Goal: Task Accomplishment & Management: Complete application form

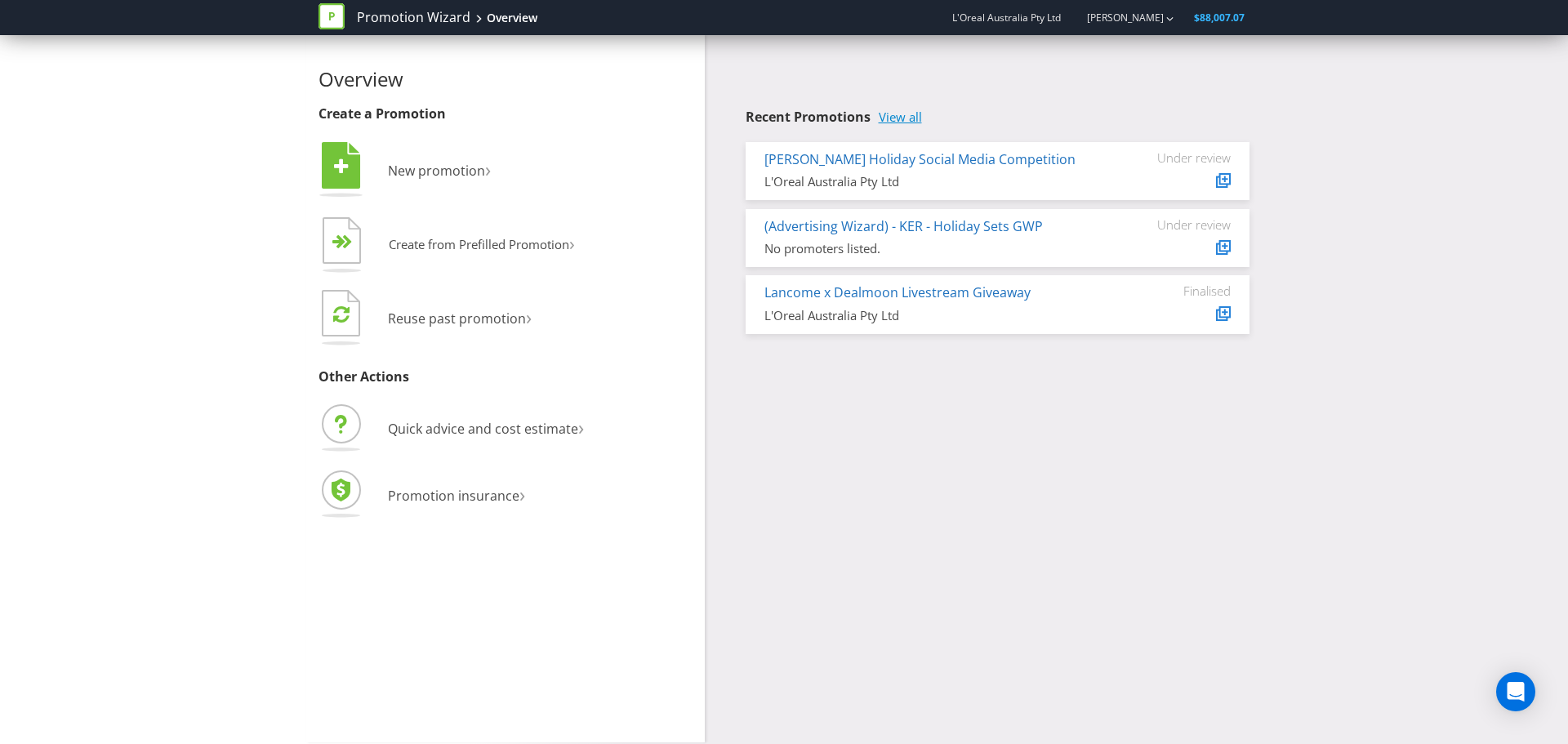
click at [911, 117] on link "View all" at bounding box center [900, 117] width 44 height 14
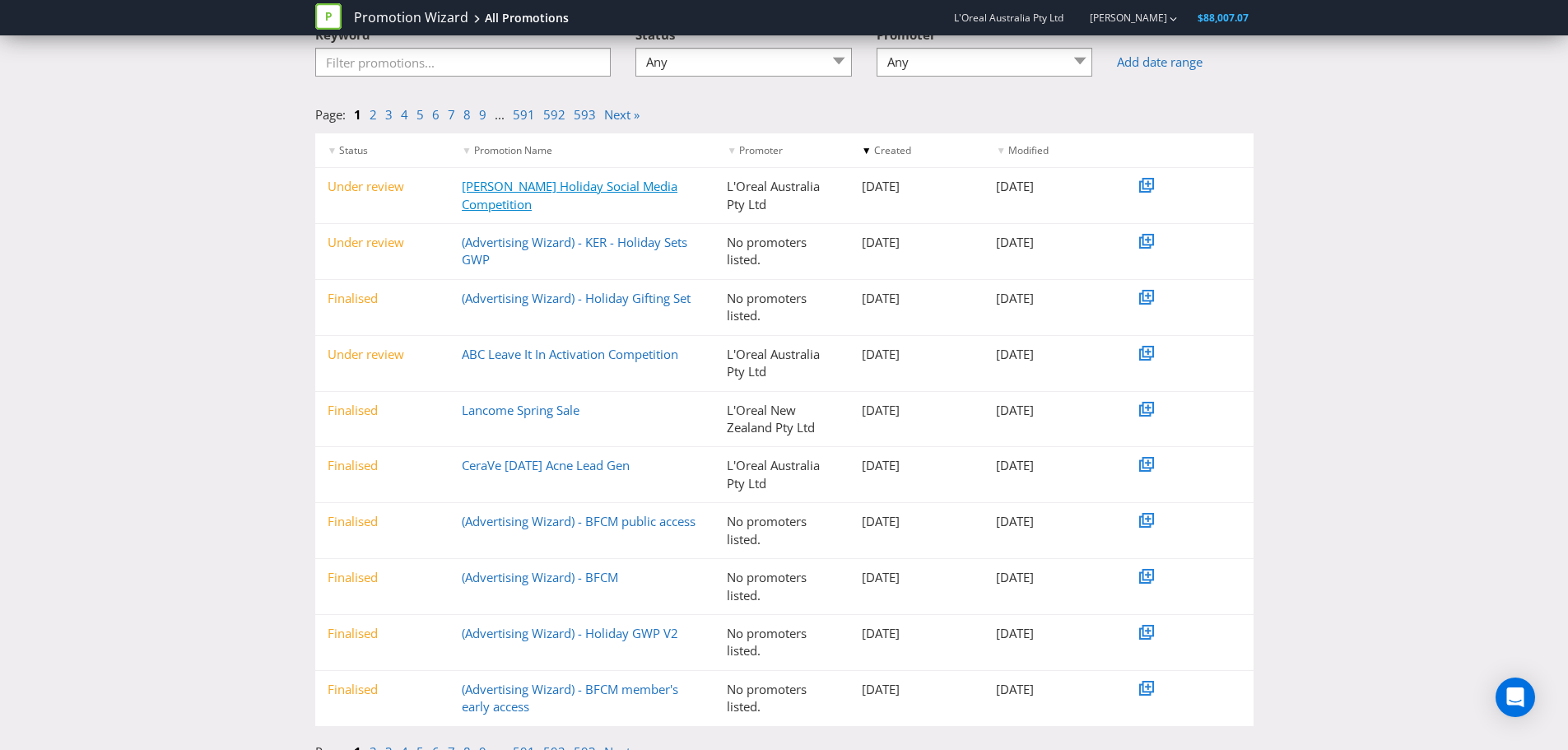
scroll to position [138, 0]
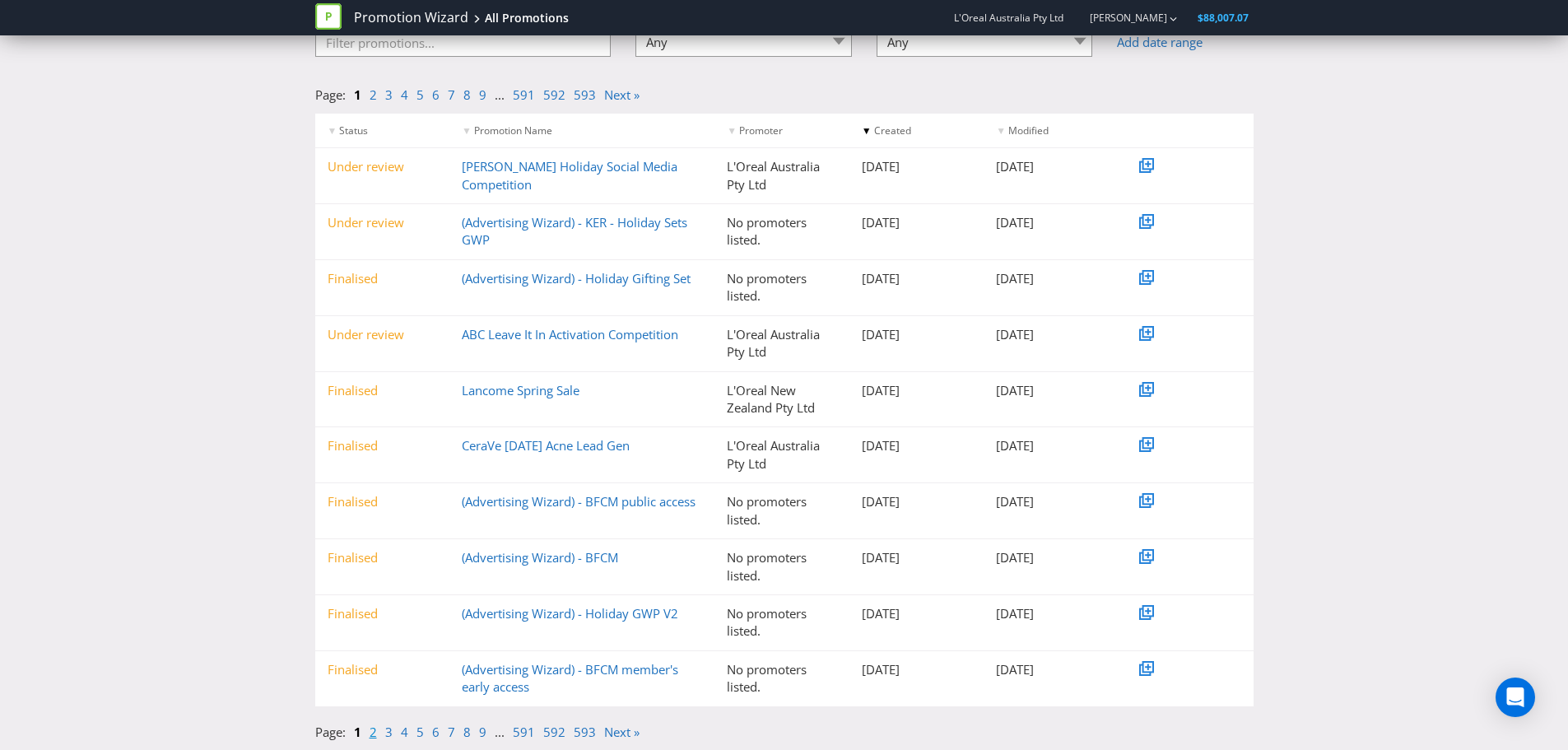
click at [375, 734] on link "2" at bounding box center [373, 732] width 8 height 16
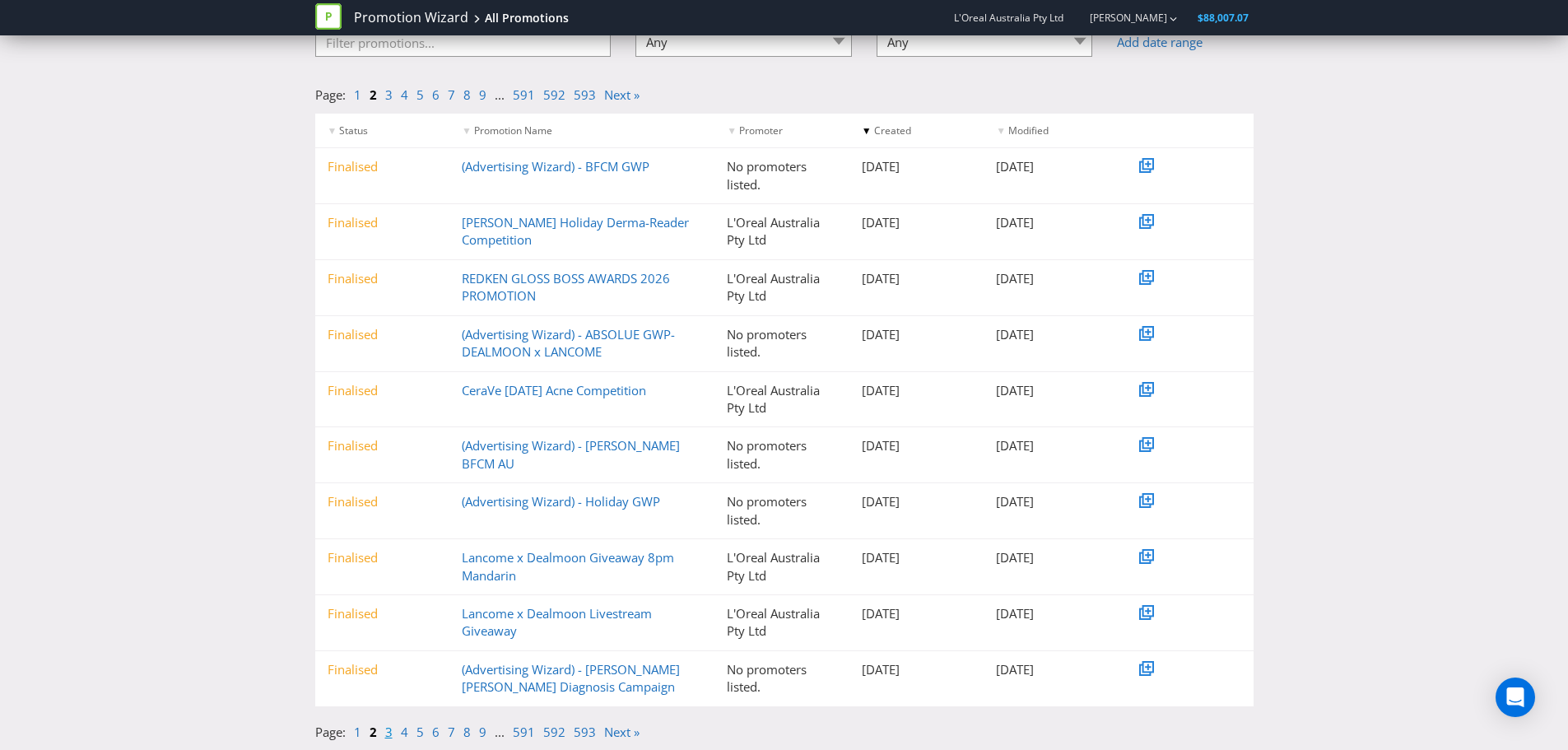
click at [391, 729] on link "3" at bounding box center [389, 732] width 8 height 16
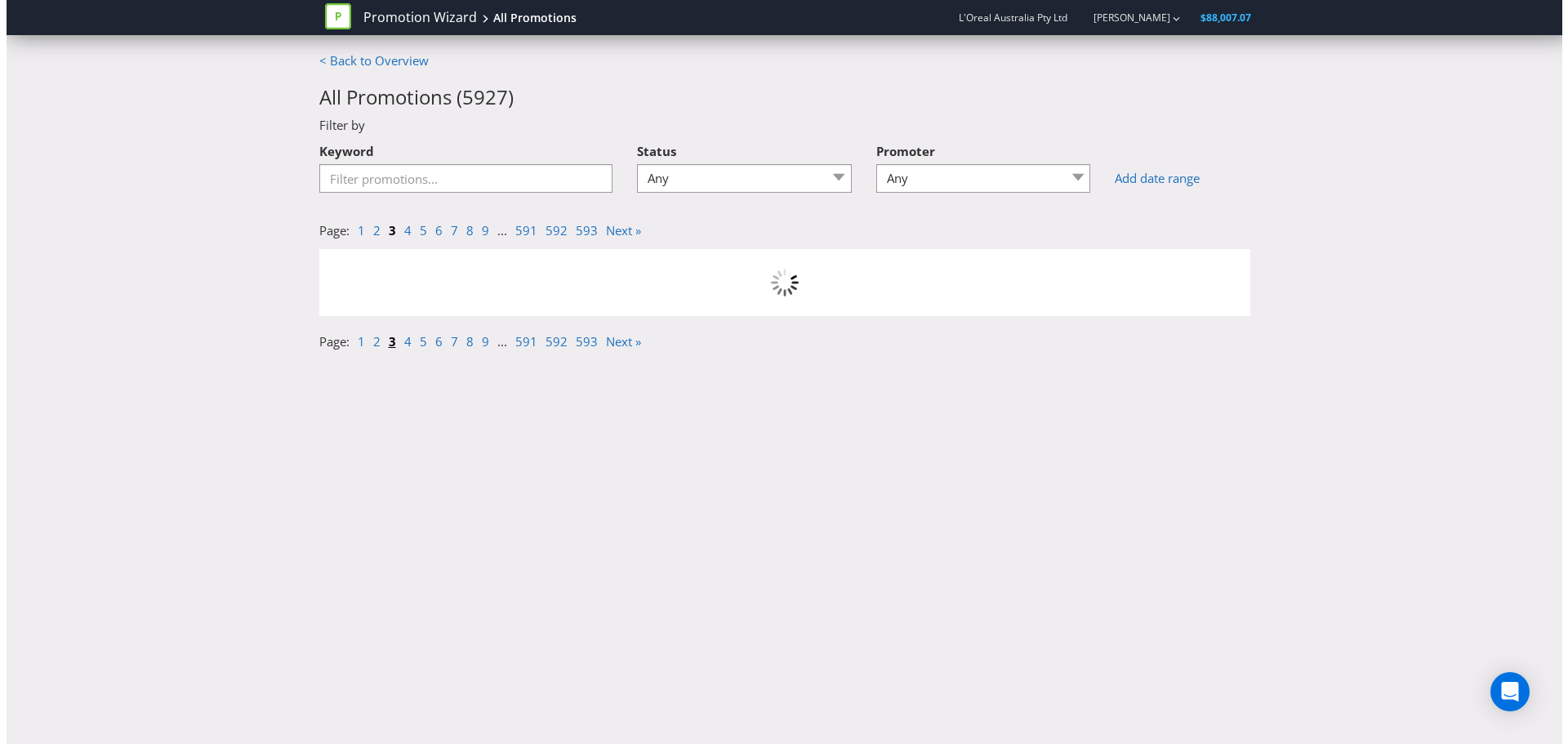
scroll to position [0, 0]
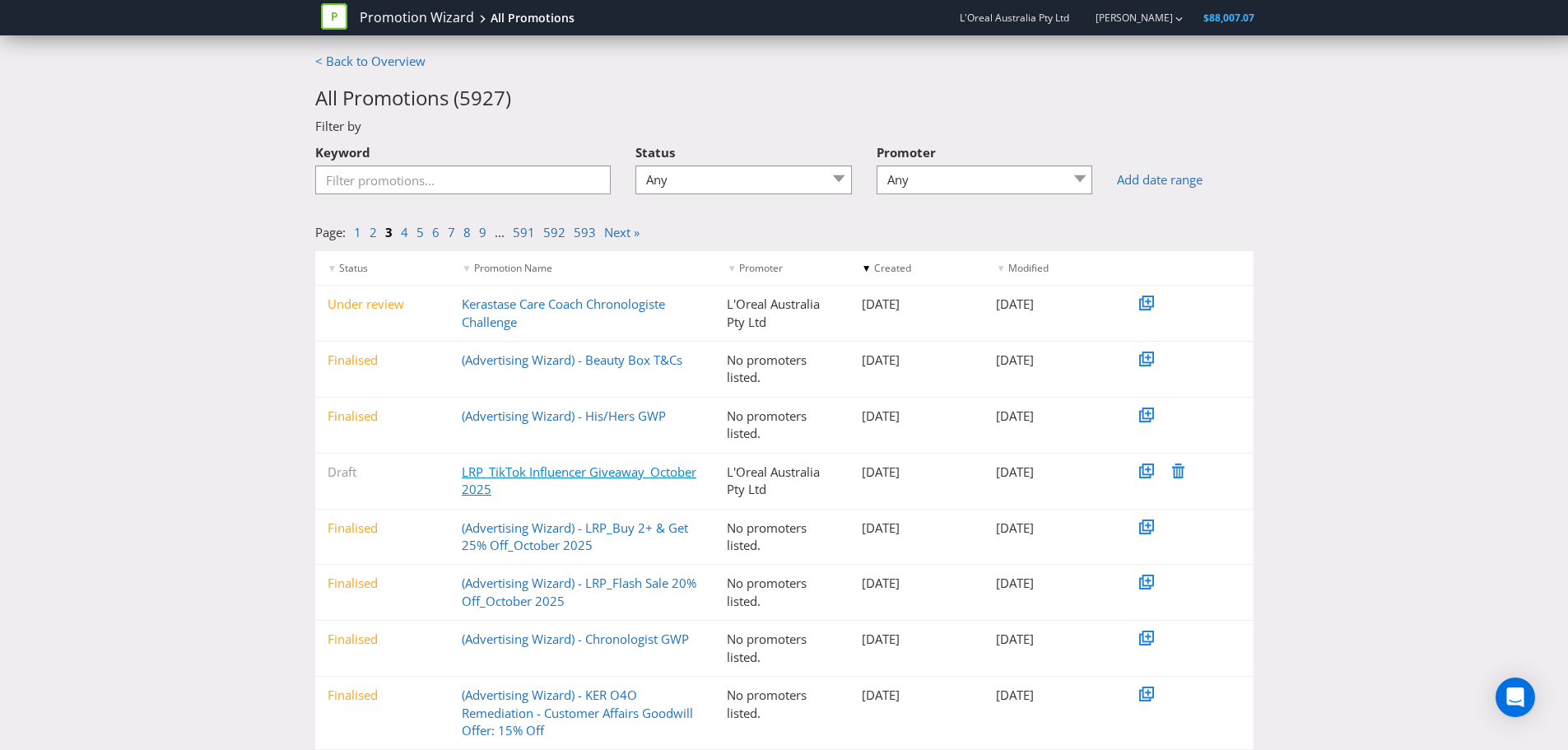
click at [486, 478] on link "LRP_TikTok Influencer Giveaway_October 2025" at bounding box center [578, 480] width 235 height 34
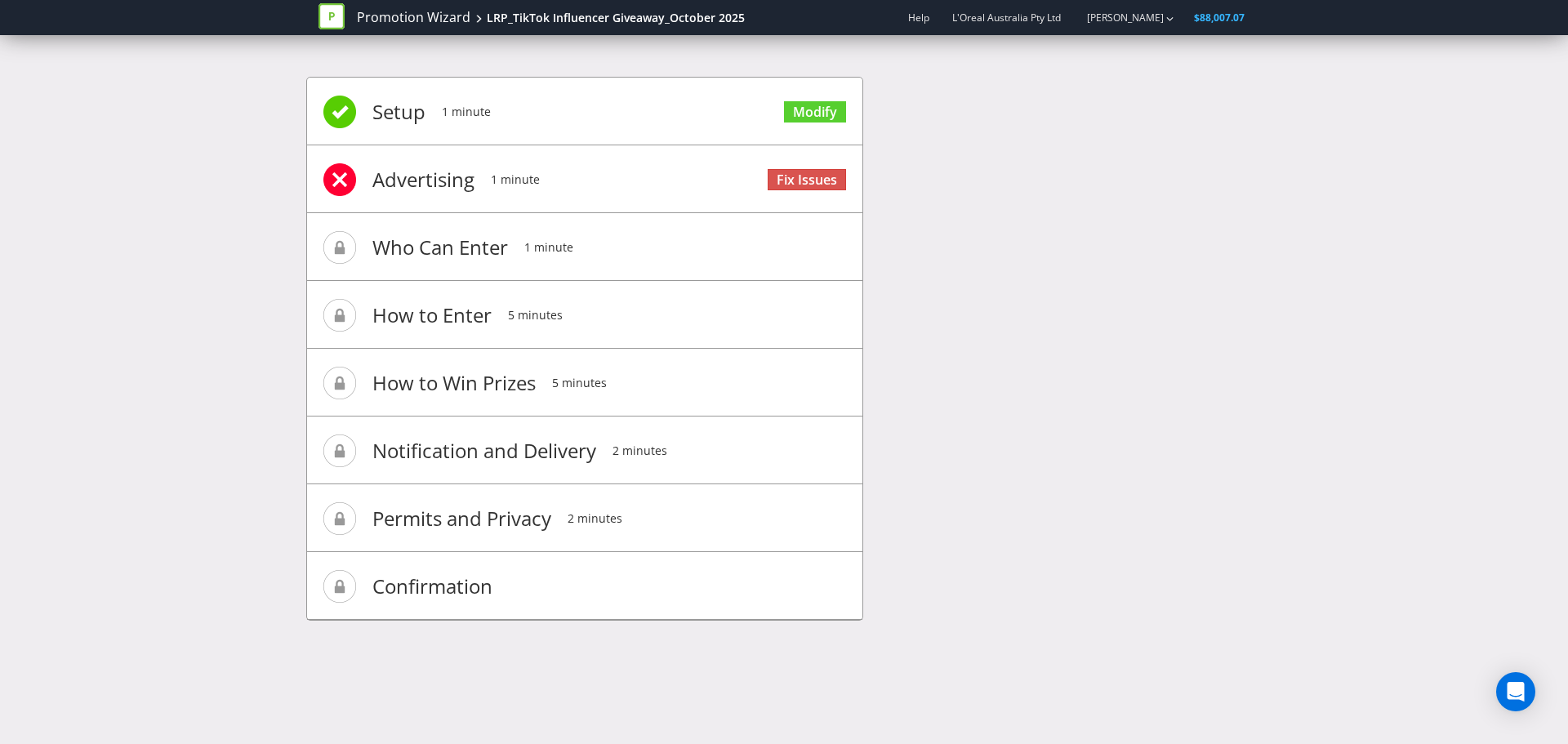
click at [498, 166] on span "1 minute" at bounding box center [516, 180] width 49 height 66
click at [410, 114] on span "Setup" at bounding box center [399, 111] width 53 height 66
click at [807, 118] on link "Modify" at bounding box center [814, 112] width 62 height 22
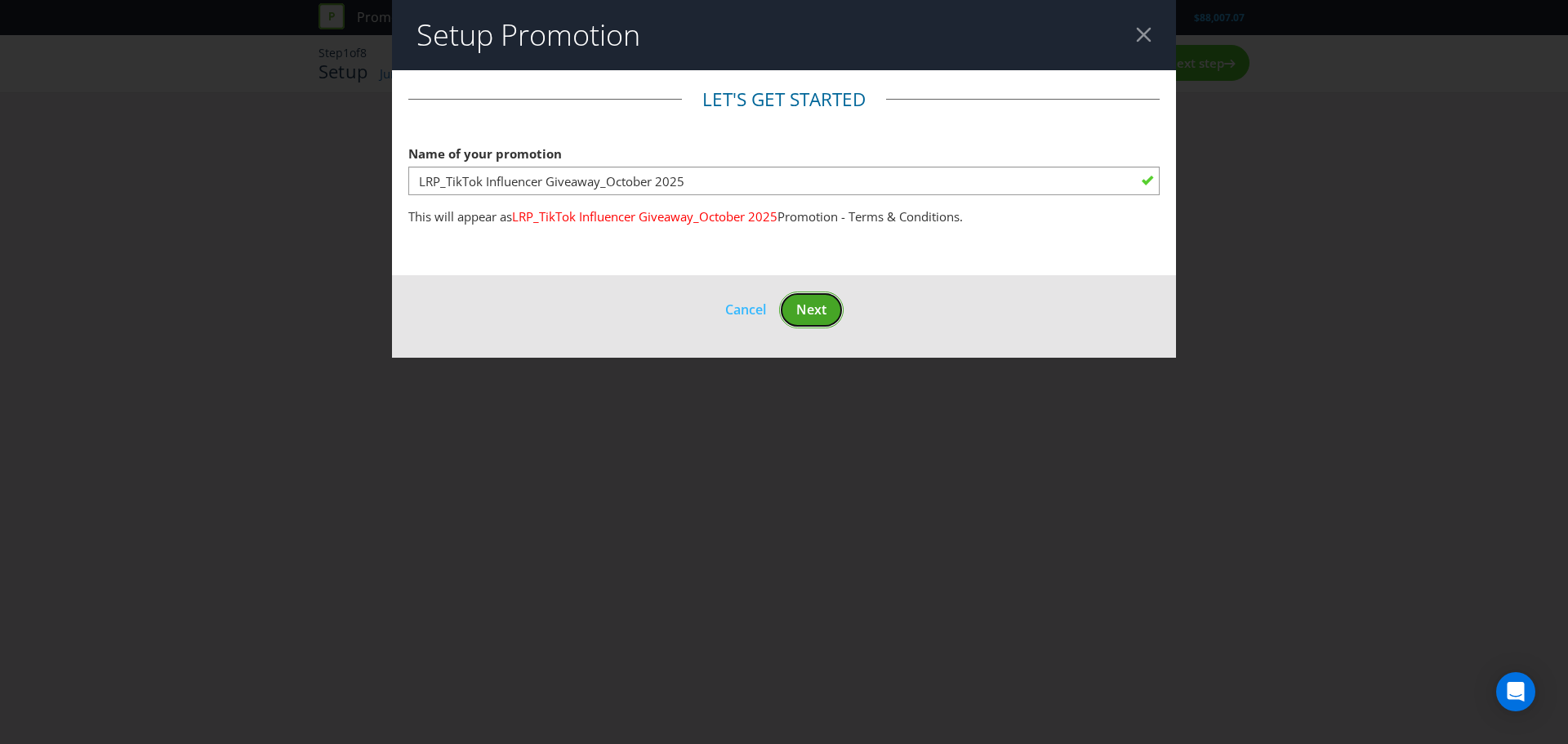
click at [800, 315] on span "Next" at bounding box center [811, 309] width 30 height 18
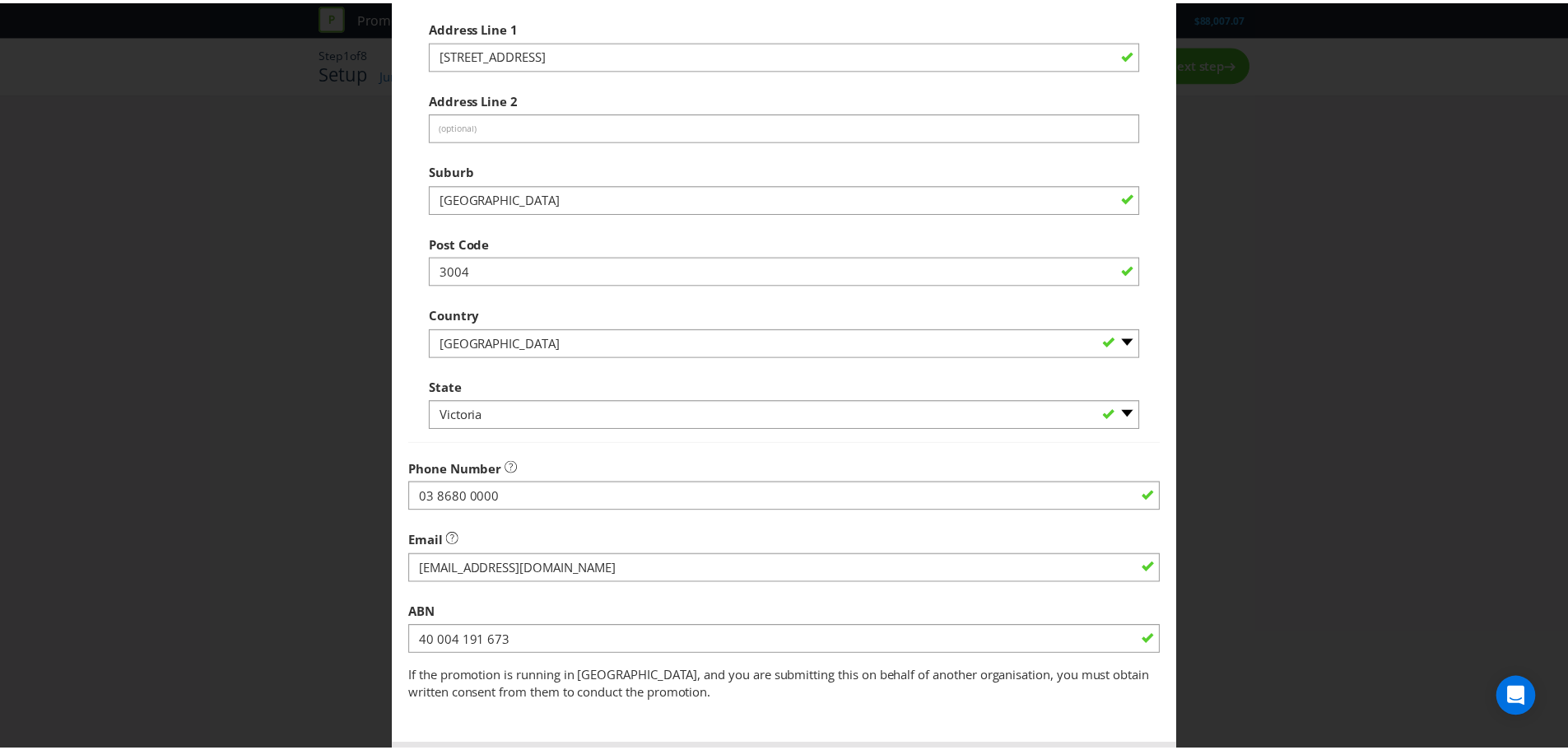
scroll to position [325, 0]
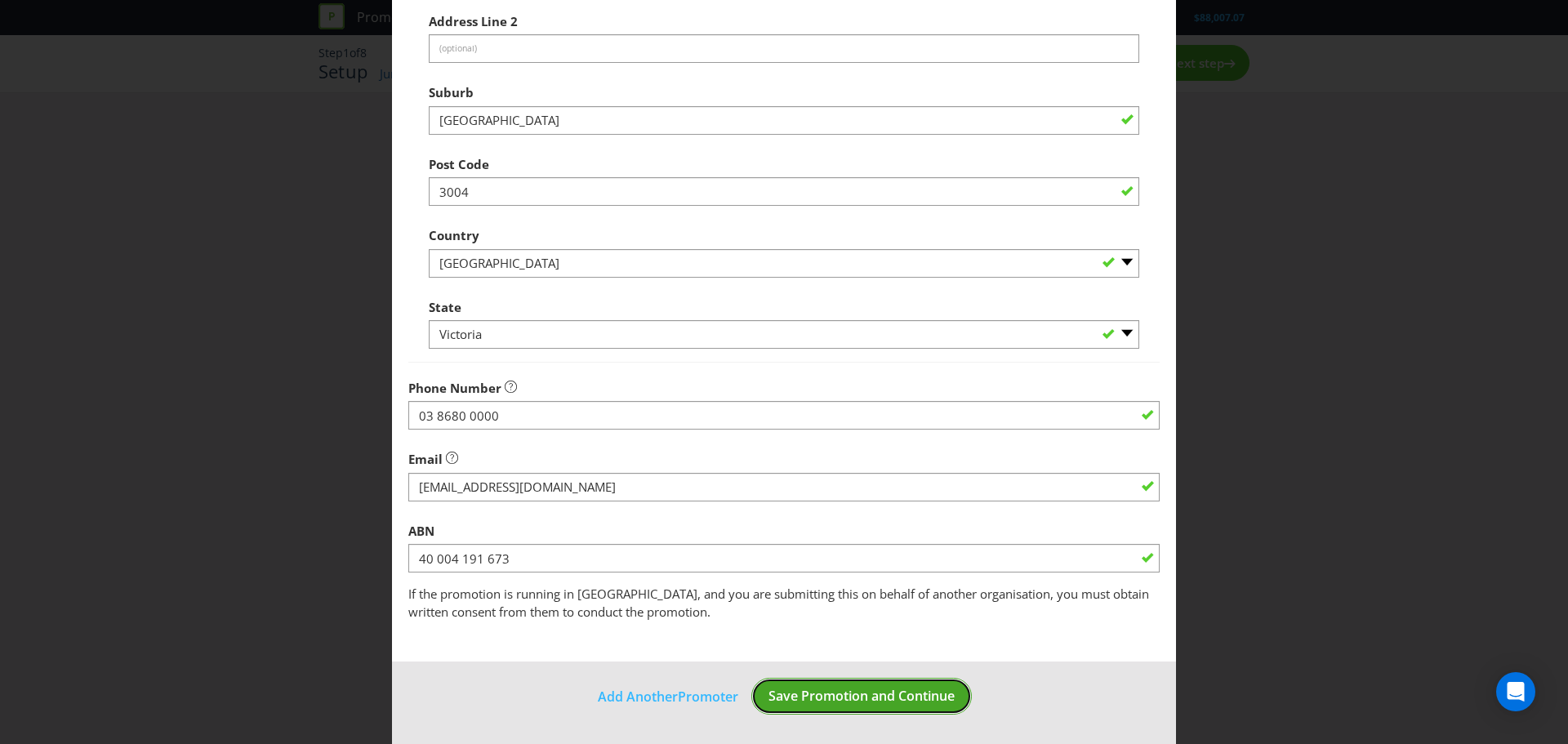
click at [809, 697] on span "Save Promotion and Continue" at bounding box center [861, 696] width 186 height 18
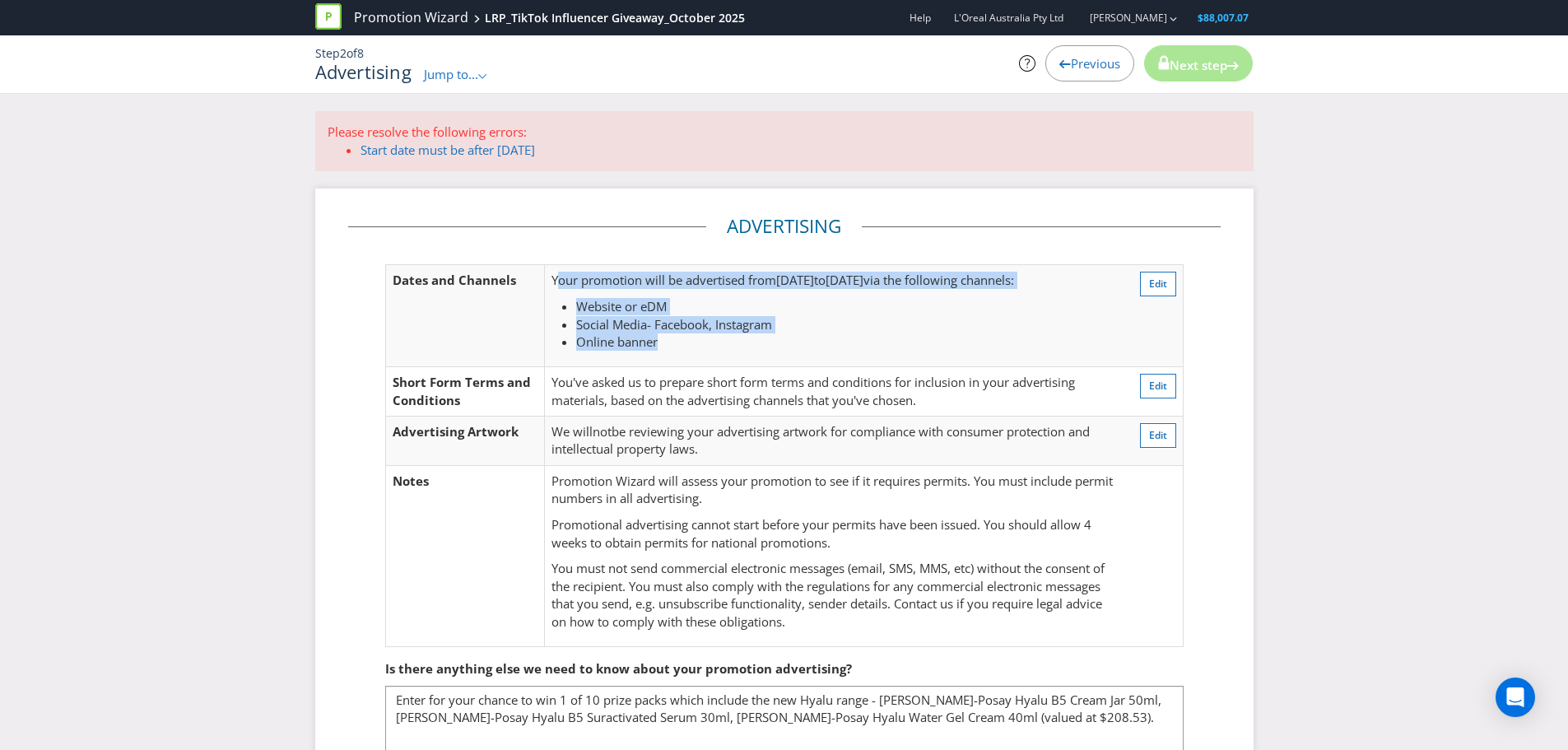
drag, startPoint x: 560, startPoint y: 284, endPoint x: 676, endPoint y: 344, distance: 130.6
click at [676, 344] on td "Your promotion will be advertised from [DATE] to [DATE] via the following chann…" at bounding box center [834, 316] width 578 height 102
click at [676, 344] on li "Online banner" at bounding box center [846, 342] width 540 height 17
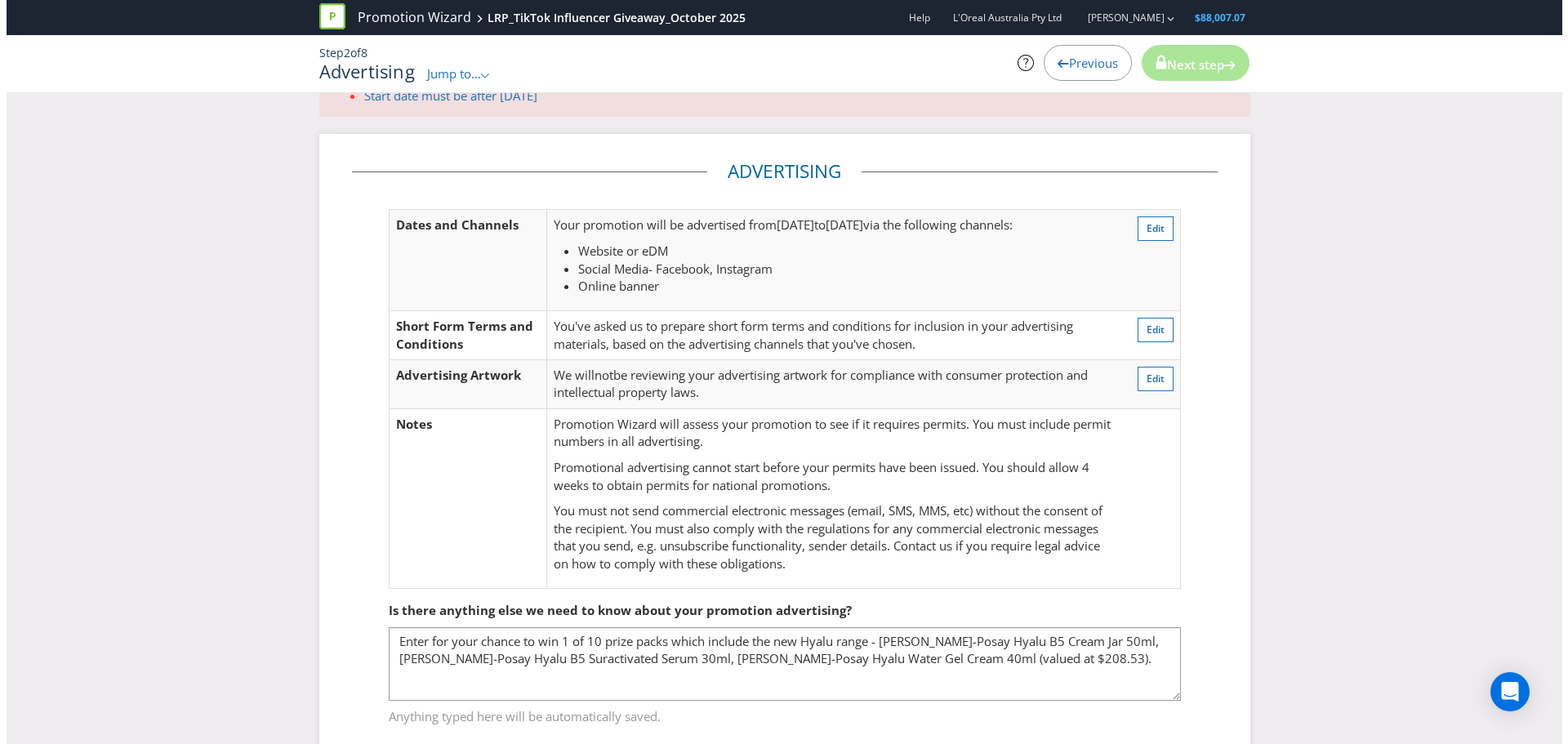
scroll to position [82, 0]
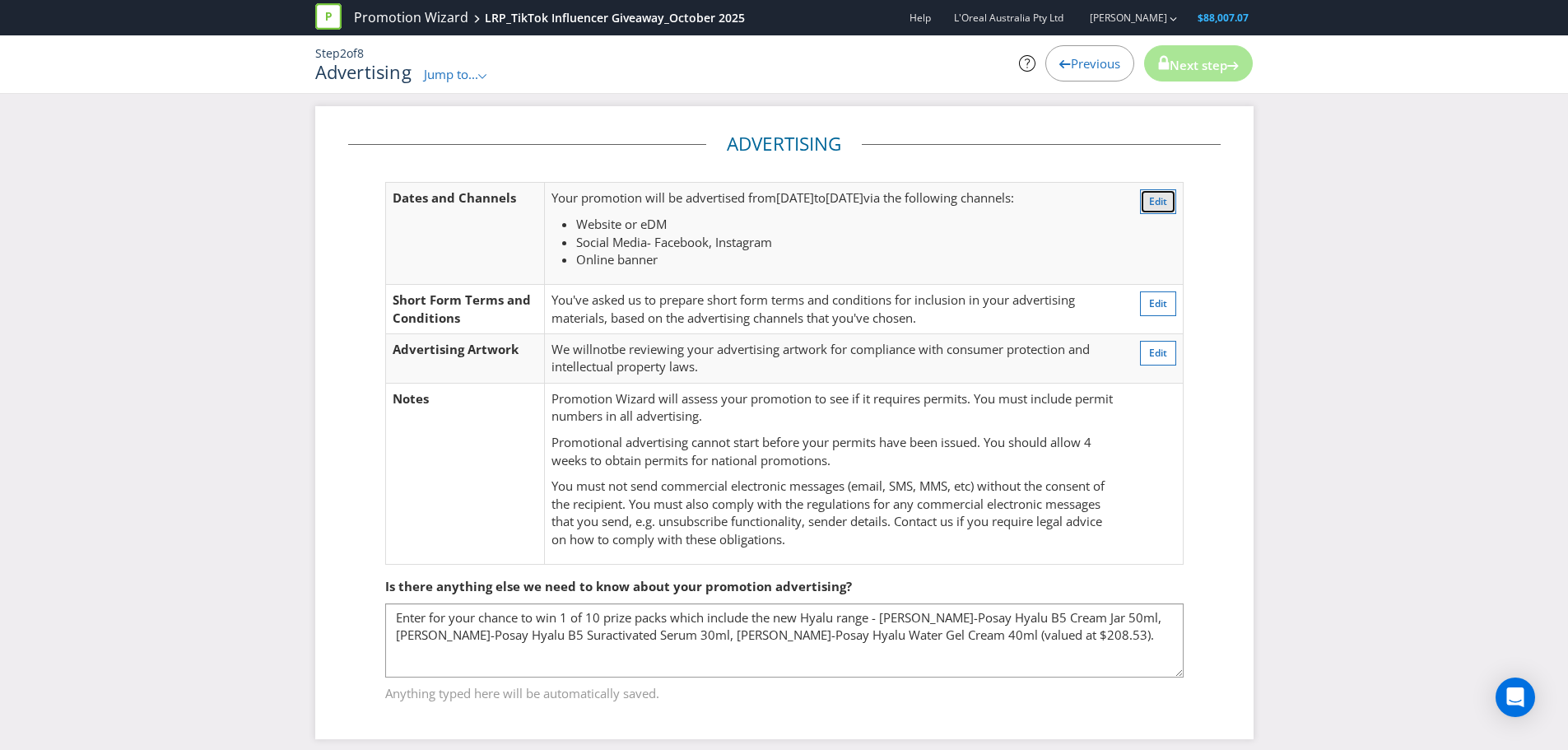
click at [1157, 209] on button "Edit" at bounding box center [1158, 202] width 36 height 25
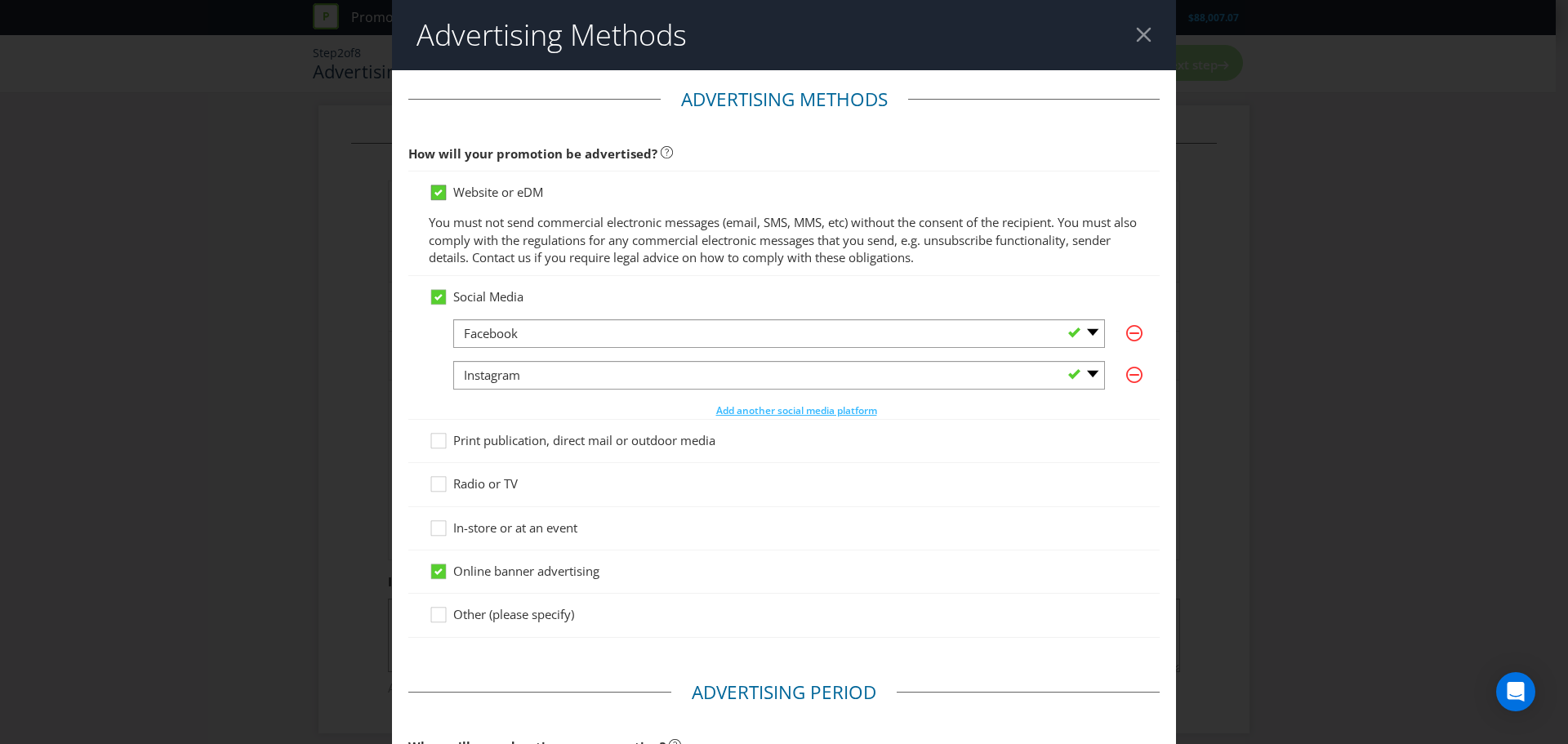
click at [438, 194] on icon at bounding box center [438, 192] width 9 height 7
click at [0, 0] on input "Website or eDM" at bounding box center [0, 0] width 0 height 0
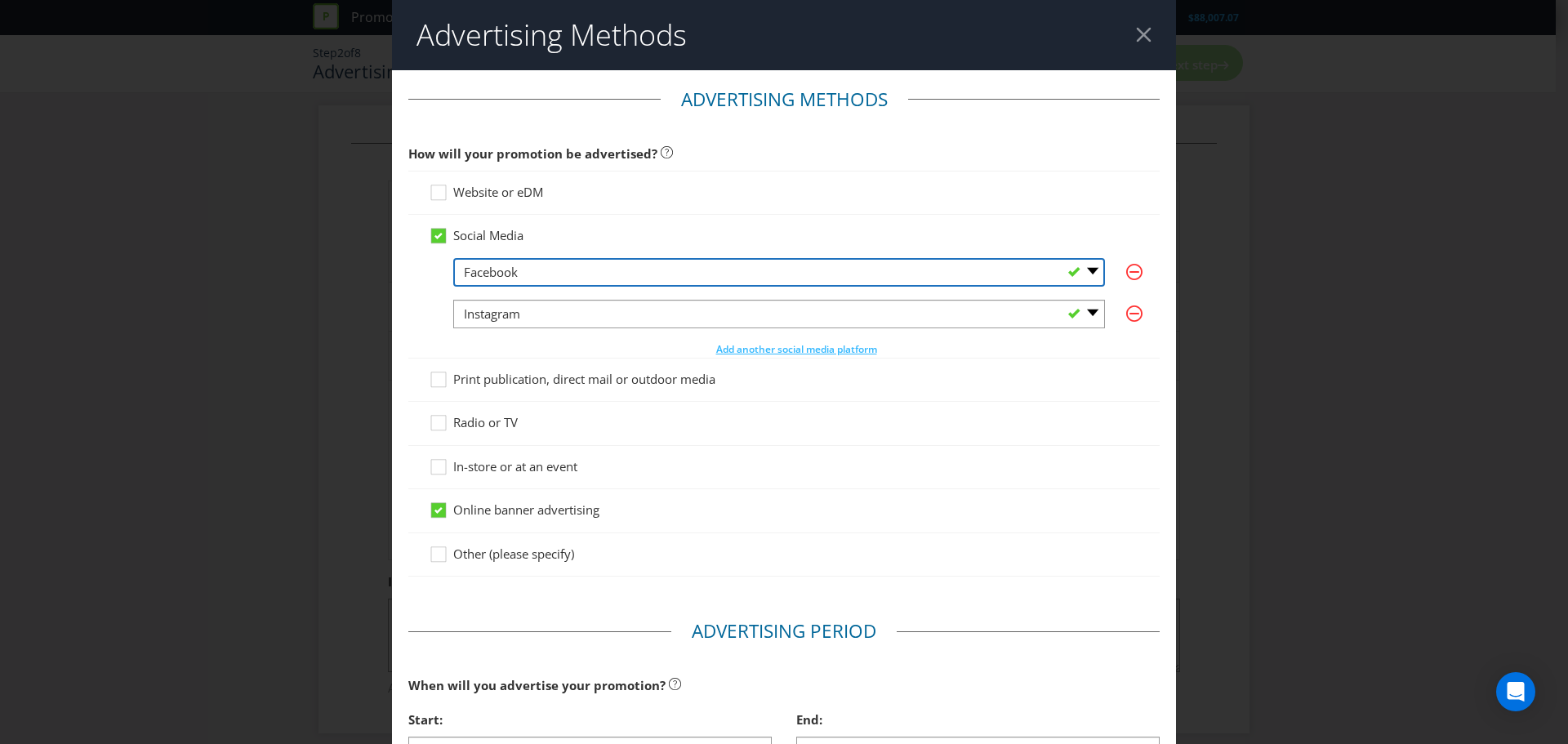
drag, startPoint x: 556, startPoint y: 276, endPoint x: 428, endPoint y: 277, distance: 128.0
click at [428, 277] on div "Social Media -- Please Select -- Facebook X Instagram Snapchat LinkedIn Pintere…" at bounding box center [784, 292] width 710 height 130
select select "OTHER"
click at [453, 258] on select "-- Please Select -- Facebook X Instagram Snapchat LinkedIn Pinterest Tumblr You…" at bounding box center [779, 273] width 652 height 29
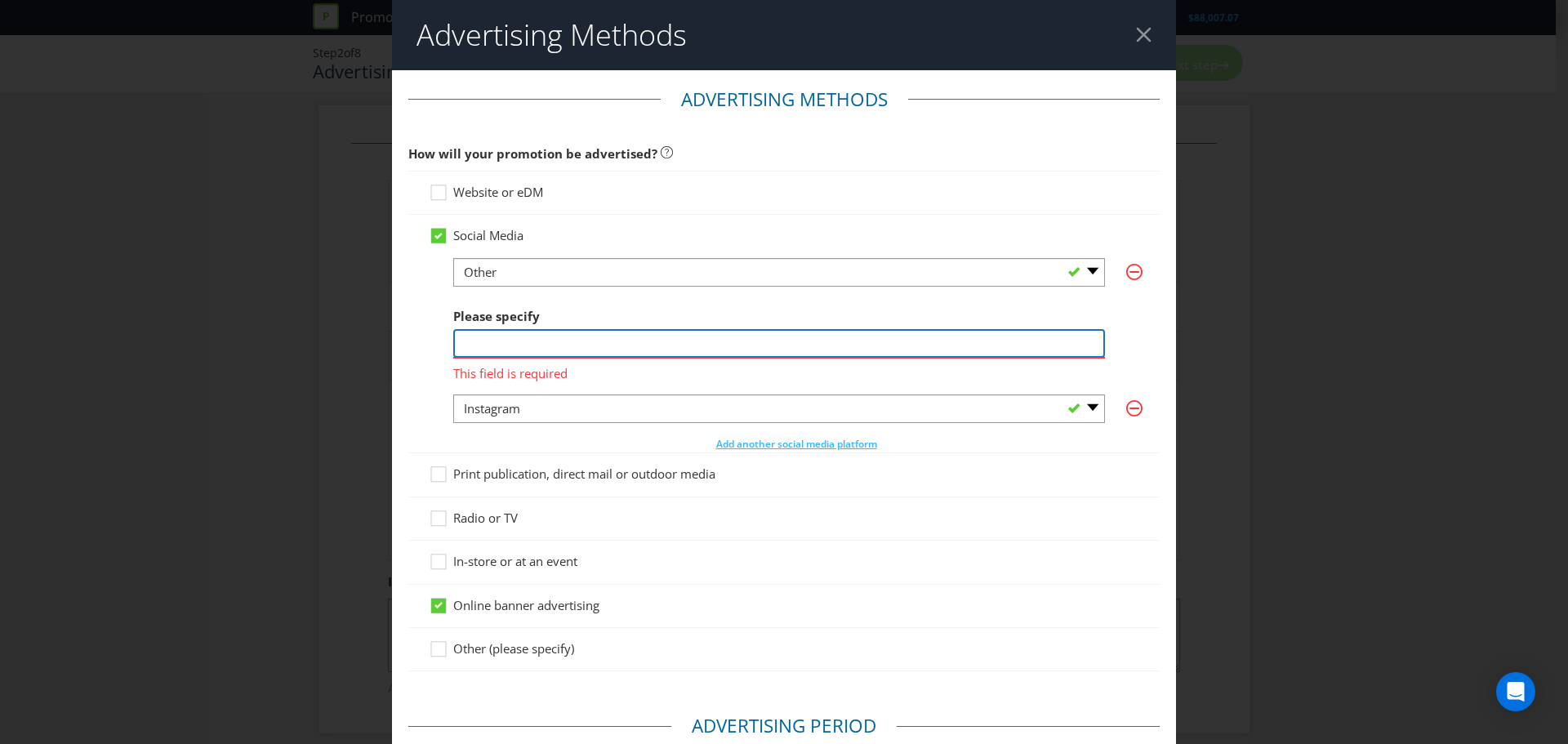
click at [560, 343] on input "text" at bounding box center [779, 343] width 652 height 29
type input "TikTok"
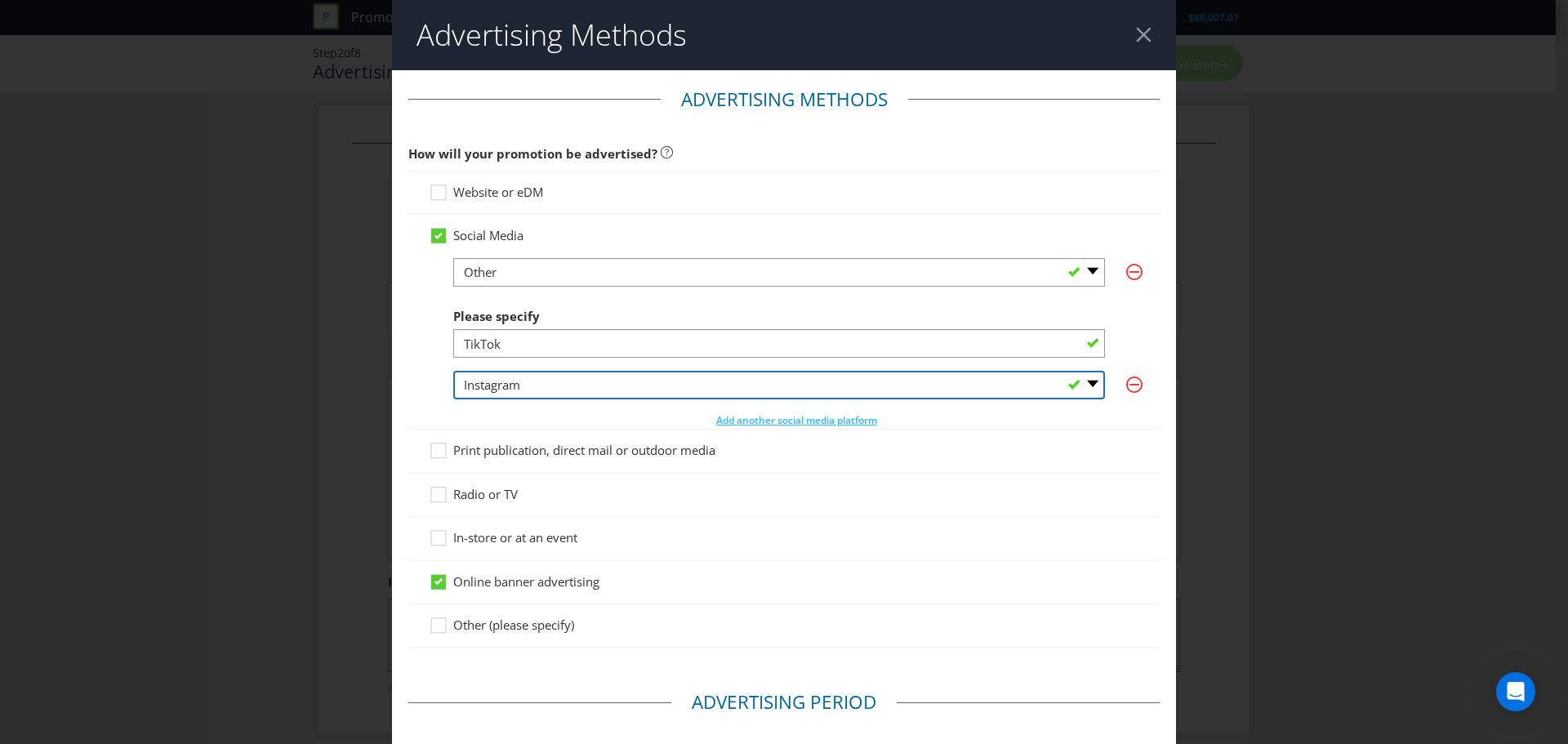
drag, startPoint x: 556, startPoint y: 411, endPoint x: 445, endPoint y: 393, distance: 112.4
click at [445, 393] on div "Social Media -- Please Select -- Facebook X Instagram Snapchat LinkedIn Pintere…" at bounding box center [784, 328] width 710 height 201
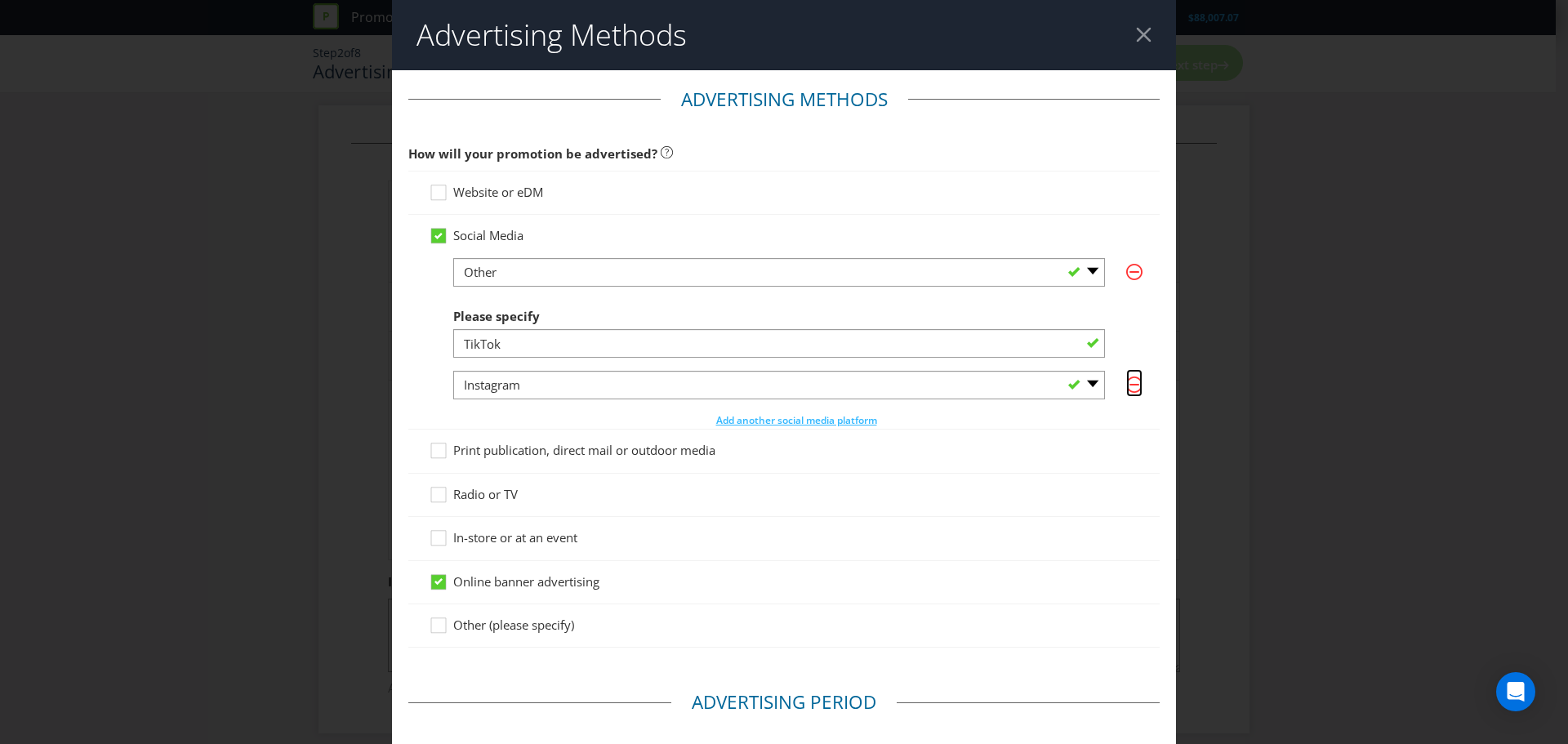
click at [1126, 387] on icon "button" at bounding box center [1134, 384] width 16 height 16
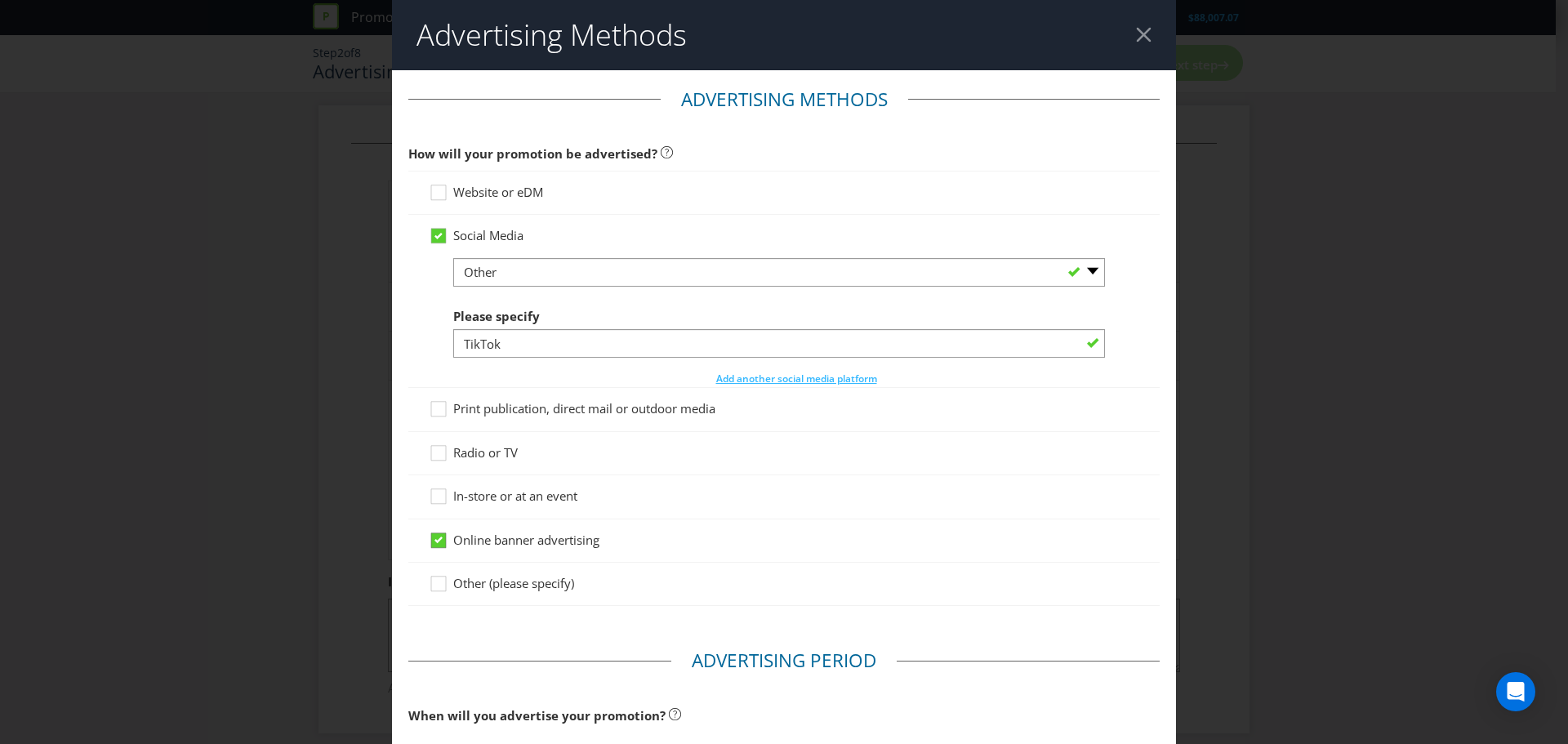
click at [428, 544] on icon at bounding box center [441, 544] width 25 height 25
click at [0, 0] on input "Online banner advertising" at bounding box center [0, 0] width 0 height 0
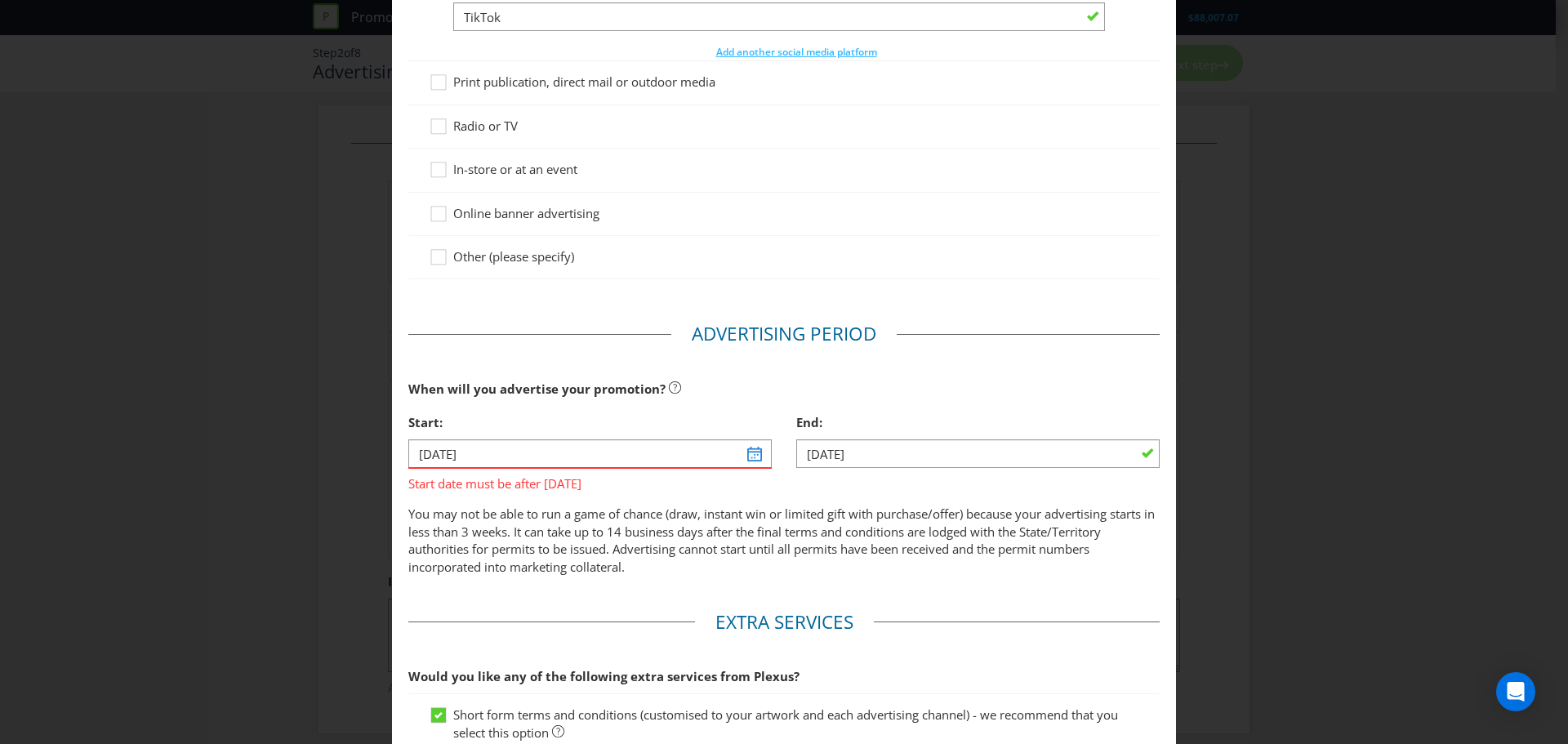
scroll to position [409, 0]
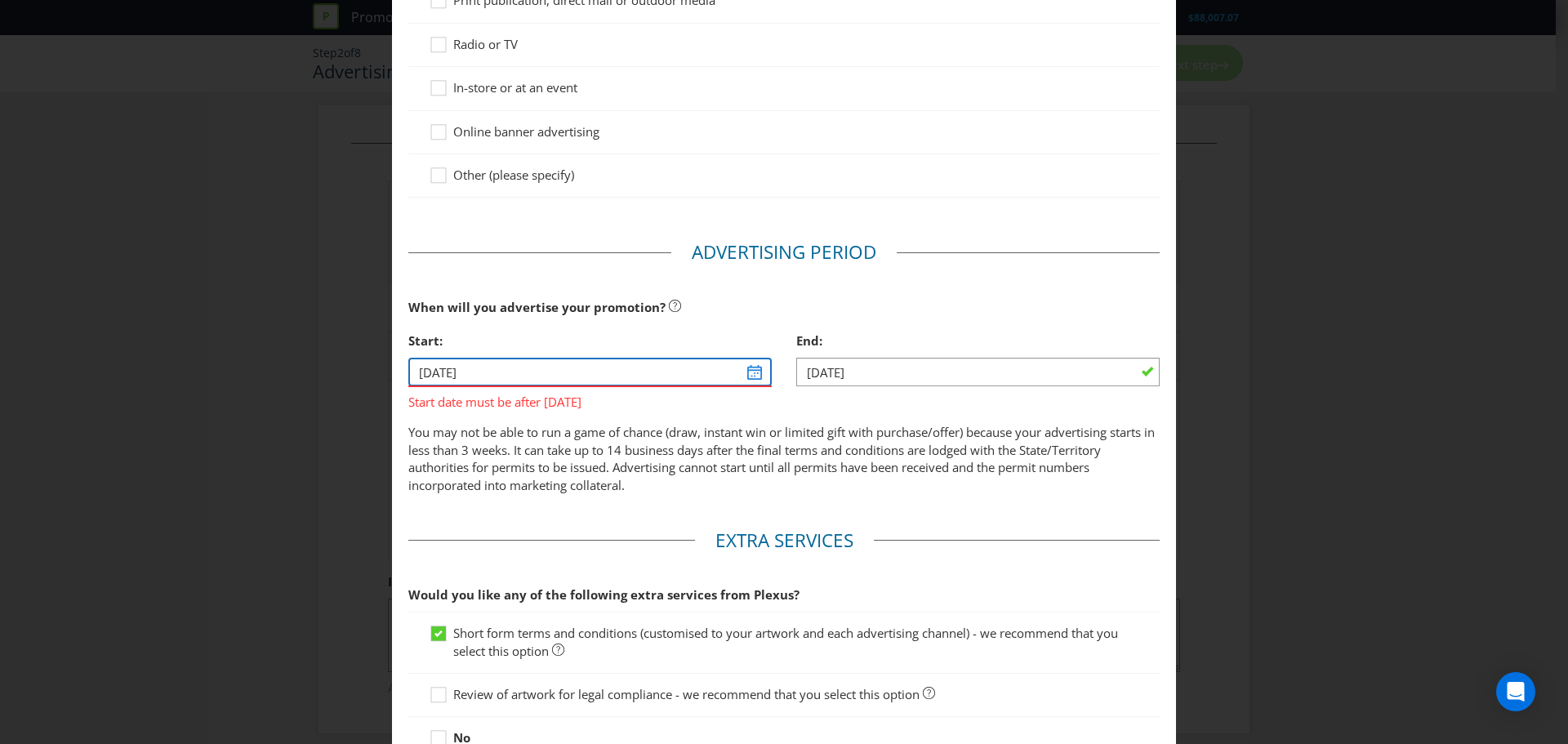
click at [747, 379] on input "[DATE]" at bounding box center [590, 372] width 364 height 29
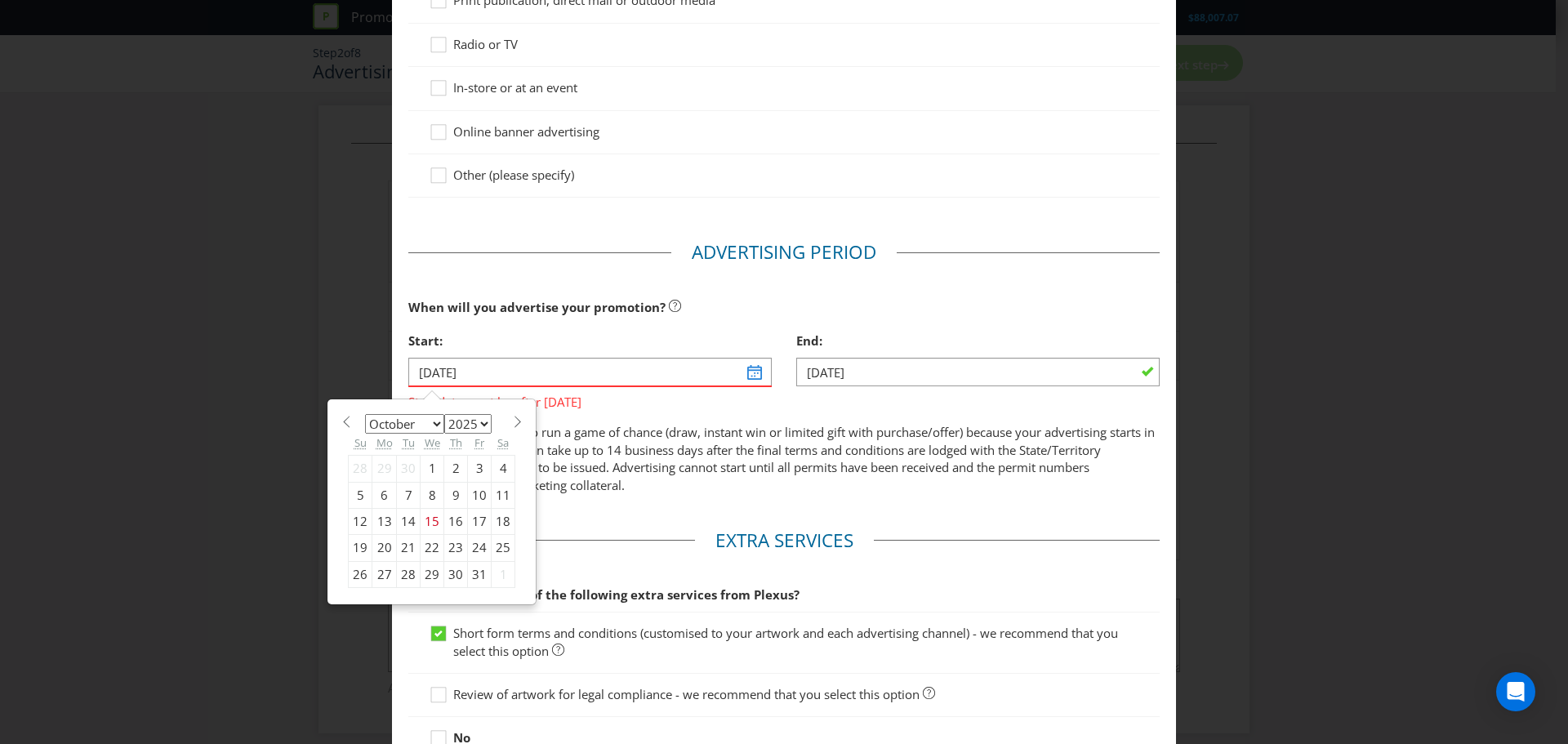
click at [454, 576] on div "30" at bounding box center [456, 575] width 24 height 27
type input "[DATE]"
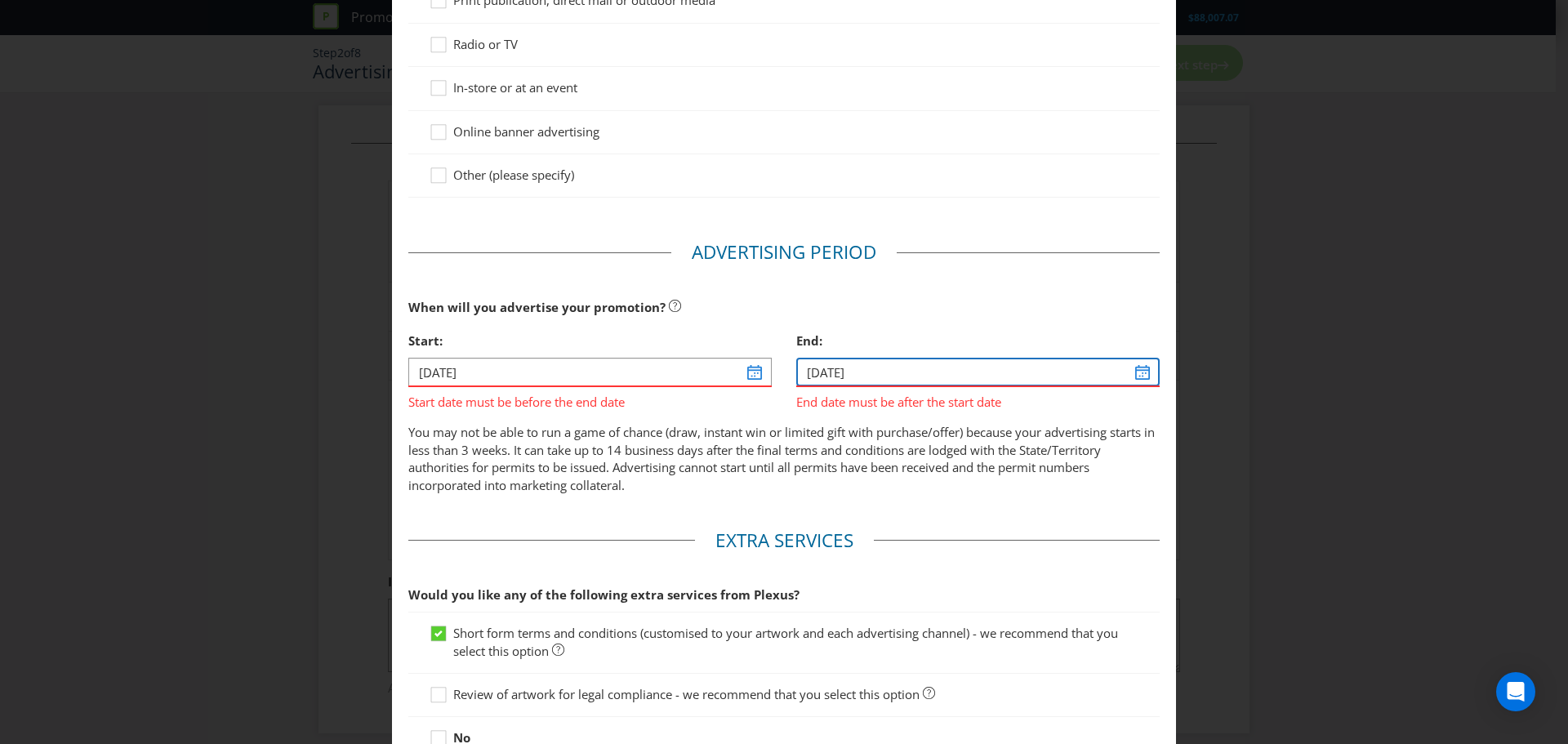
click at [1131, 376] on input "[DATE]" at bounding box center [977, 372] width 364 height 29
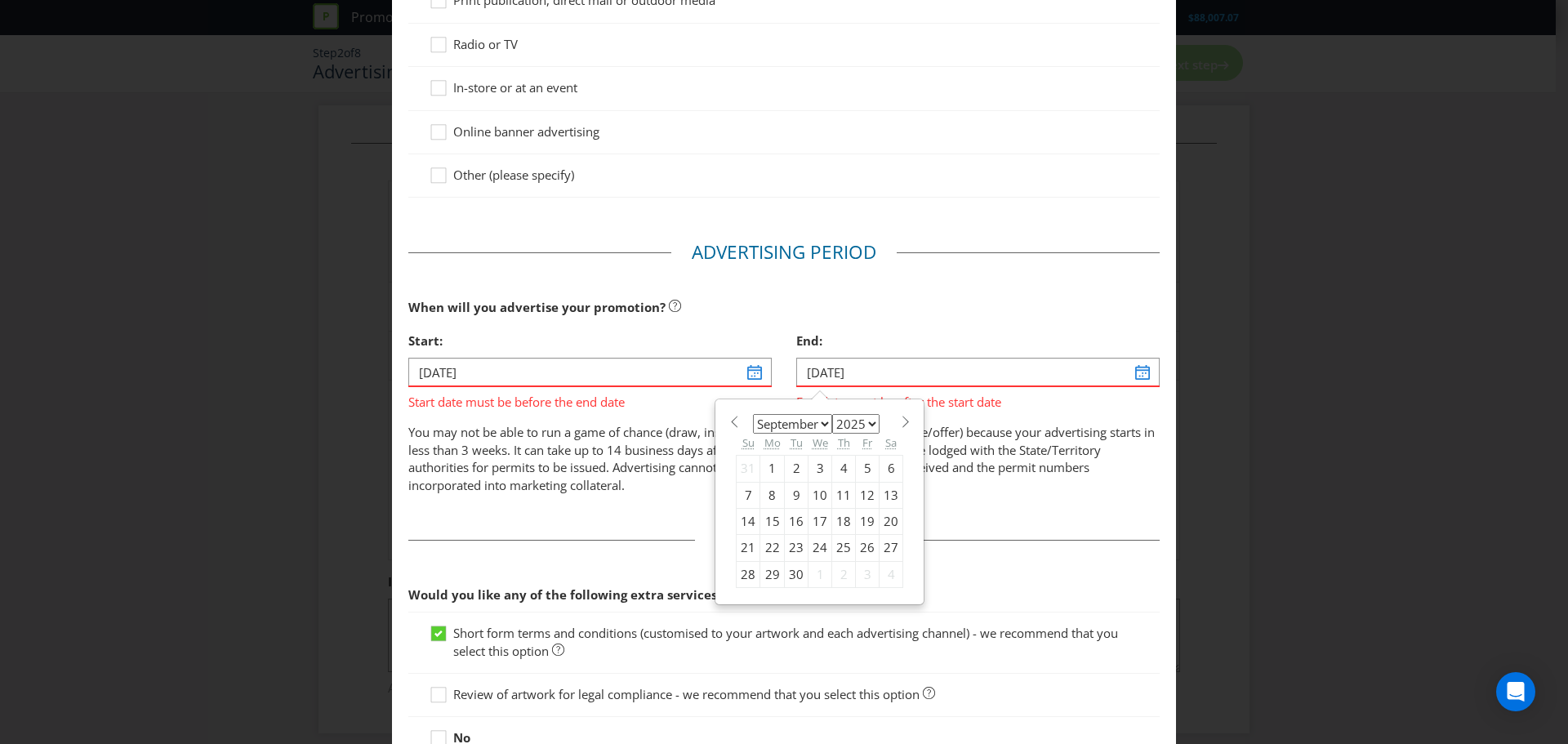
click at [822, 424] on select "January February March April May June July August September October November De…" at bounding box center [792, 424] width 79 height 20
click at [899, 423] on span at bounding box center [905, 422] width 12 height 12
select select "10"
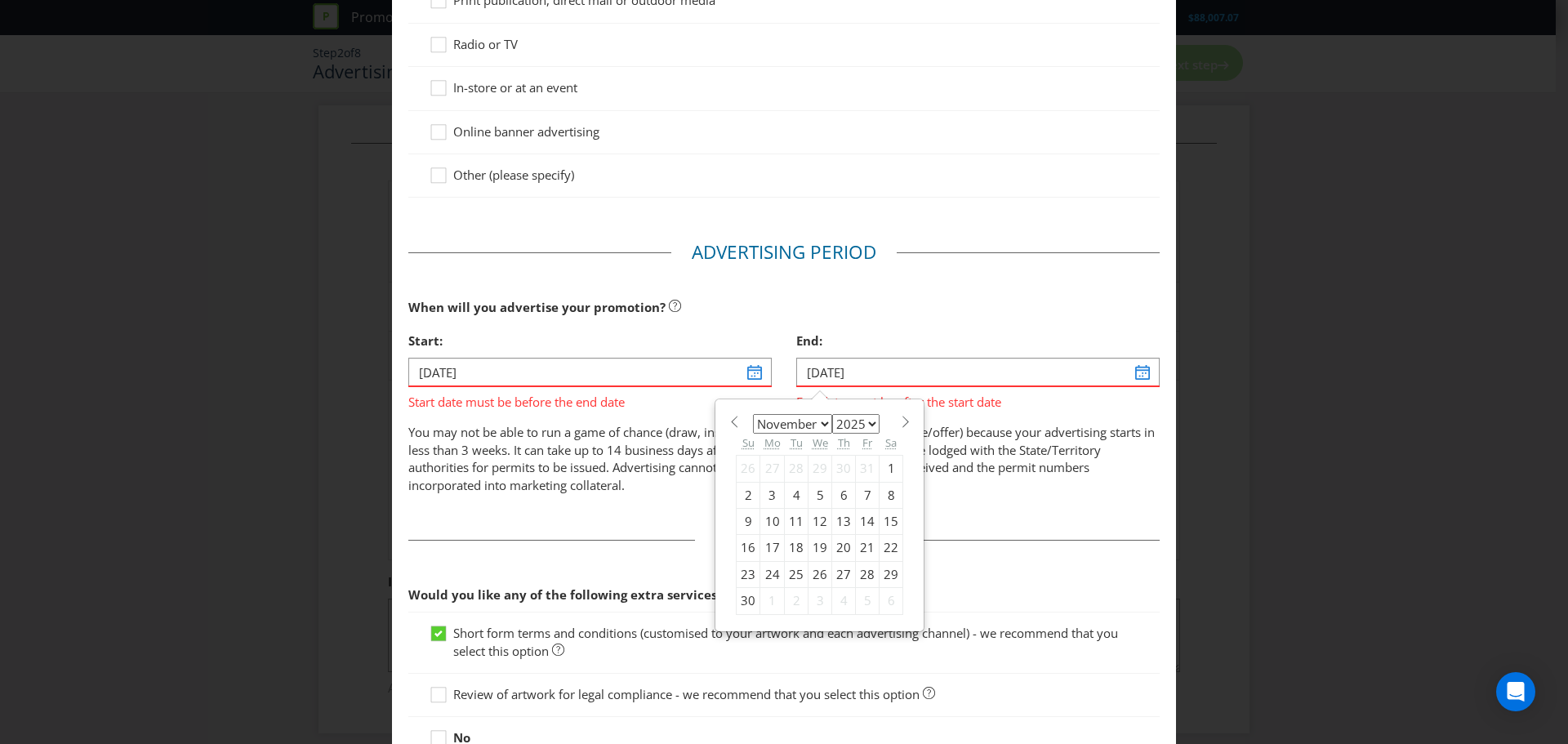
click at [742, 597] on div "30" at bounding box center [747, 601] width 24 height 27
type input "[DATE]"
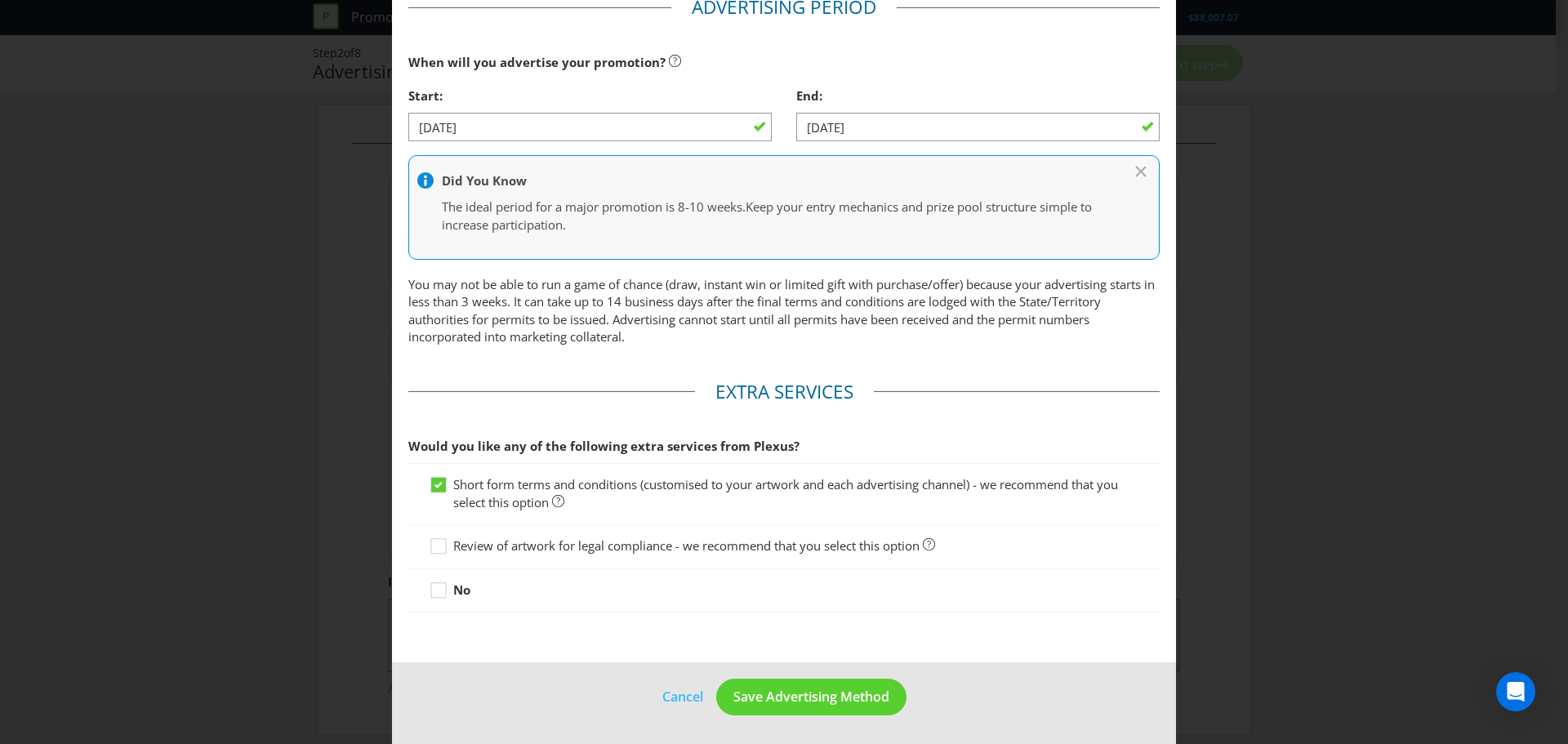
scroll to position [655, 0]
click at [779, 696] on span "Save Advertising Method" at bounding box center [811, 696] width 156 height 18
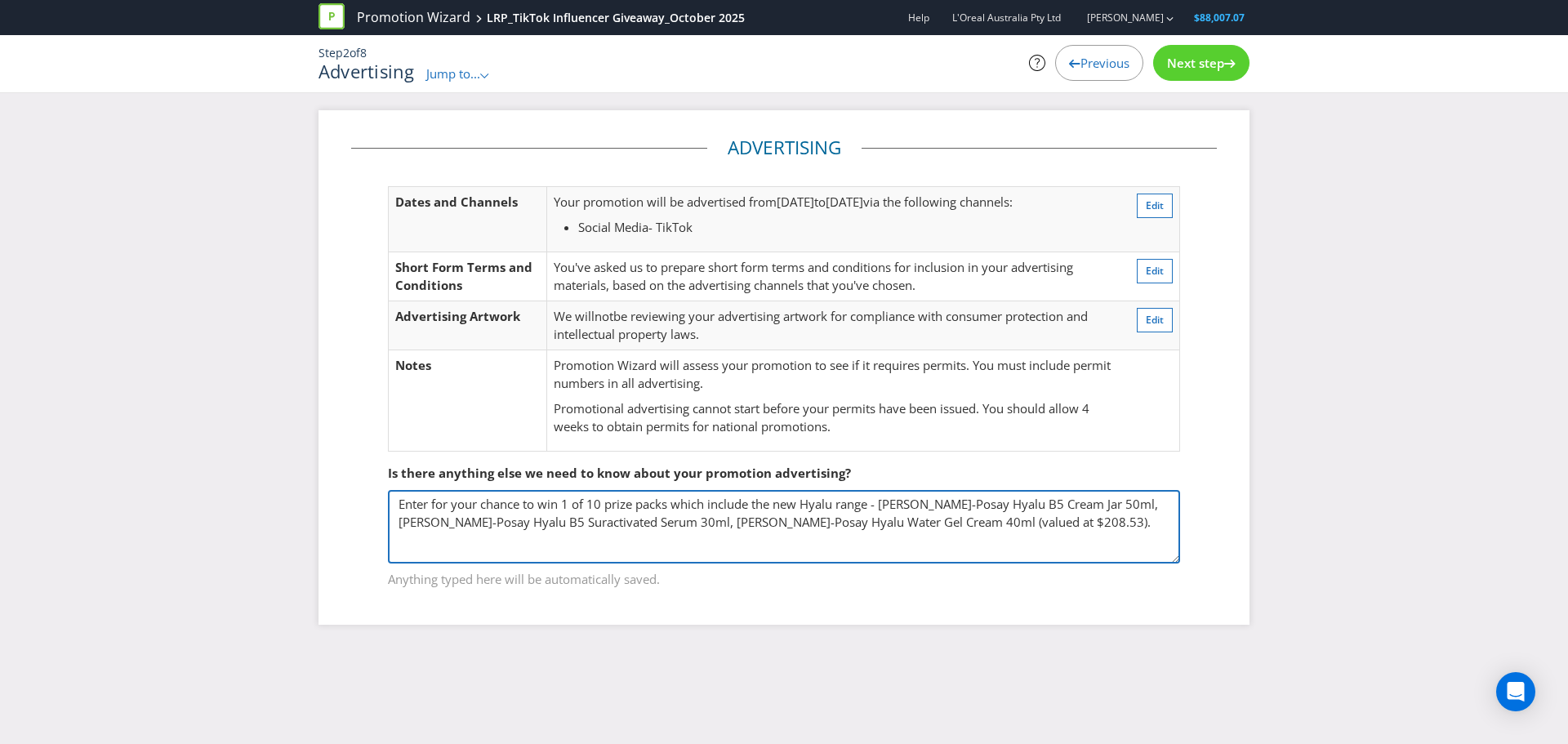
drag, startPoint x: 429, startPoint y: 506, endPoint x: 351, endPoint y: 508, distance: 78.0
click at [351, 508] on fieldset "Is there anything else we need to know about your promotion advertising? Enter …" at bounding box center [784, 516] width 865 height 168
drag, startPoint x: 517, startPoint y: 511, endPoint x: 794, endPoint y: 522, distance: 277.2
click at [794, 522] on textarea "Enter for your chance to win 1 of 10 prize packs which include the new Hyalu ra…" at bounding box center [784, 526] width 792 height 73
click at [903, 521] on textarea "Enter for your chance to win 1 of 10 prize packs which include the new Hyalu ra…" at bounding box center [784, 526] width 792 height 73
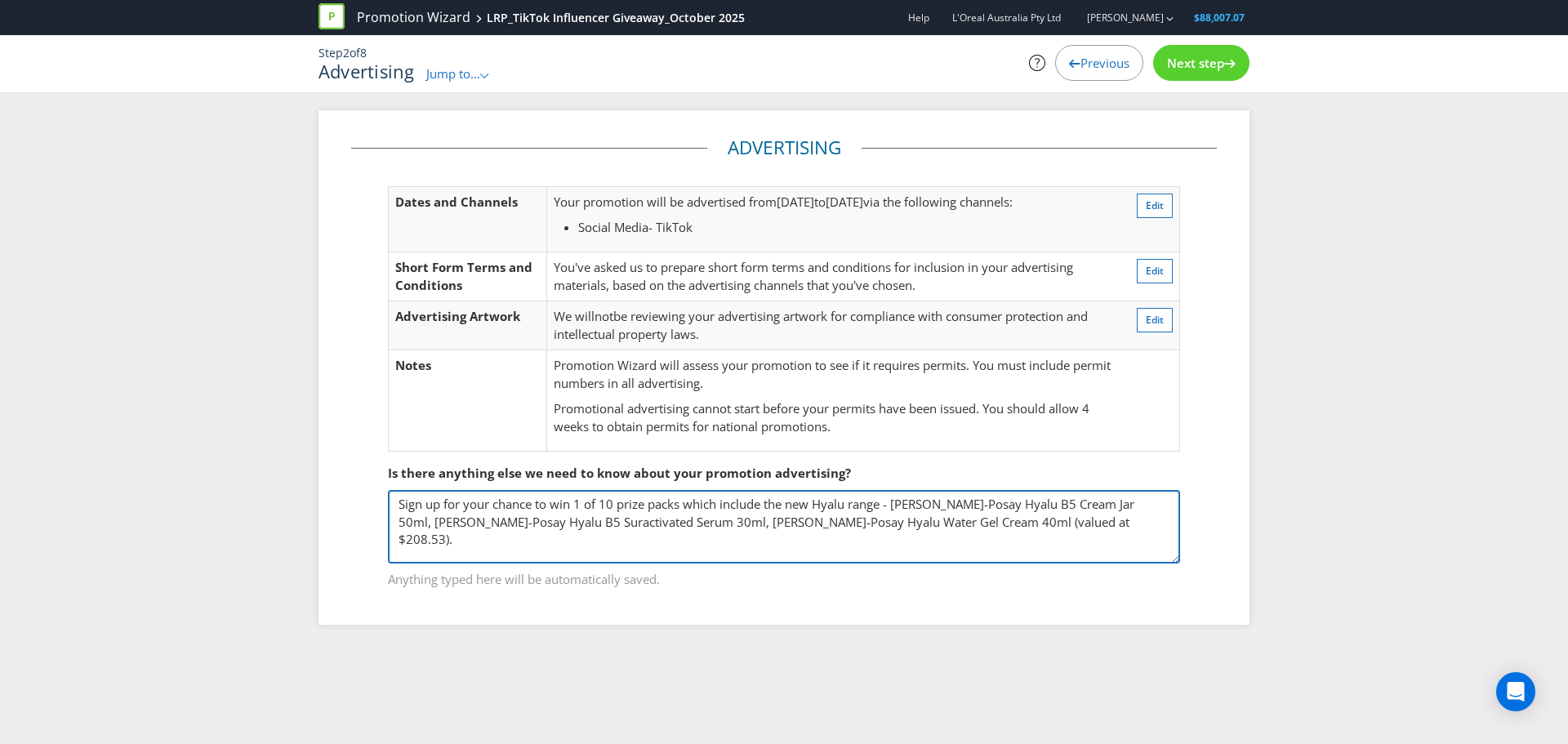
drag, startPoint x: 1108, startPoint y: 535, endPoint x: 789, endPoint y: 508, distance: 320.1
click at [789, 508] on textarea "Enter for your chance to win 1 of 10 prize packs which include the new Hyalu ra…" at bounding box center [784, 526] width 792 height 73
click at [966, 549] on textarea "Enter for your chance to win 1 of 10 prize packs which include the new Hyalu ra…" at bounding box center [784, 526] width 792 height 73
drag, startPoint x: 938, startPoint y: 525, endPoint x: 787, endPoint y: 509, distance: 151.8
click at [787, 509] on textarea "Enter for your chance to win 1 of 10 prize packs which include the new Hyalu ra…" at bounding box center [784, 526] width 792 height 73
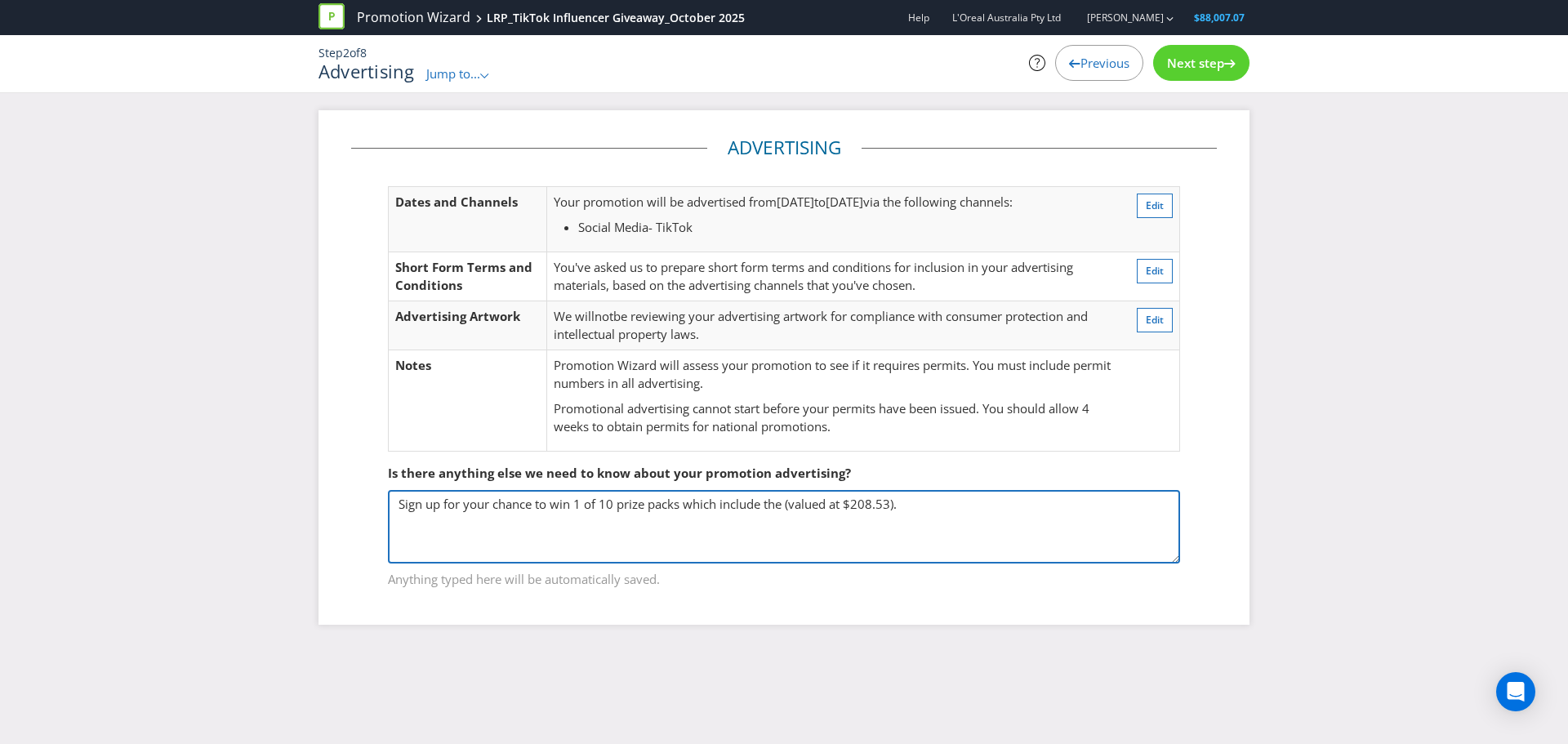
click at [1009, 514] on textarea "Enter for your chance to win 1 of 10 prize packs which include the new Hyalu ra…" at bounding box center [784, 526] width 792 height 73
drag, startPoint x: 576, startPoint y: 509, endPoint x: 962, endPoint y: 512, distance: 386.0
click at [962, 512] on textarea "Enter for your chance to win 1 of 10 prize packs which include the new Hyalu ra…" at bounding box center [784, 526] width 792 height 73
click at [784, 509] on textarea "Enter for your chance to win 1 of 10 prize packs which include the new Hyalu ra…" at bounding box center [784, 526] width 792 height 73
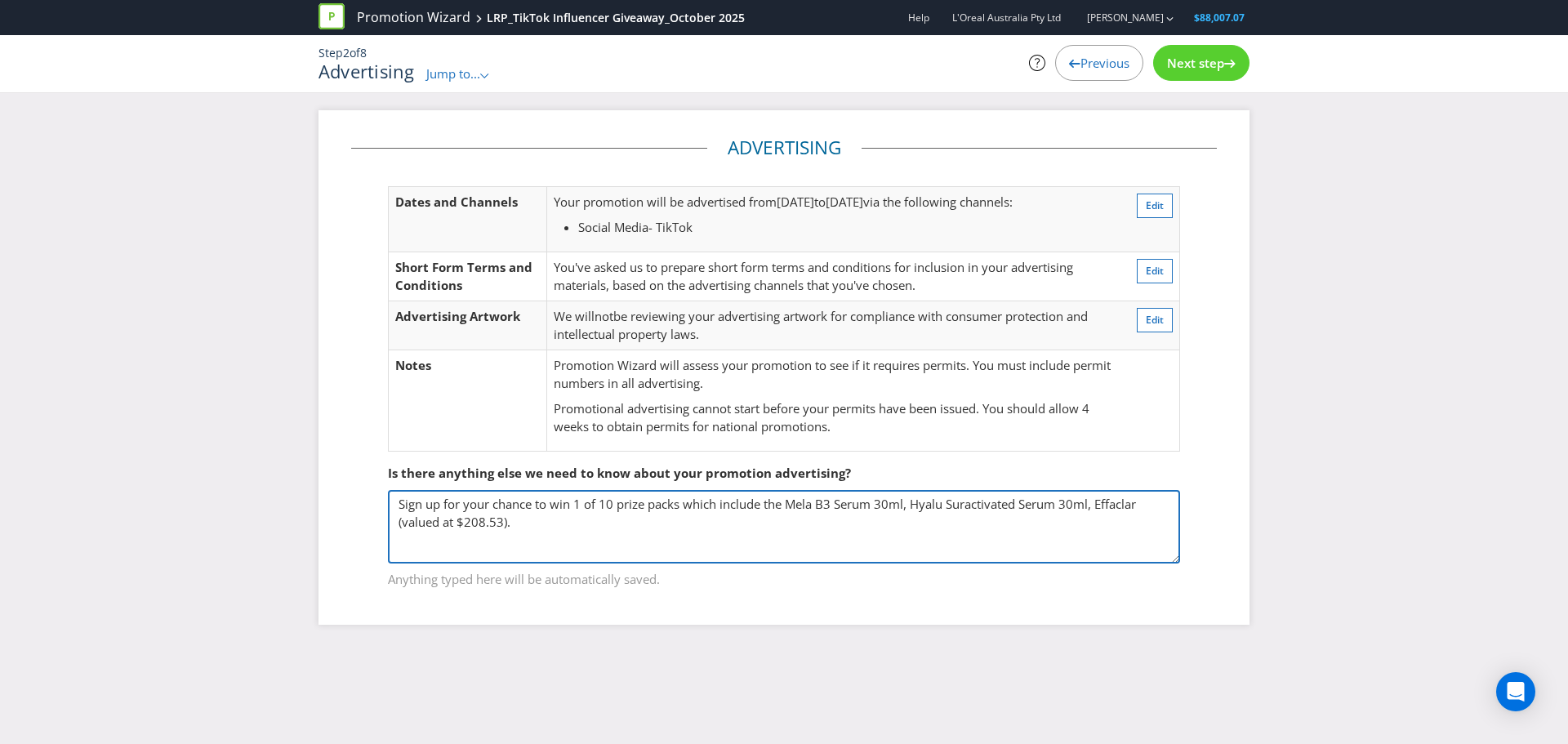
click at [1142, 519] on textarea "Enter for your chance to win 1 of 10 prize packs which include the new Hyalu ra…" at bounding box center [784, 526] width 792 height 73
drag, startPoint x: 1146, startPoint y: 506, endPoint x: 783, endPoint y: 502, distance: 363.0
click at [783, 502] on textarea "Enter for your chance to win 1 of 10 prize packs which include the new Hyalu ra…" at bounding box center [784, 526] width 792 height 73
paste textarea "• Effaclar Purifying Foaming Gel Cleanser 400ml • Hyalu B5 Suractivated Serum 3…"
click at [805, 501] on textarea "Enter for your chance to win 1 of 10 prize packs which include the new Hyalu ra…" at bounding box center [784, 526] width 792 height 73
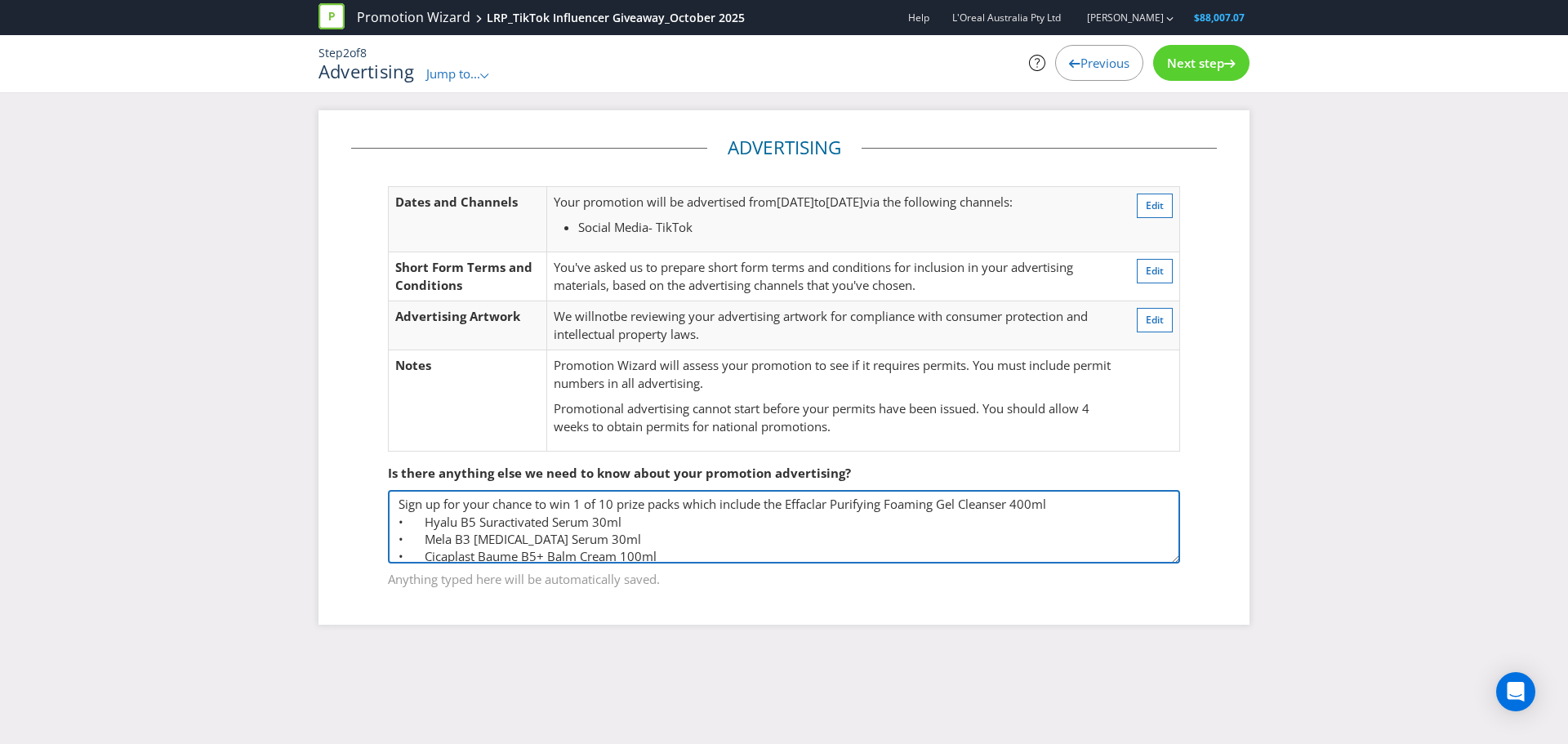
click at [1064, 494] on textarea "Enter for your chance to win 1 of 10 prize packs which include the new Hyalu ra…" at bounding box center [784, 526] width 792 height 73
click at [765, 505] on textarea "Enter for your chance to win 1 of 10 prize packs which include the new Hyalu ra…" at bounding box center [784, 526] width 792 height 73
click at [765, 515] on textarea "Enter for your chance to win 1 of 10 prize packs which include the new Hyalu ra…" at bounding box center [784, 526] width 792 height 73
click at [1014, 525] on textarea "Enter for your chance to win 1 of 10 prize packs which include the new Hyalu ra…" at bounding box center [784, 526] width 792 height 73
drag, startPoint x: 474, startPoint y: 512, endPoint x: 667, endPoint y: 515, distance: 193.0
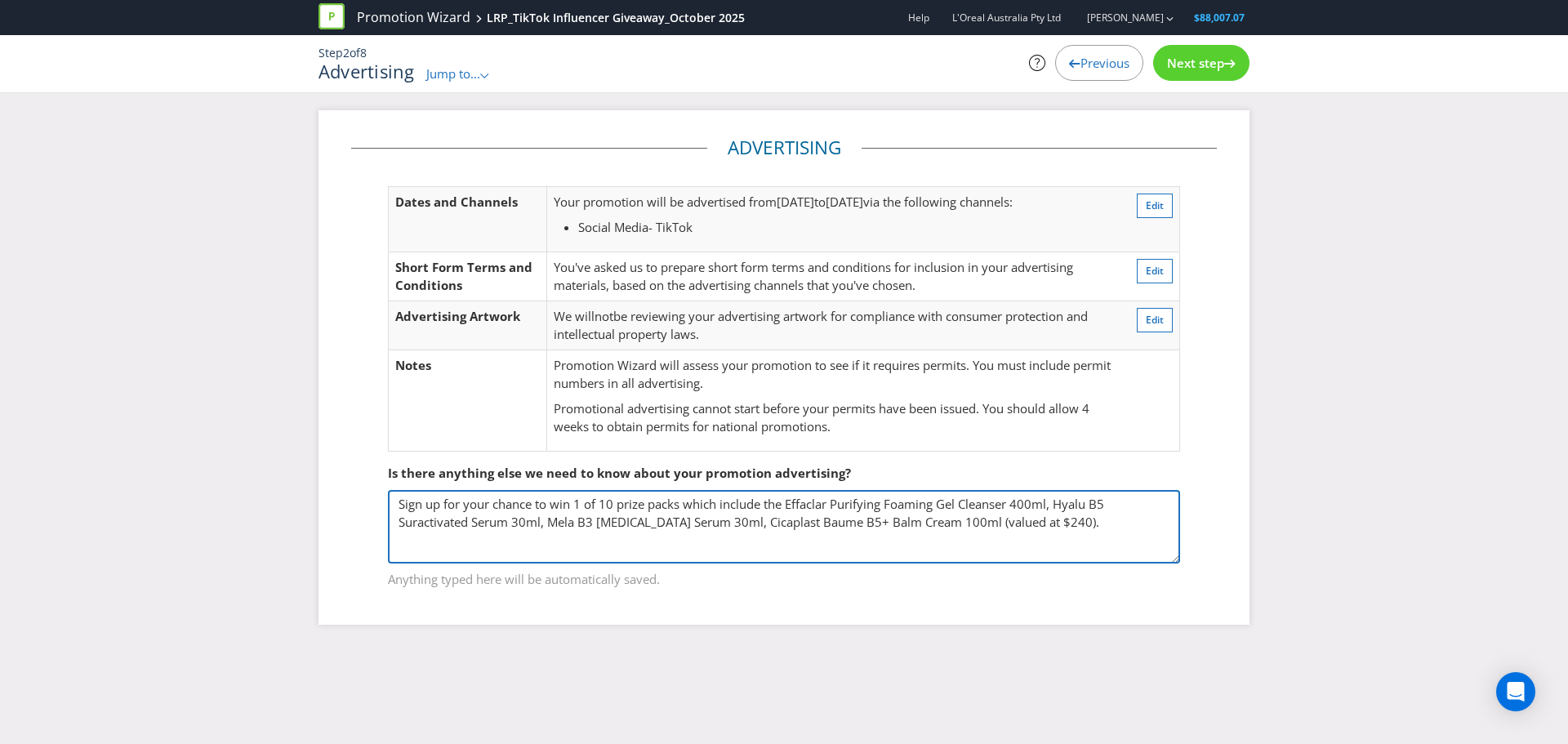
click at [667, 514] on textarea "Enter for your chance to win 1 of 10 prize packs which include the new Hyalu ra…" at bounding box center [784, 526] width 792 height 73
click at [686, 533] on textarea "Enter for your chance to win 1 of 10 prize packs which include the new Hyalu ra…" at bounding box center [784, 526] width 792 height 73
drag, startPoint x: 595, startPoint y: 498, endPoint x: 887, endPoint y: 526, distance: 293.3
click at [887, 526] on textarea "Enter for your chance to win 1 of 10 prize packs which include the new Hyalu ra…" at bounding box center [784, 526] width 792 height 73
click at [942, 536] on textarea "Enter for your chance to win 1 of 10 prize packs which include the new Hyalu ra…" at bounding box center [784, 526] width 792 height 73
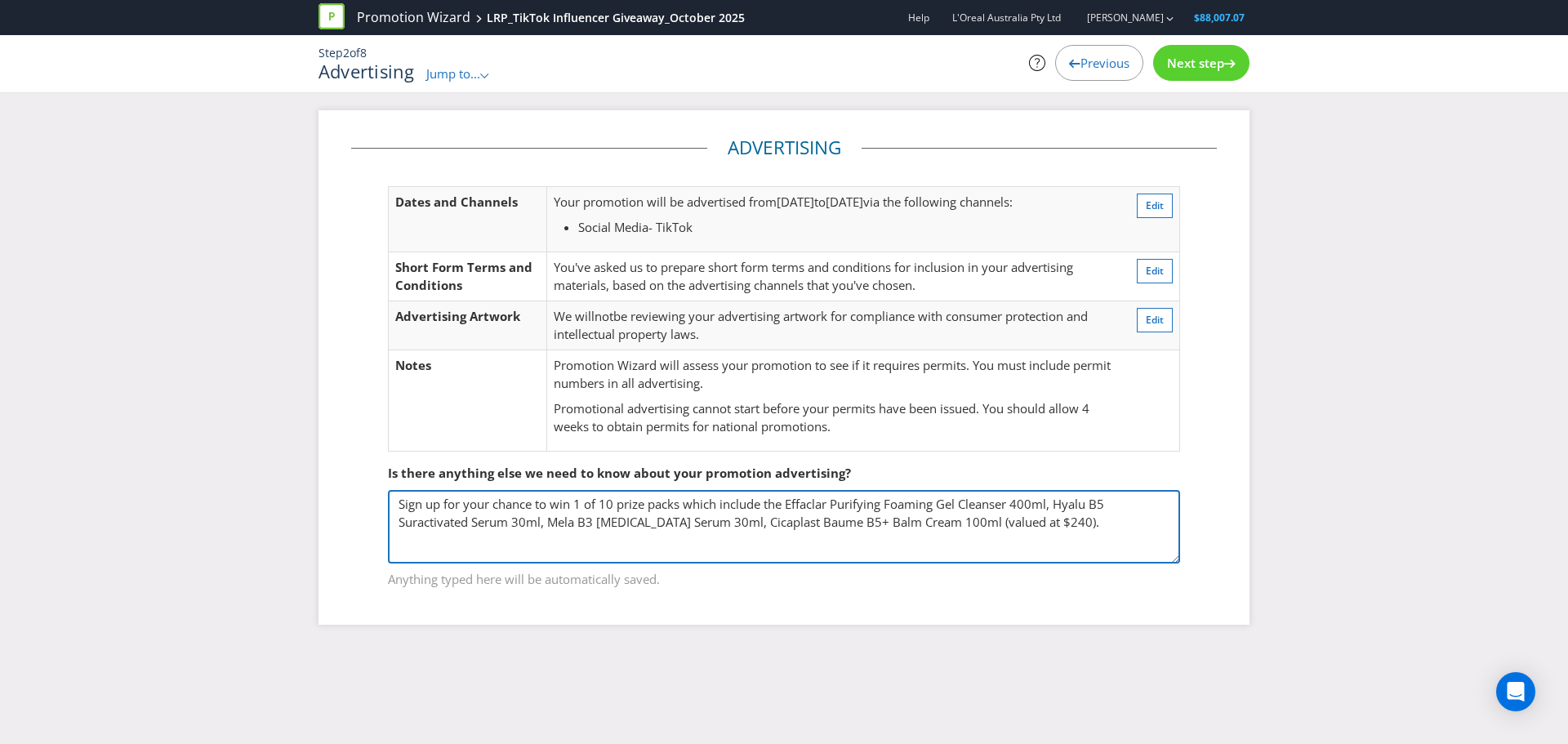
drag, startPoint x: 964, startPoint y: 513, endPoint x: 992, endPoint y: 539, distance: 38.2
click at [989, 534] on textarea "Enter for your chance to win 1 of 10 prize packs which include the new Hyalu ra…" at bounding box center [784, 526] width 792 height 73
click at [1067, 530] on textarea "Enter for your chance to win 1 of 10 prize packs which include the new Hyalu ra…" at bounding box center [784, 526] width 792 height 73
type textarea "Sign up for your chance to win 1 of 10 prize packs which include the Effaclar P…"
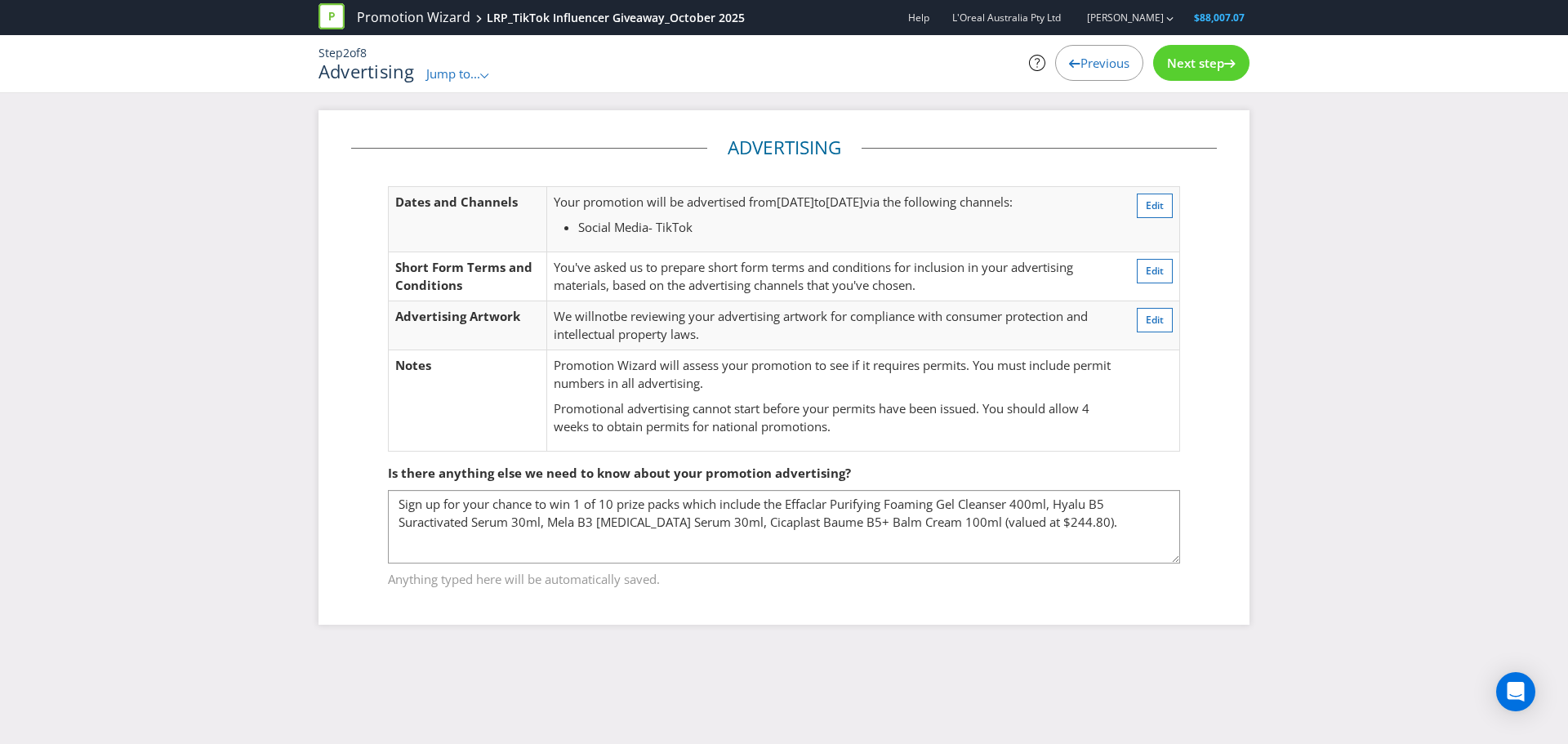
click at [1201, 61] on span "Next step" at bounding box center [1195, 63] width 57 height 16
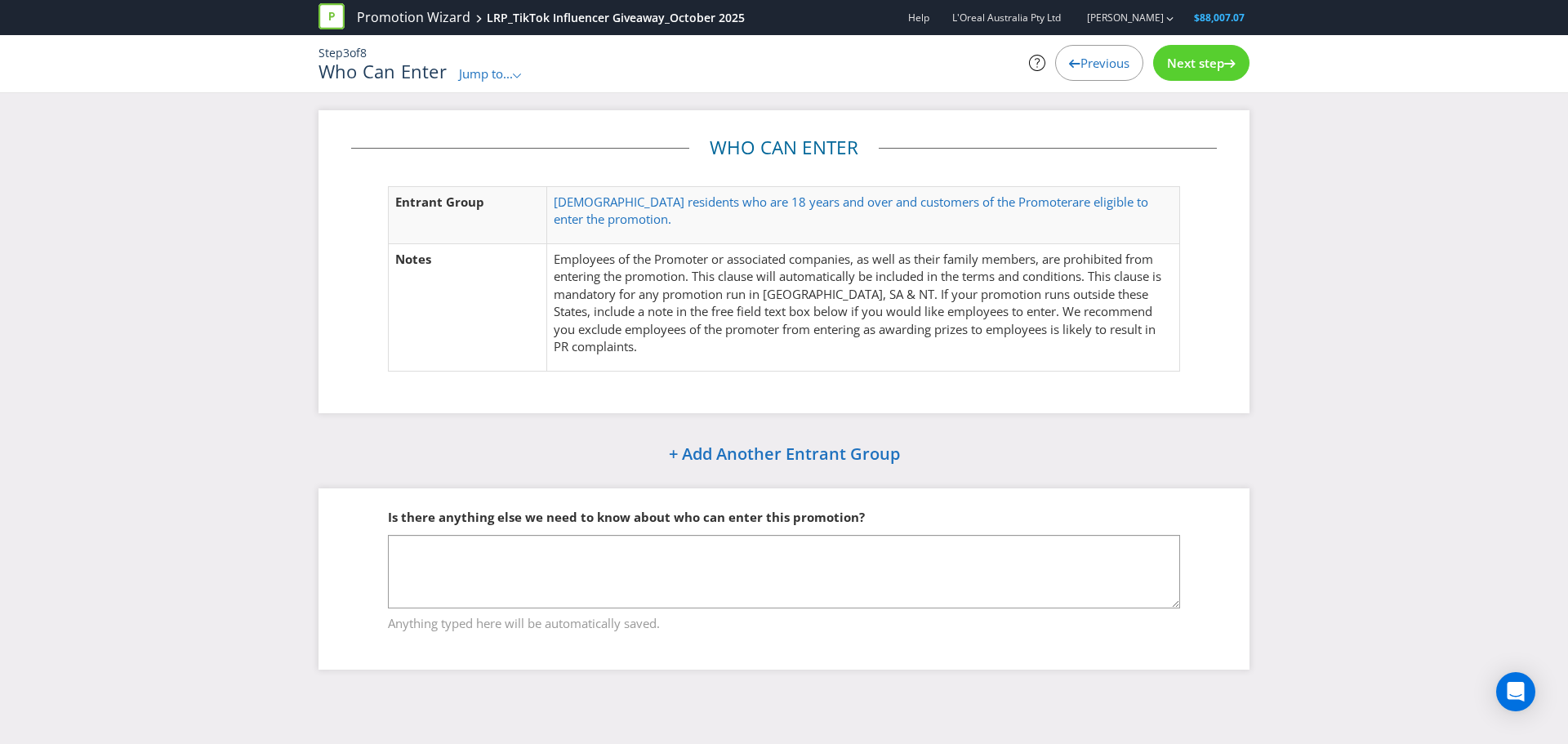
click at [1200, 58] on span "Next step" at bounding box center [1195, 63] width 57 height 16
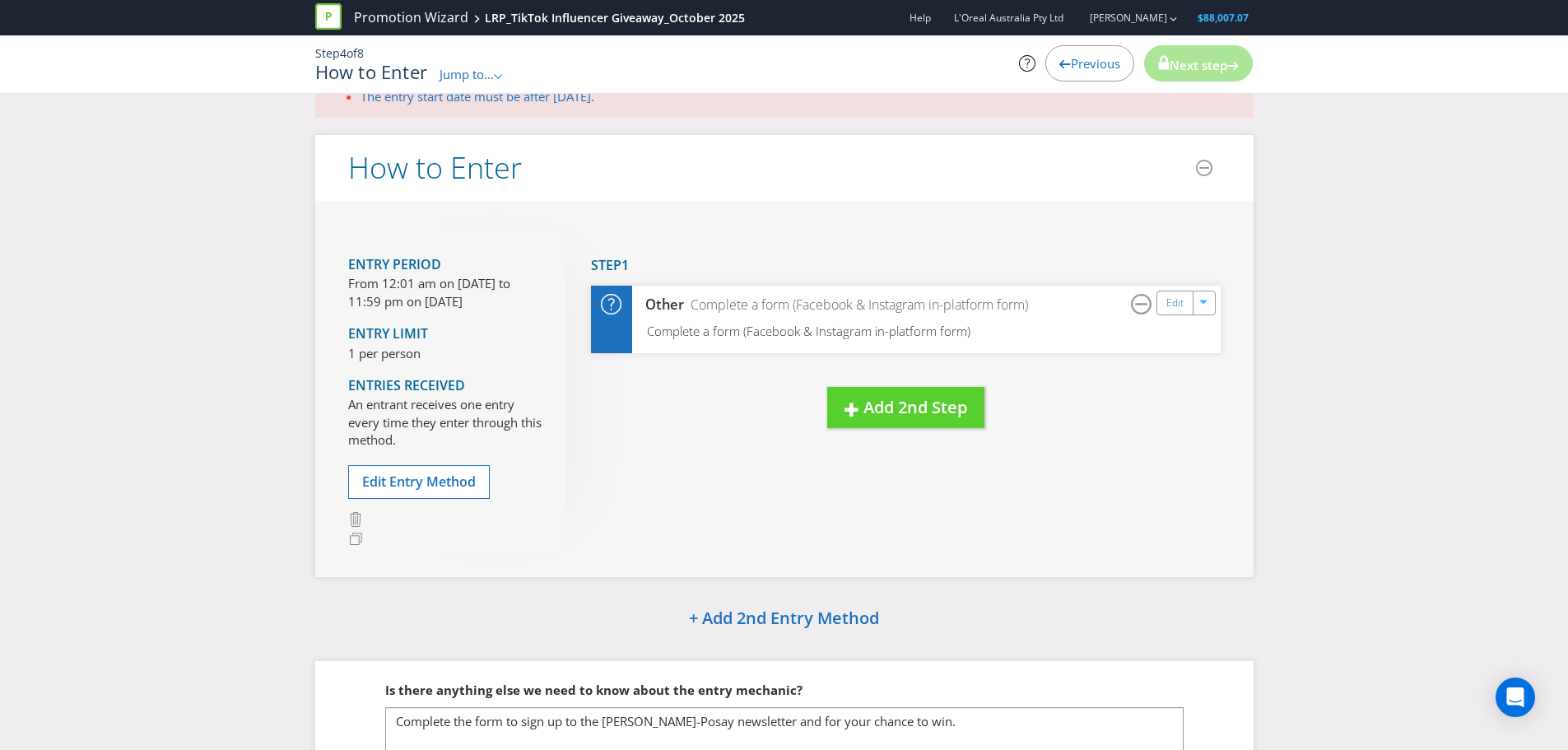
scroll to position [82, 0]
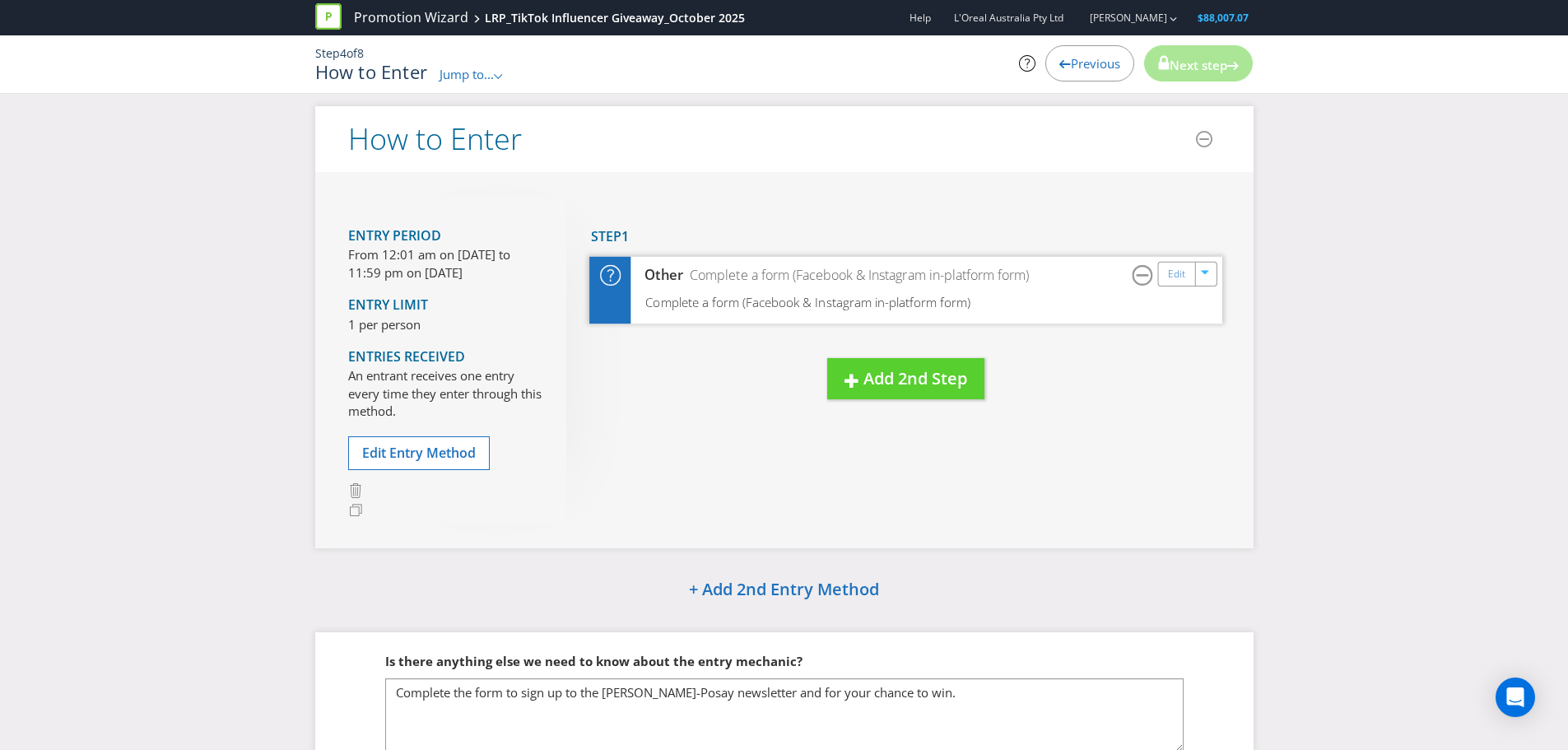
click at [719, 291] on div "Other Complete a form (Facebook & Instagram in-platform form) Edit" at bounding box center [906, 275] width 633 height 37
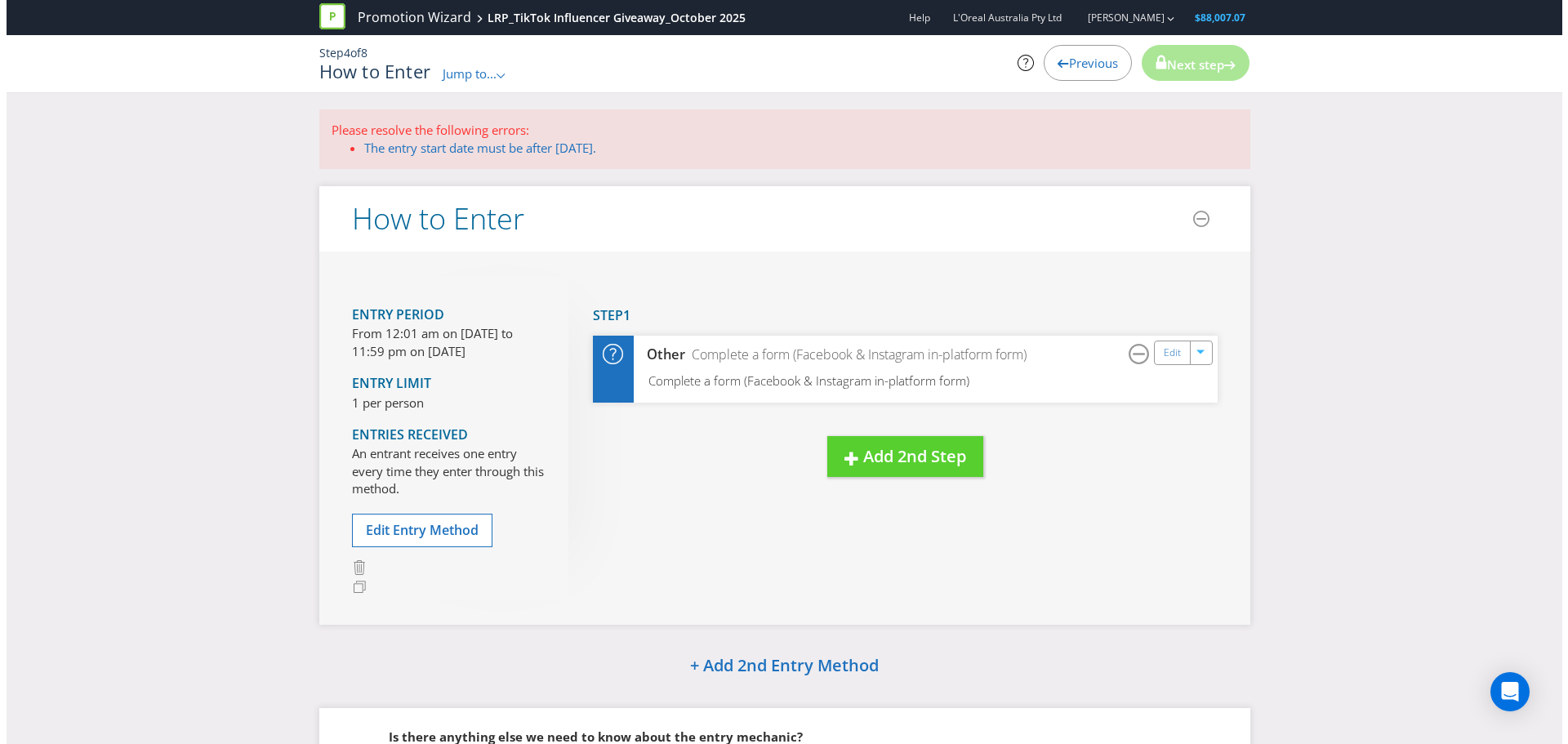
scroll to position [0, 0]
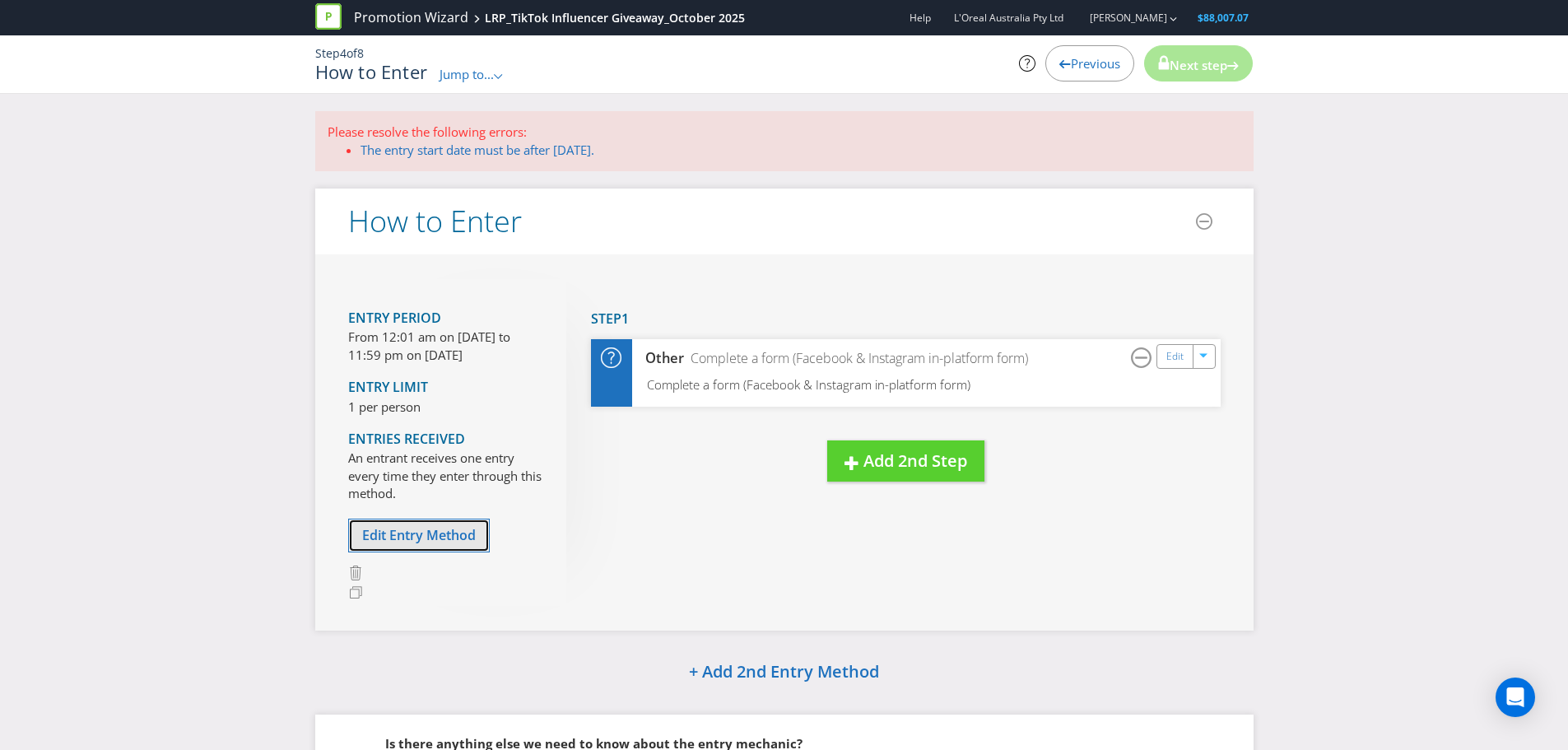
click at [414, 534] on span "Edit Entry Method" at bounding box center [418, 534] width 114 height 18
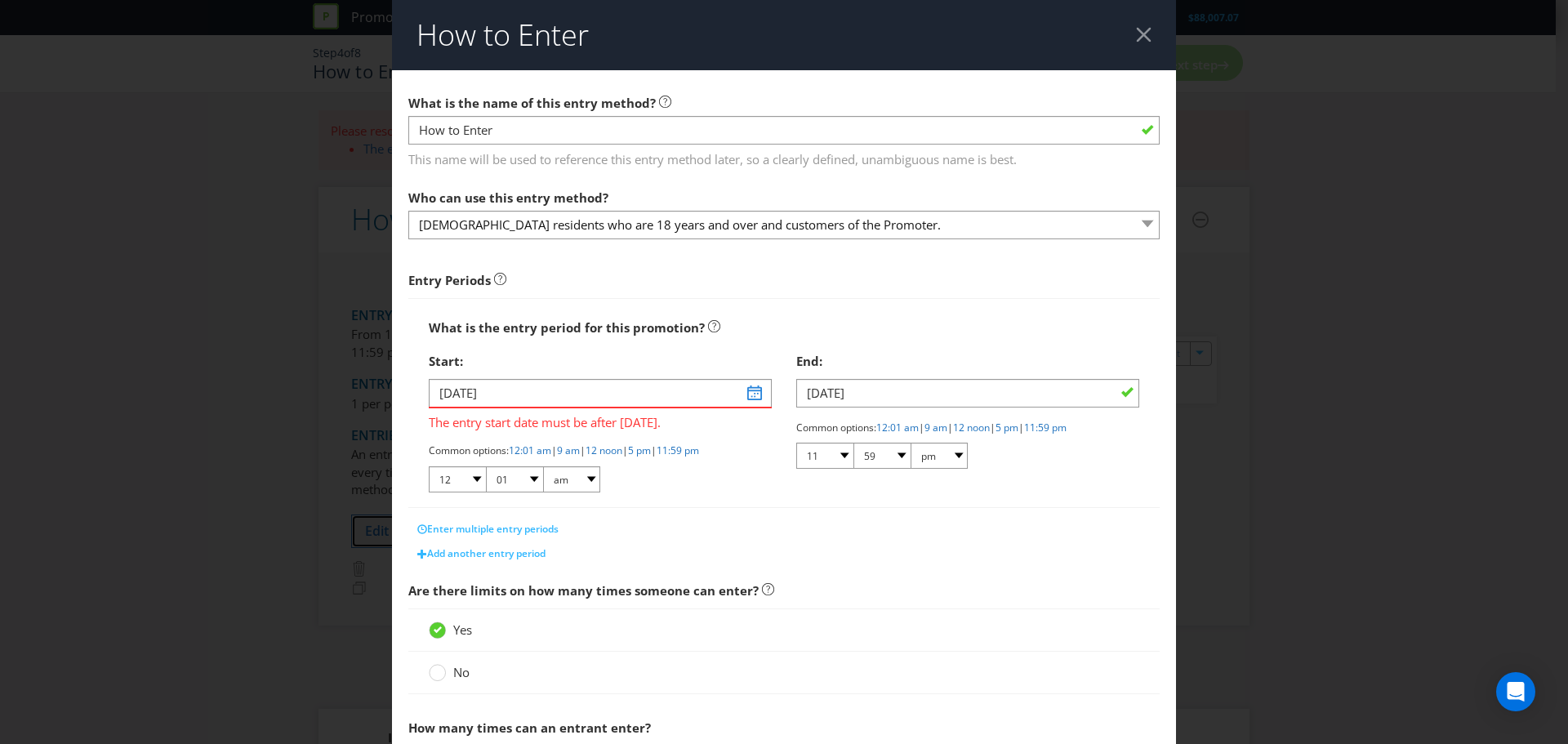
scroll to position [285, 0]
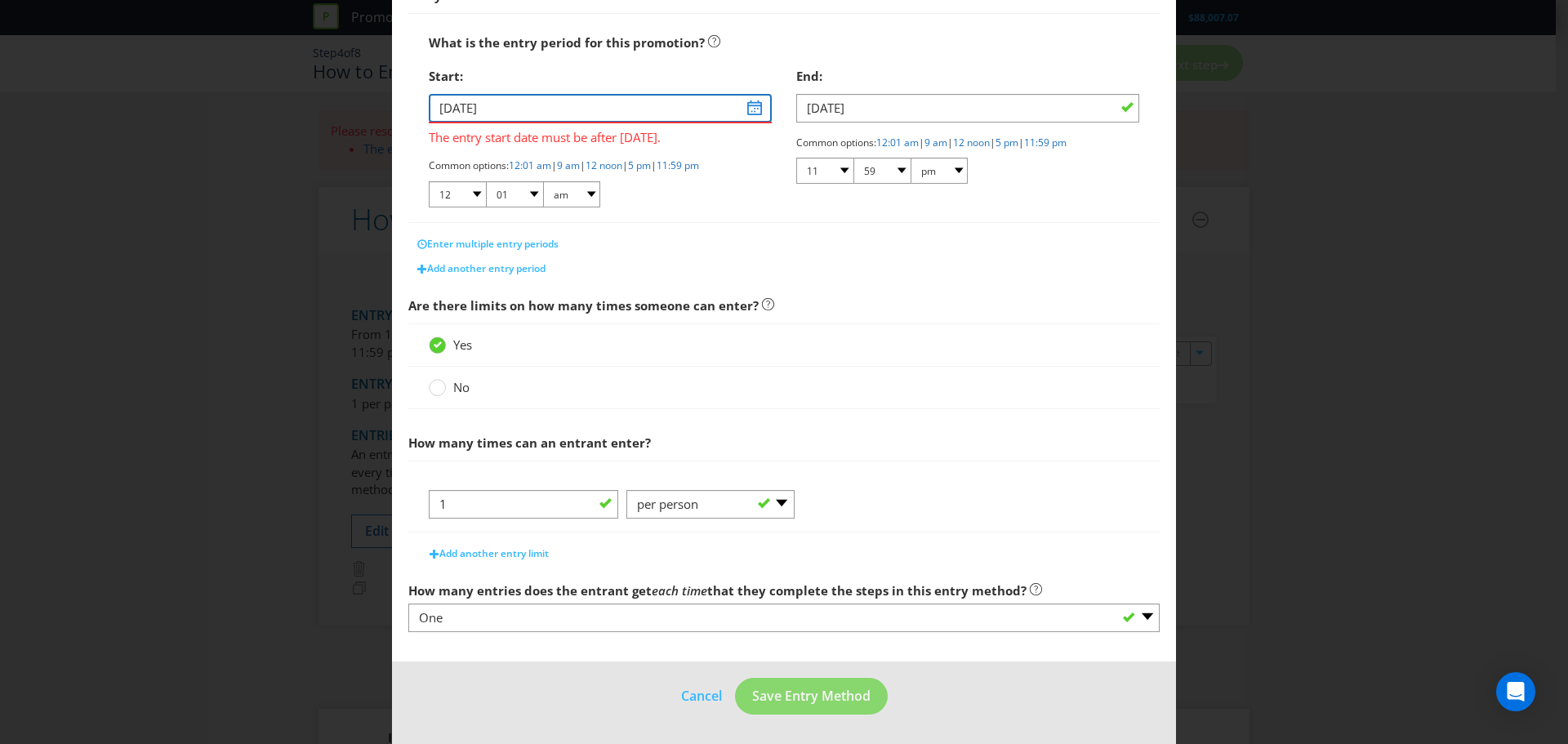
click at [746, 111] on input "[DATE]" at bounding box center [599, 108] width 343 height 29
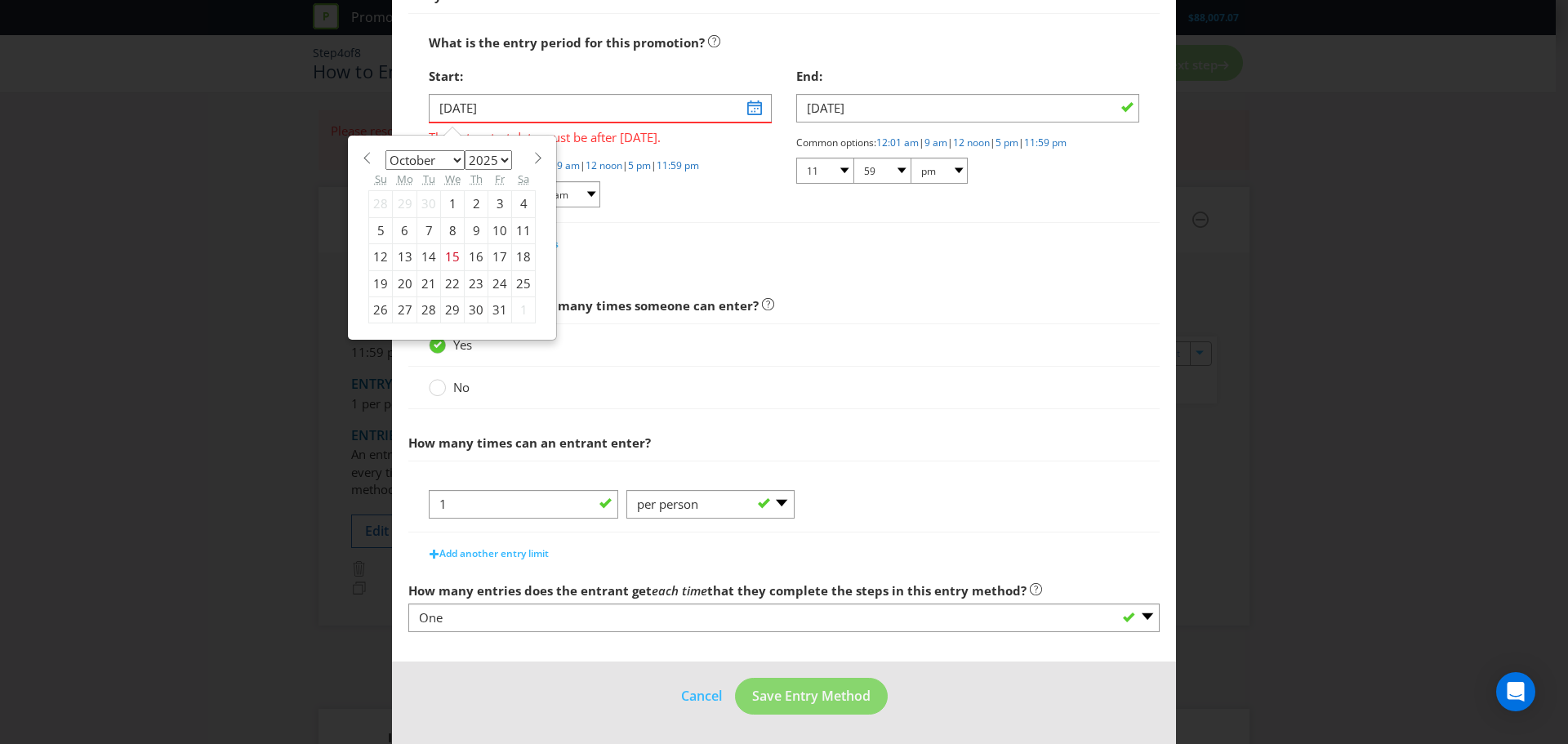
click at [473, 306] on div "30" at bounding box center [476, 310] width 24 height 27
type input "[DATE]"
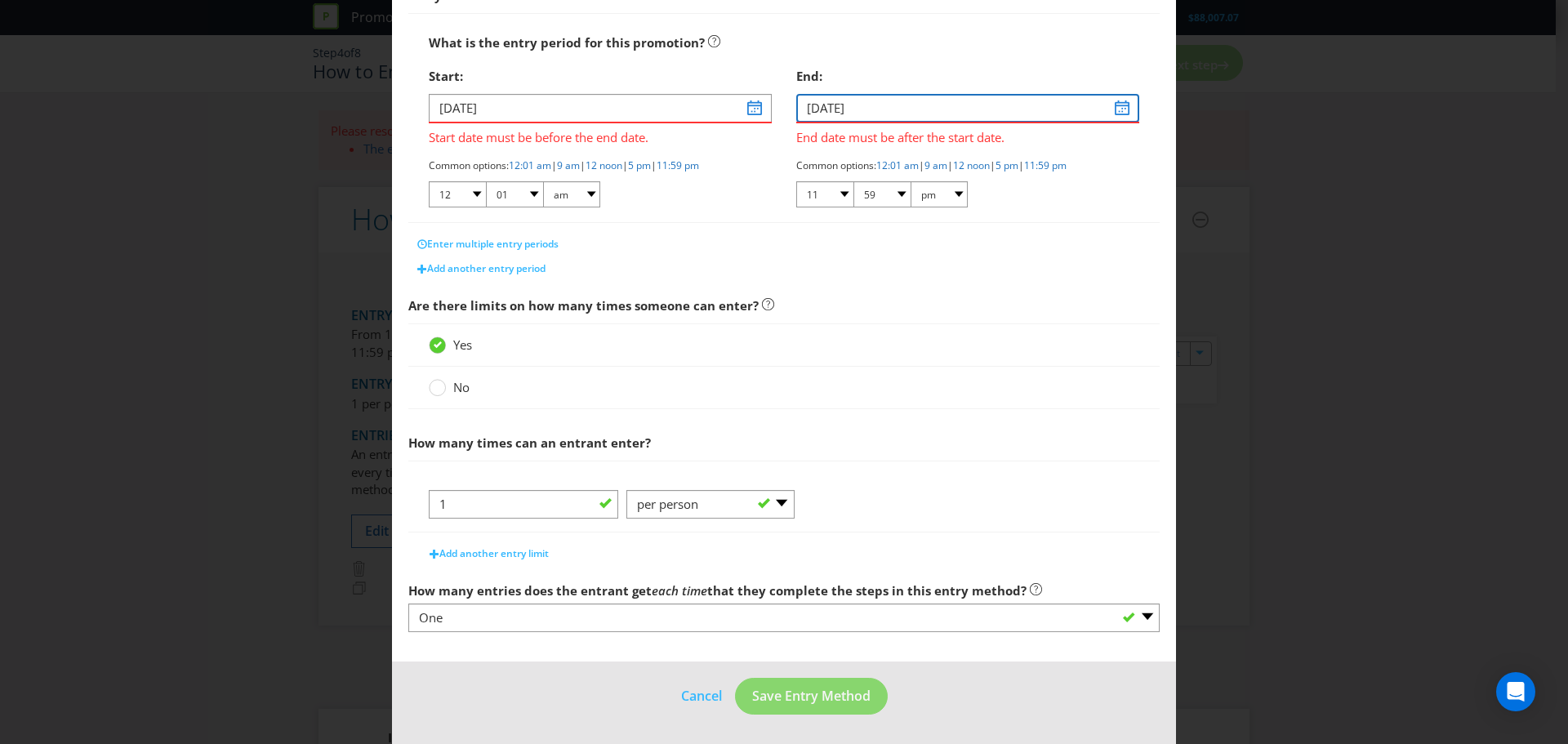
click at [1101, 109] on input "[DATE]" at bounding box center [967, 108] width 343 height 29
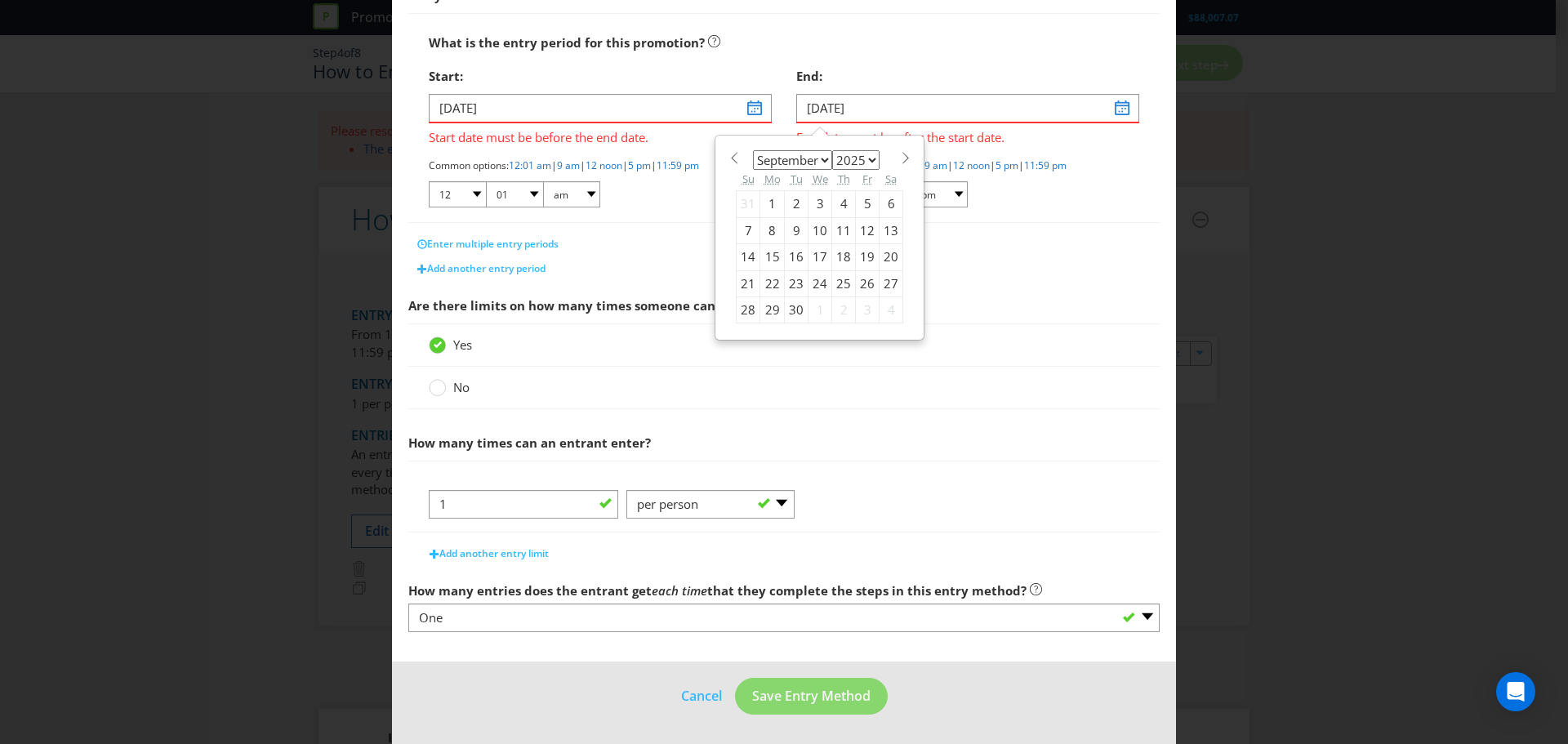
click at [819, 160] on select "January February March April May June July August September October November De…" at bounding box center [792, 160] width 79 height 20
click at [899, 157] on span at bounding box center [905, 158] width 12 height 12
select select "10"
click at [746, 334] on div "30" at bounding box center [747, 336] width 24 height 27
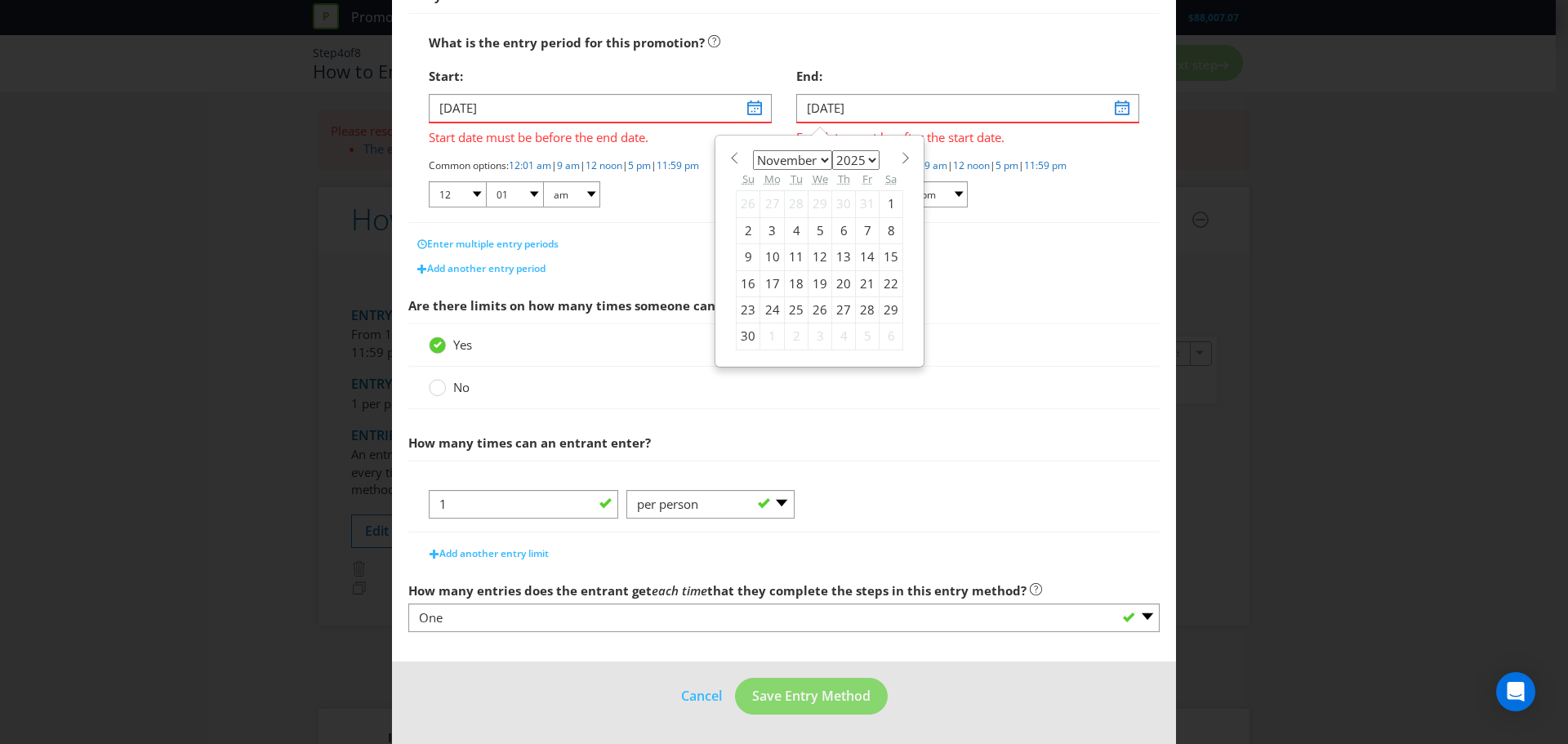
type input "[DATE]"
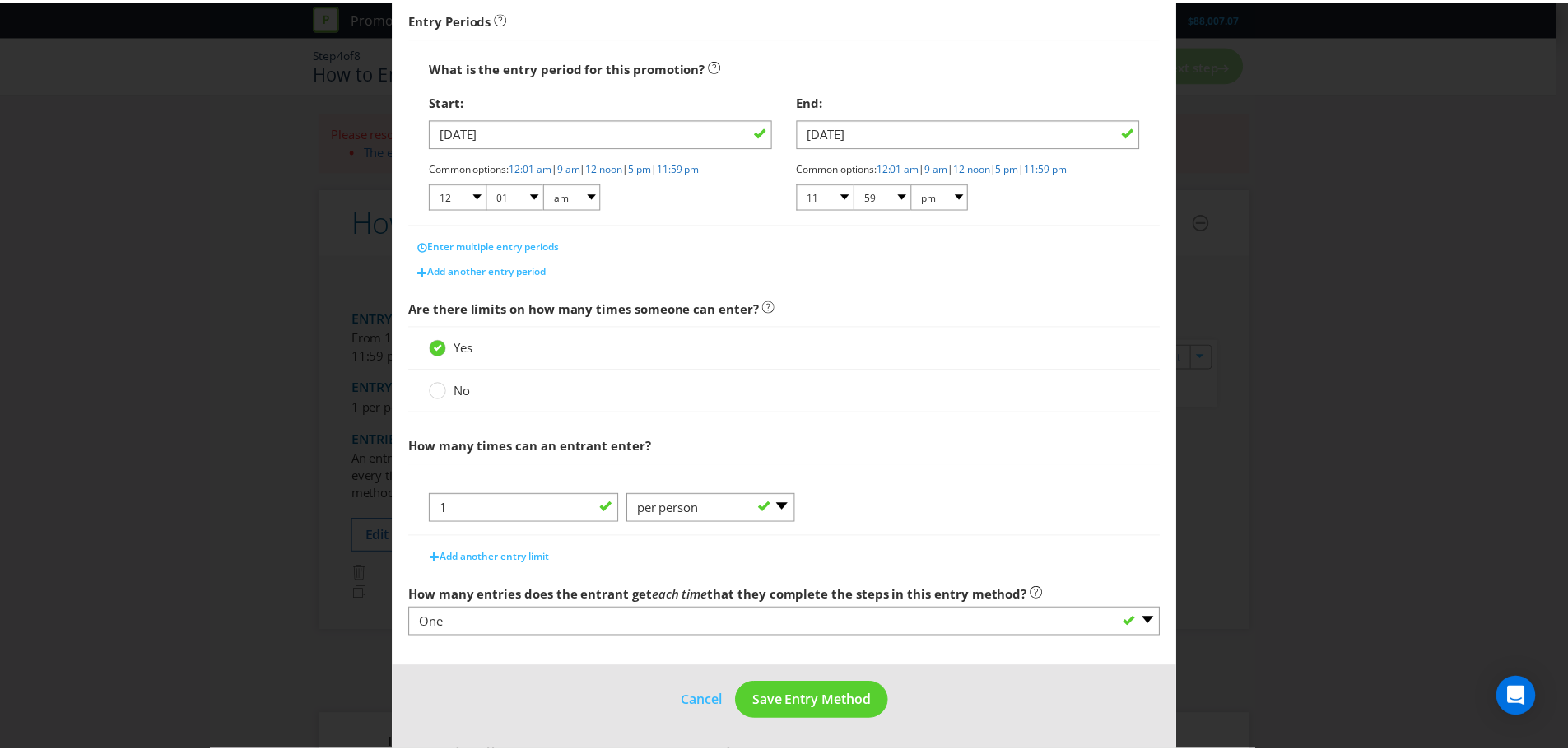
scroll to position [263, 0]
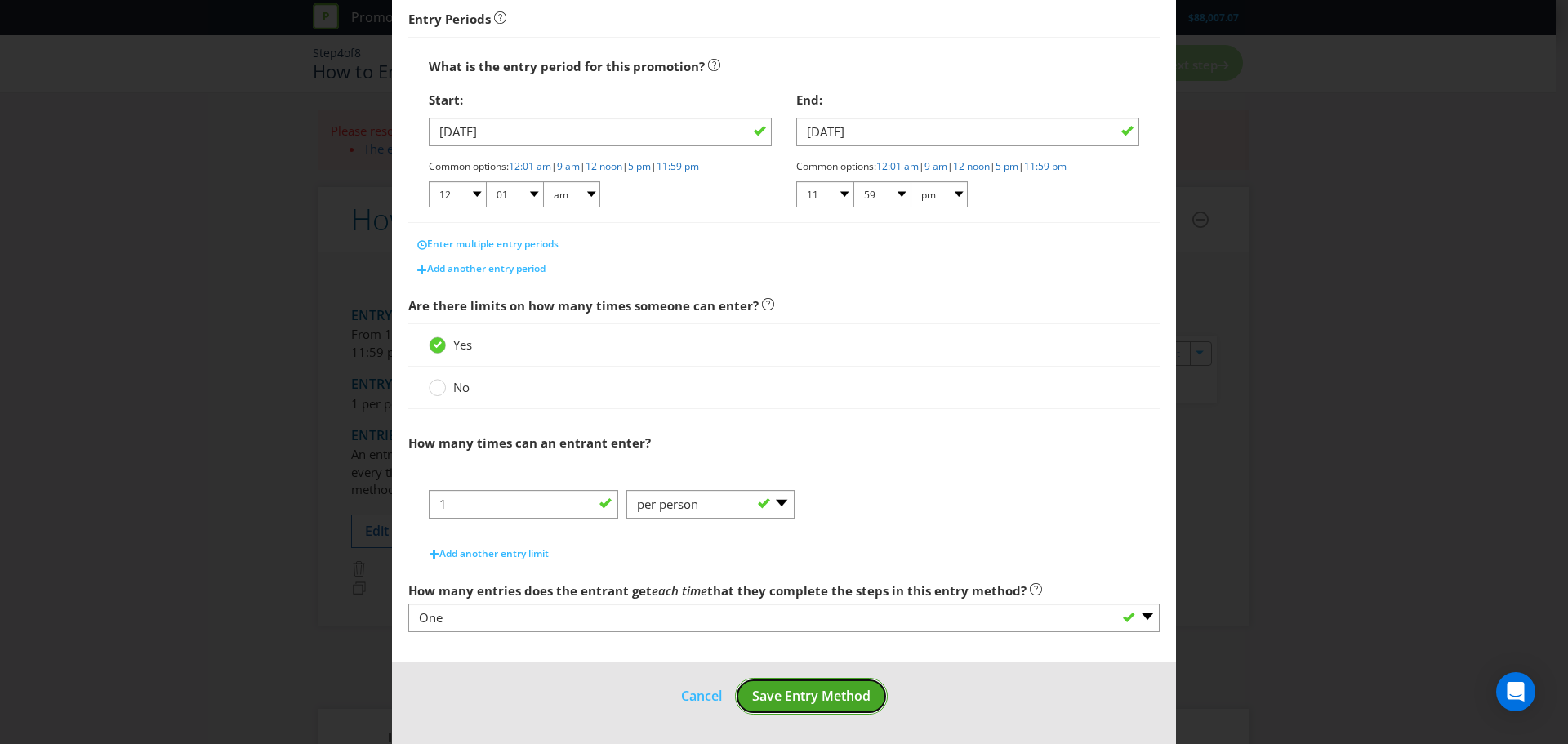
click at [777, 700] on span "Save Entry Method" at bounding box center [811, 696] width 119 height 18
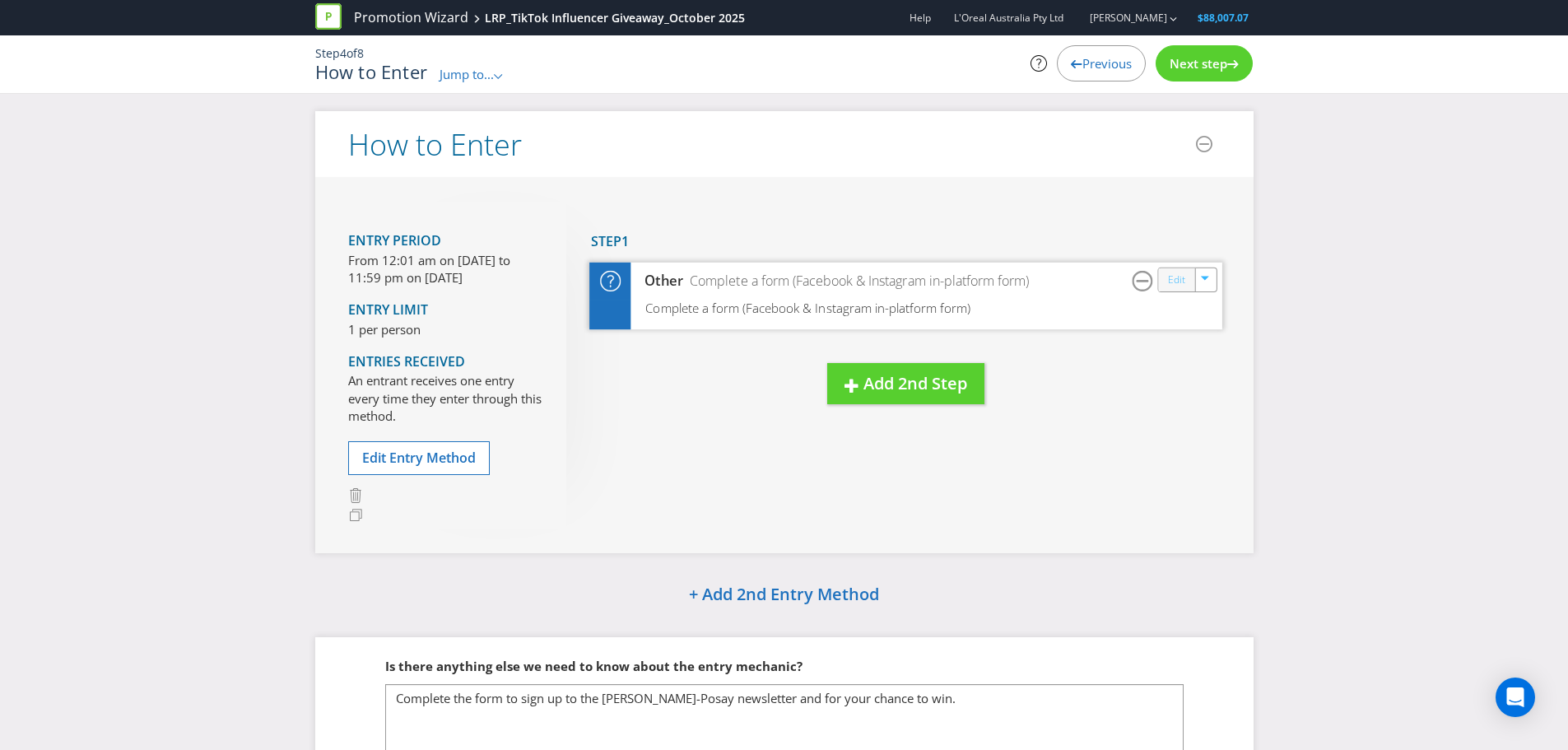
click at [1177, 282] on link "Edit" at bounding box center [1176, 280] width 17 height 19
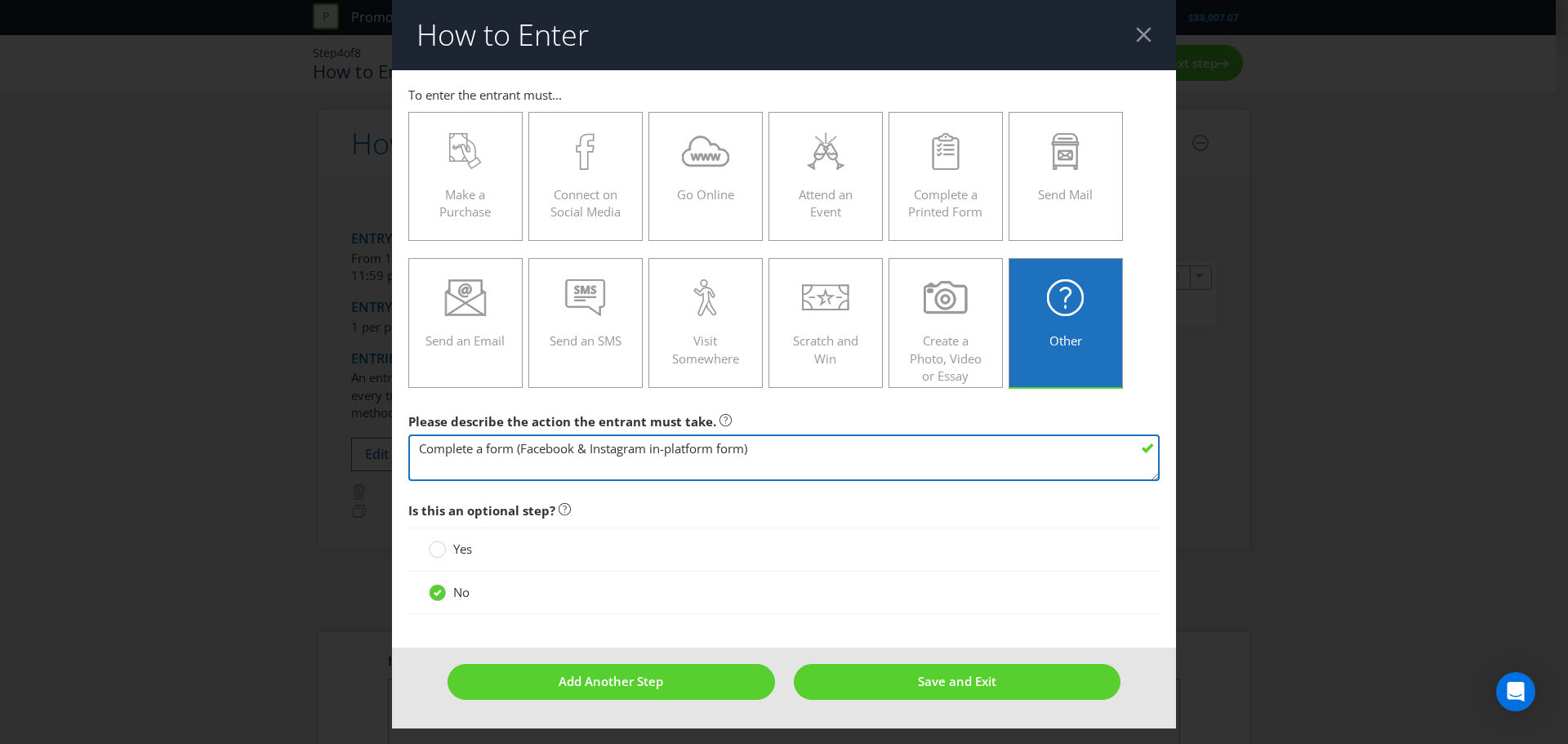
click at [796, 461] on textarea "Complete a form (Facebook & Instagram in-platform form)" at bounding box center [784, 457] width 751 height 47
drag, startPoint x: 651, startPoint y: 448, endPoint x: 524, endPoint y: 453, distance: 127.1
click at [524, 453] on textarea "Complete a form (Facebook & Instagram in-platform form)" at bounding box center [784, 457] width 751 height 47
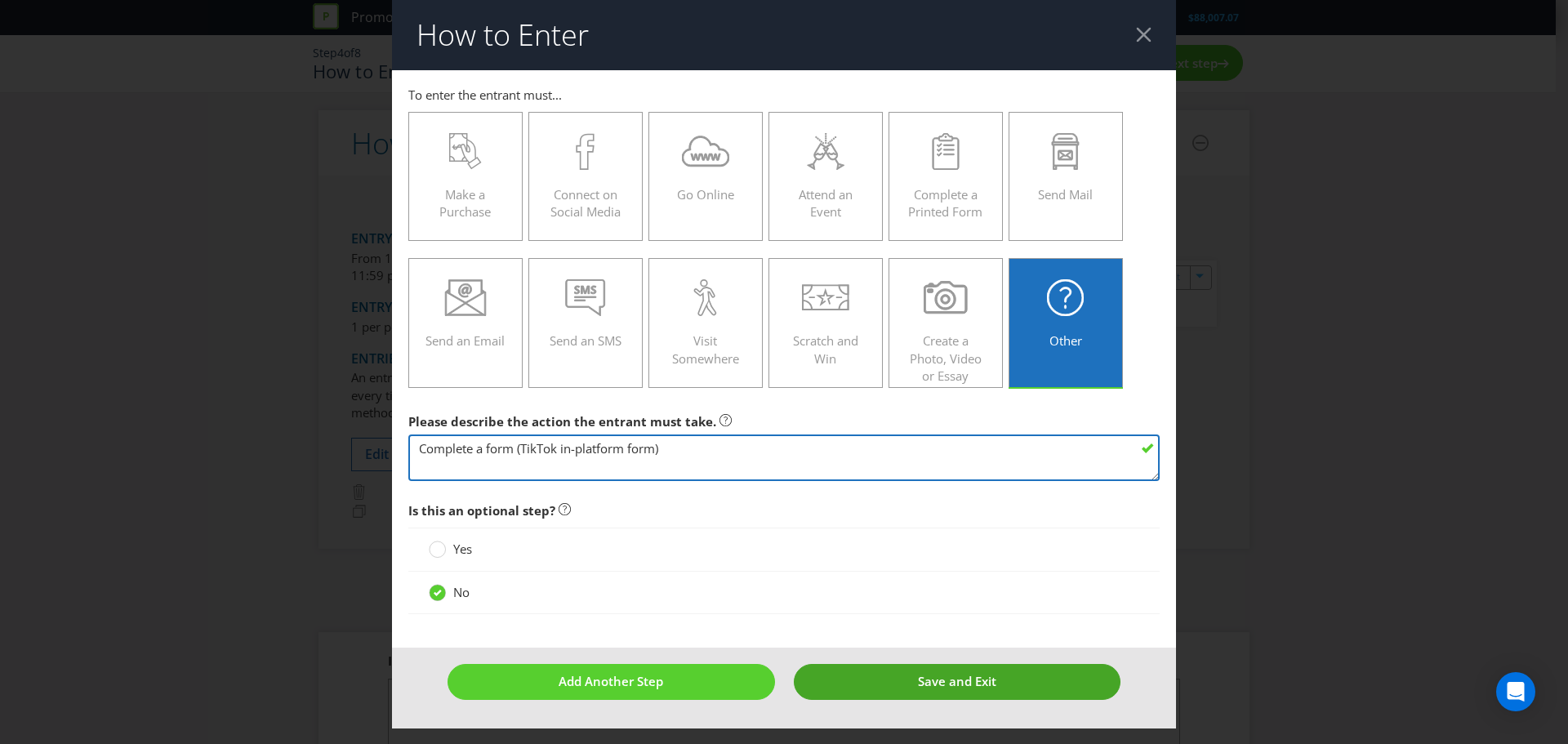
type textarea "Complete a form (TikTok in-platform form)"
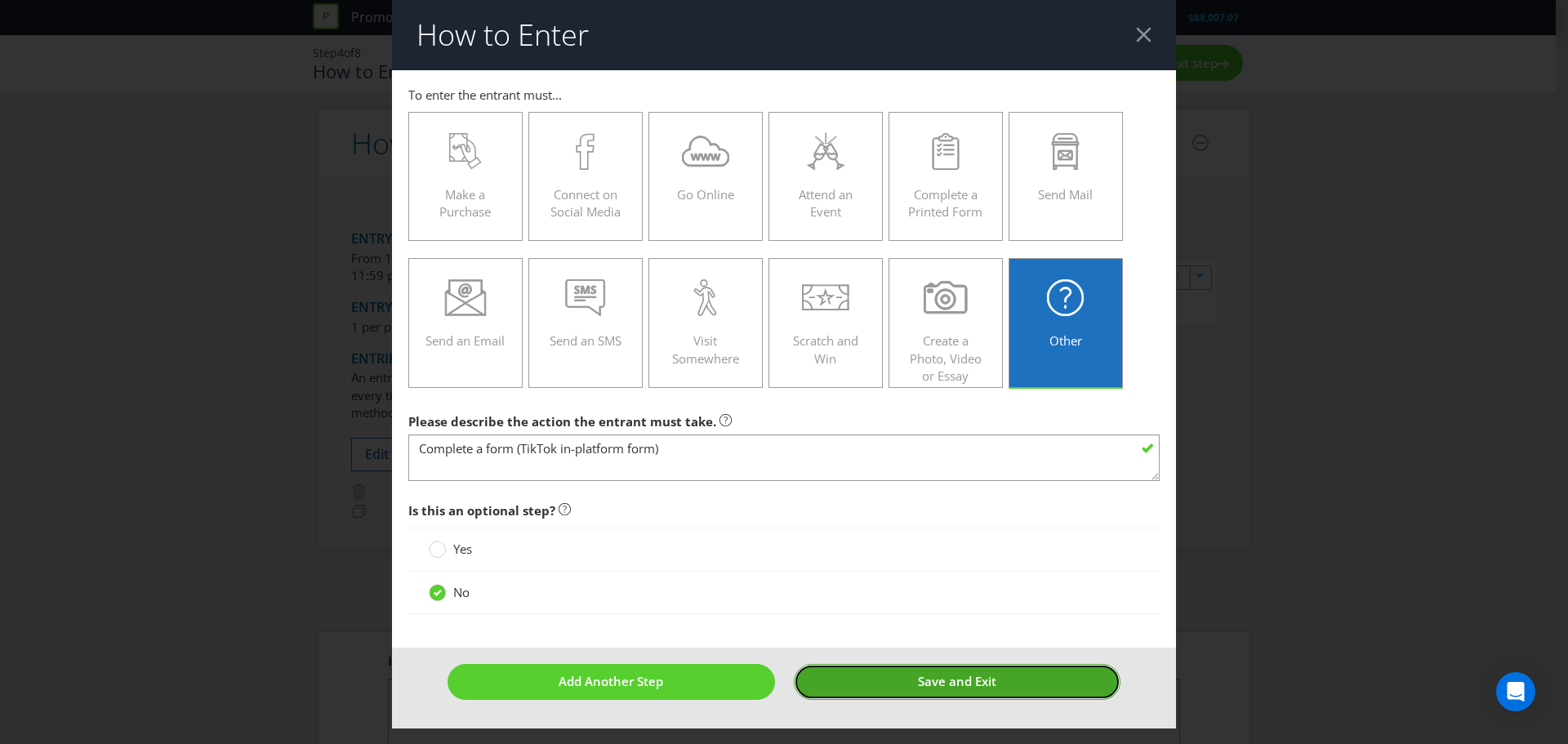
click at [835, 667] on button "Save and Exit" at bounding box center [957, 681] width 328 height 35
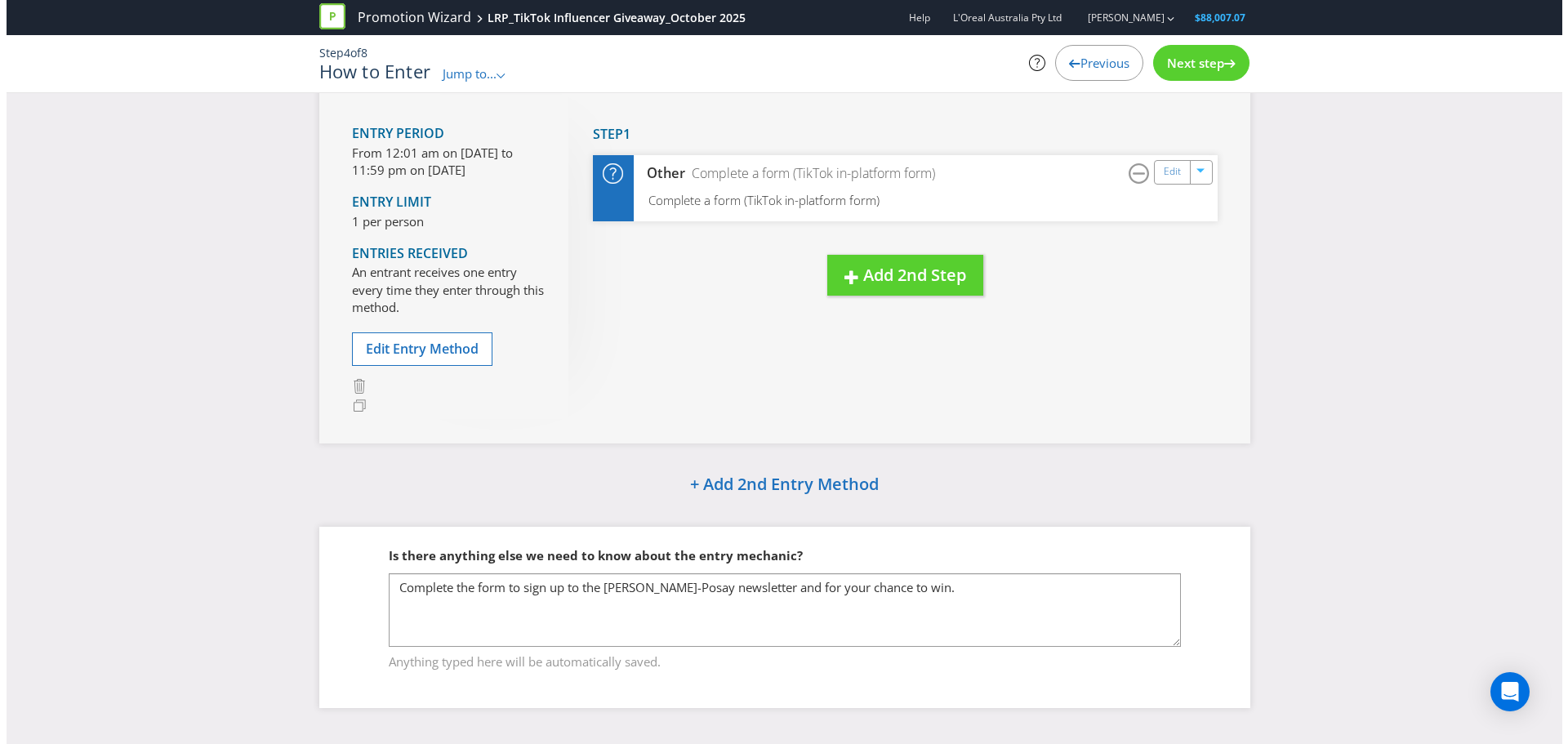
scroll to position [113, 0]
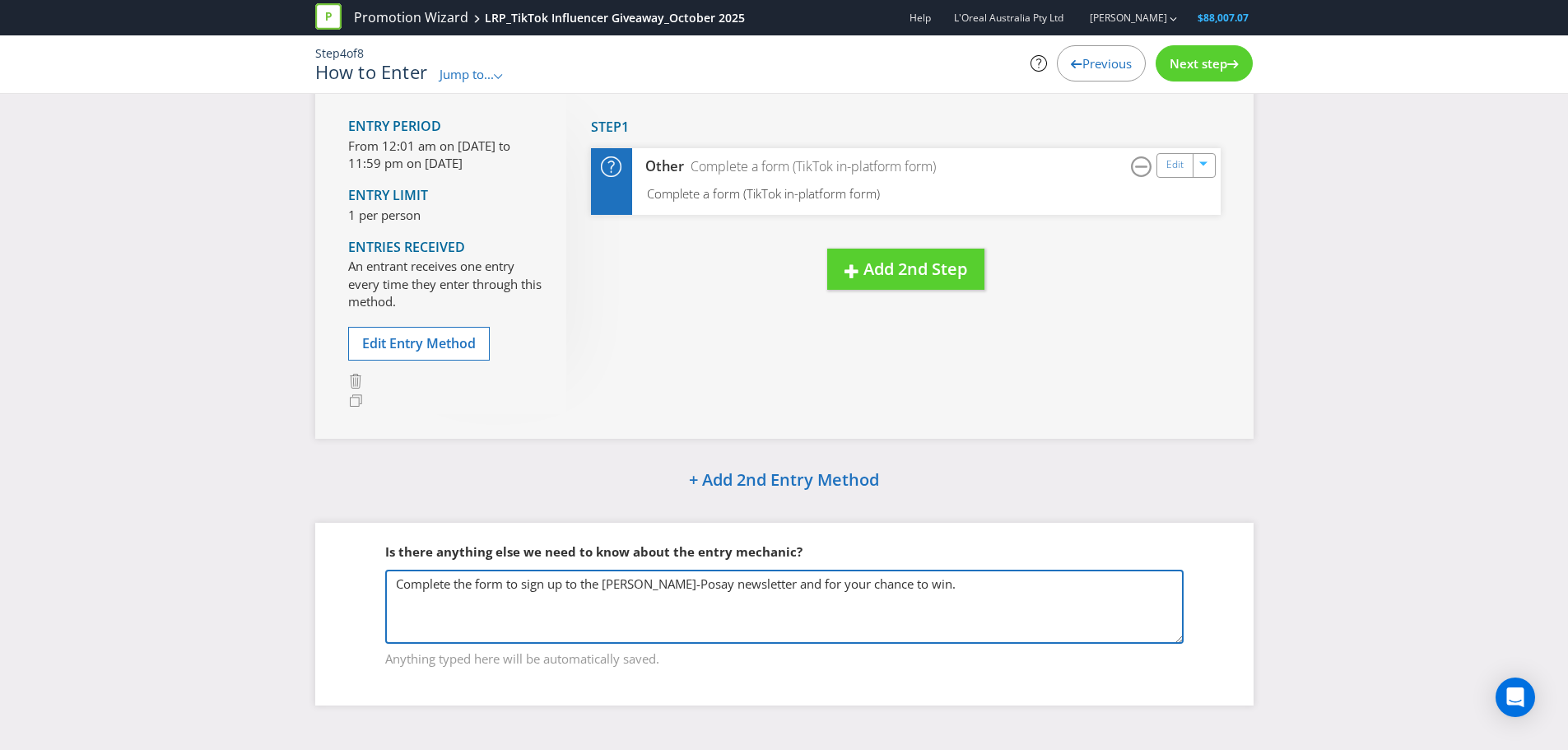
click at [518, 592] on textarea "Complete the form to sign up to the [PERSON_NAME]-Posay newsletter and for your…" at bounding box center [784, 606] width 798 height 74
drag, startPoint x: 550, startPoint y: 584, endPoint x: 1029, endPoint y: 587, distance: 479.0
click at [1022, 588] on textarea "Complete the form to sign up to the [PERSON_NAME]-Posay newsletter and for your…" at bounding box center [784, 606] width 798 height 74
click at [1029, 587] on textarea "Complete the form to sign up to the [PERSON_NAME]-Posay newsletter and for your…" at bounding box center [784, 606] width 798 height 74
click at [778, 587] on textarea "Complete the form to sign up to the [PERSON_NAME]-Posay newsletter and for your…" at bounding box center [784, 606] width 798 height 74
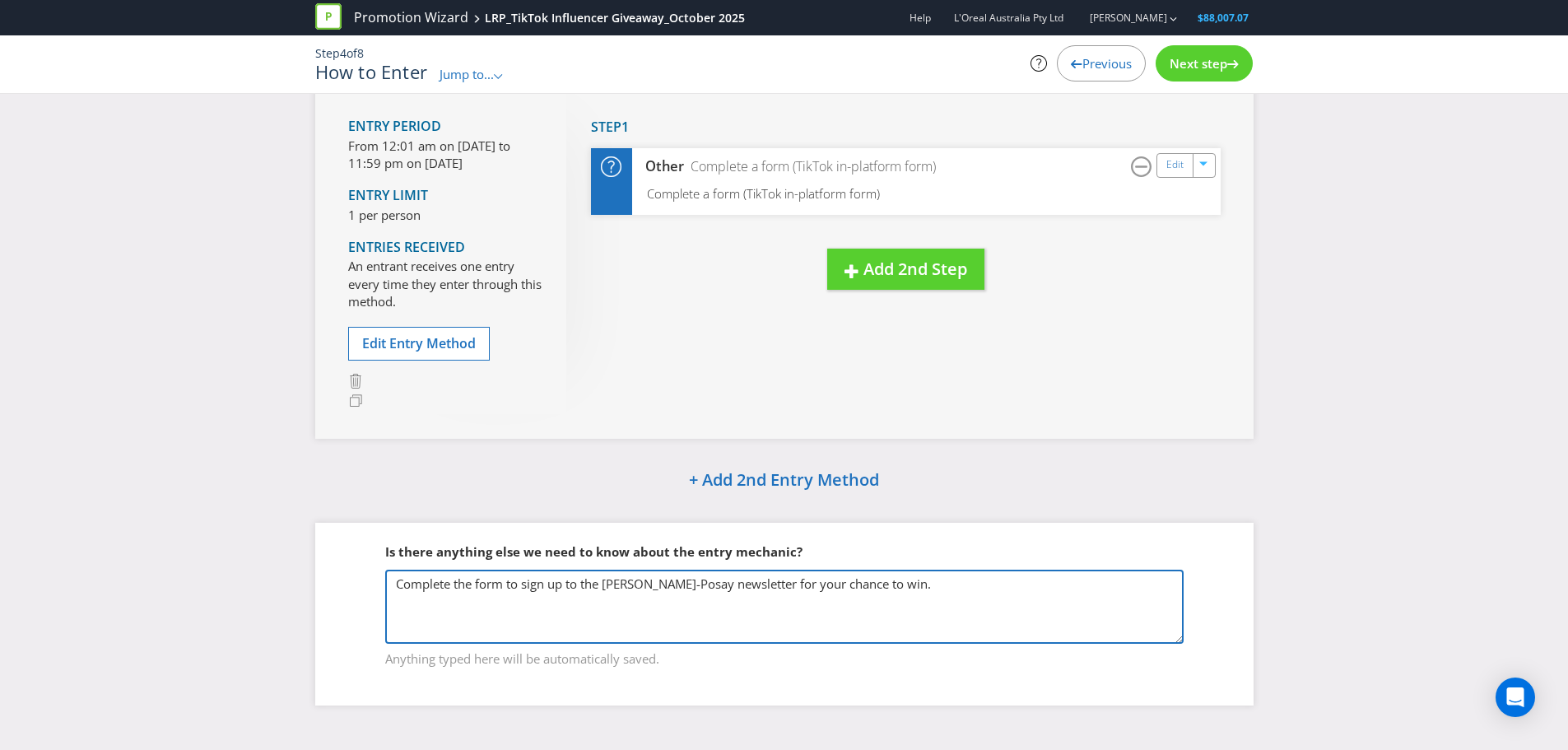
drag, startPoint x: 451, startPoint y: 572, endPoint x: 1006, endPoint y: 604, distance: 555.9
click at [1005, 604] on textarea "Complete the form to sign up to the [PERSON_NAME]-Posay newsletter and for your…" at bounding box center [784, 606] width 798 height 74
click at [1006, 604] on textarea "Complete the form to sign up to the [PERSON_NAME]-Posay newsletter and for your…" at bounding box center [784, 606] width 798 height 74
type textarea "Complete the form to sign up to the [PERSON_NAME]-Posay newsletter for your cha…"
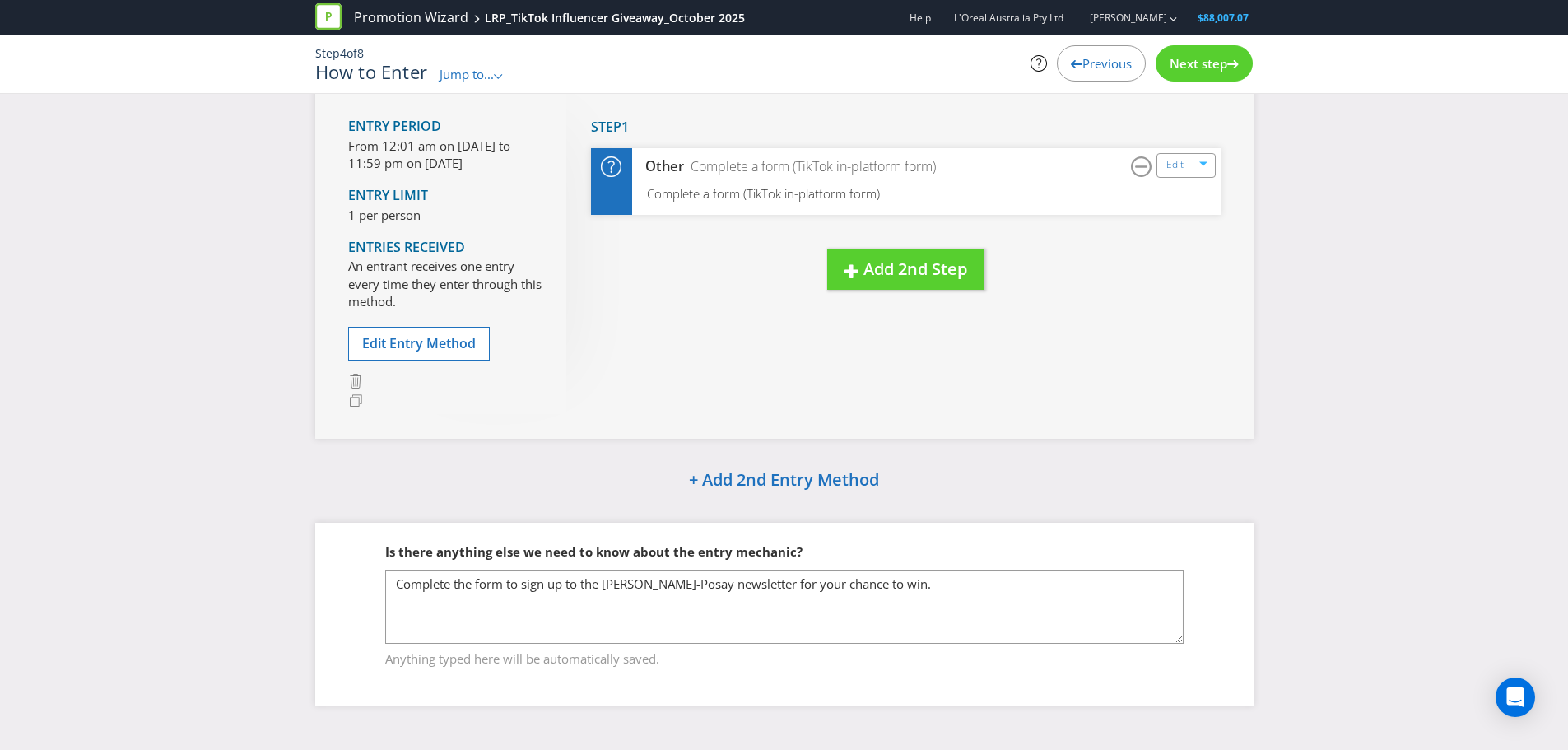
click at [1212, 57] on span "Next step" at bounding box center [1198, 63] width 57 height 16
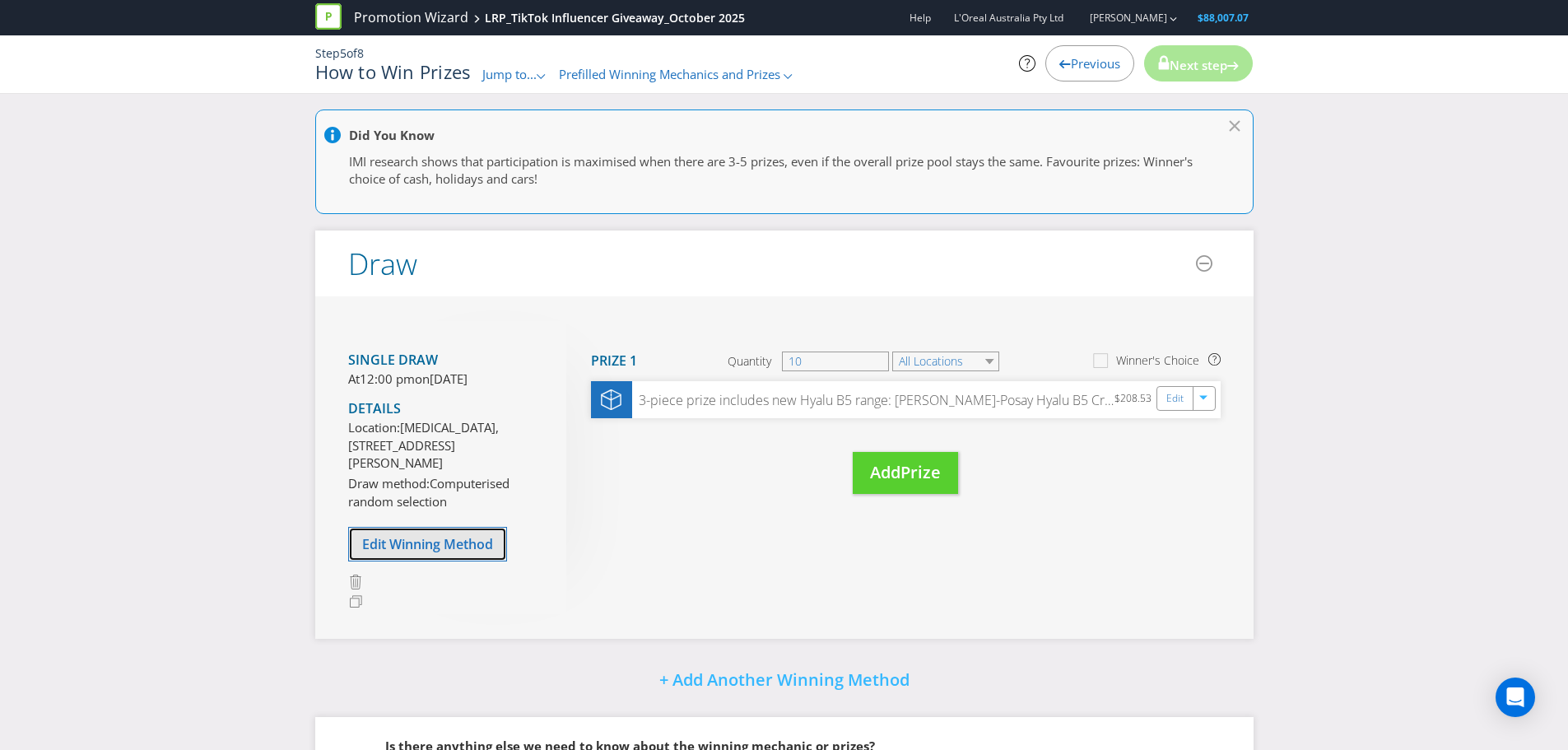
click at [483, 554] on span "Edit Winning Method" at bounding box center [427, 544] width 131 height 18
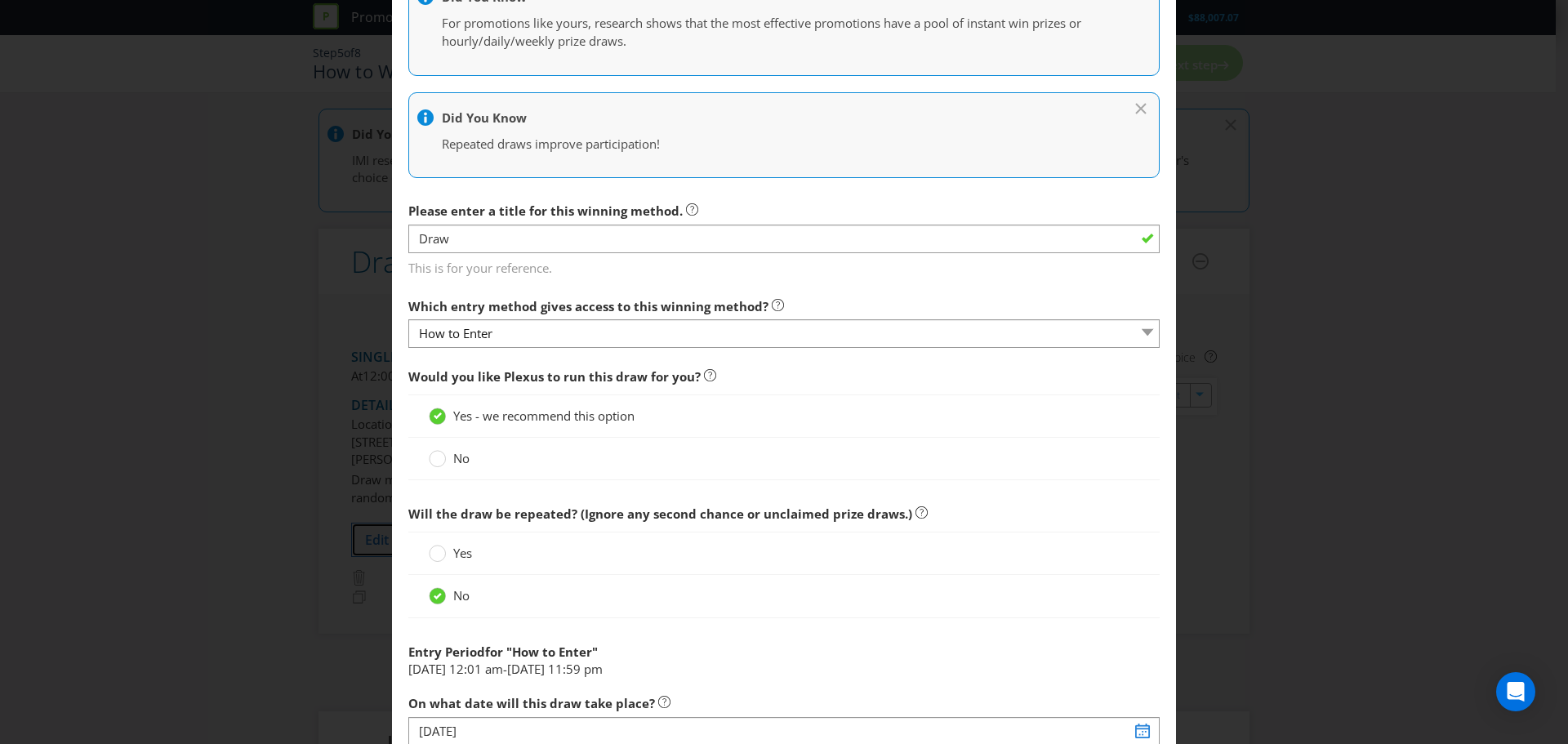
scroll to position [327, 0]
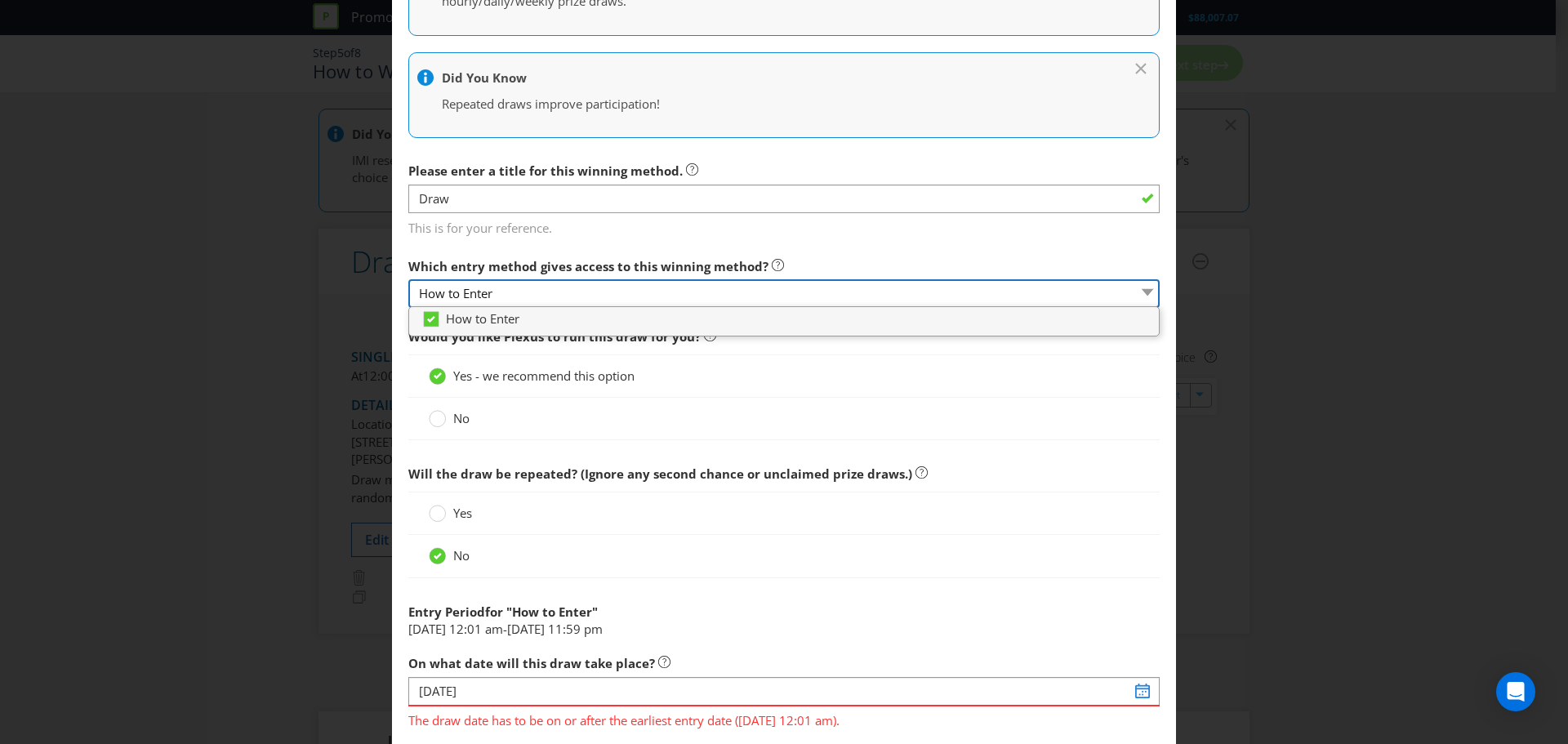
click at [635, 295] on select "How to Enter" at bounding box center [784, 294] width 751 height 29
click at [783, 347] on span "Would you like Plexus to run this draw for you?" at bounding box center [784, 336] width 751 height 33
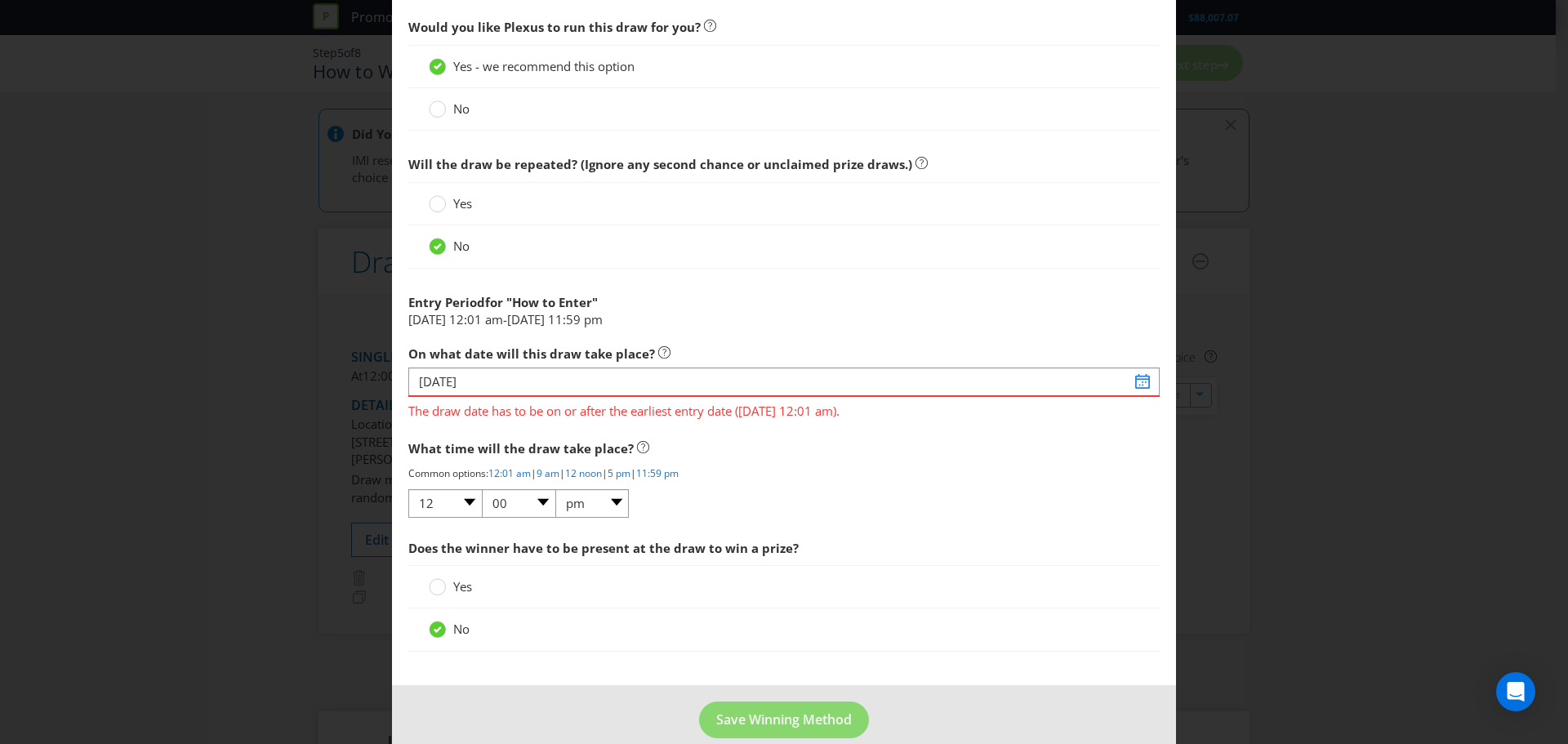
scroll to position [654, 0]
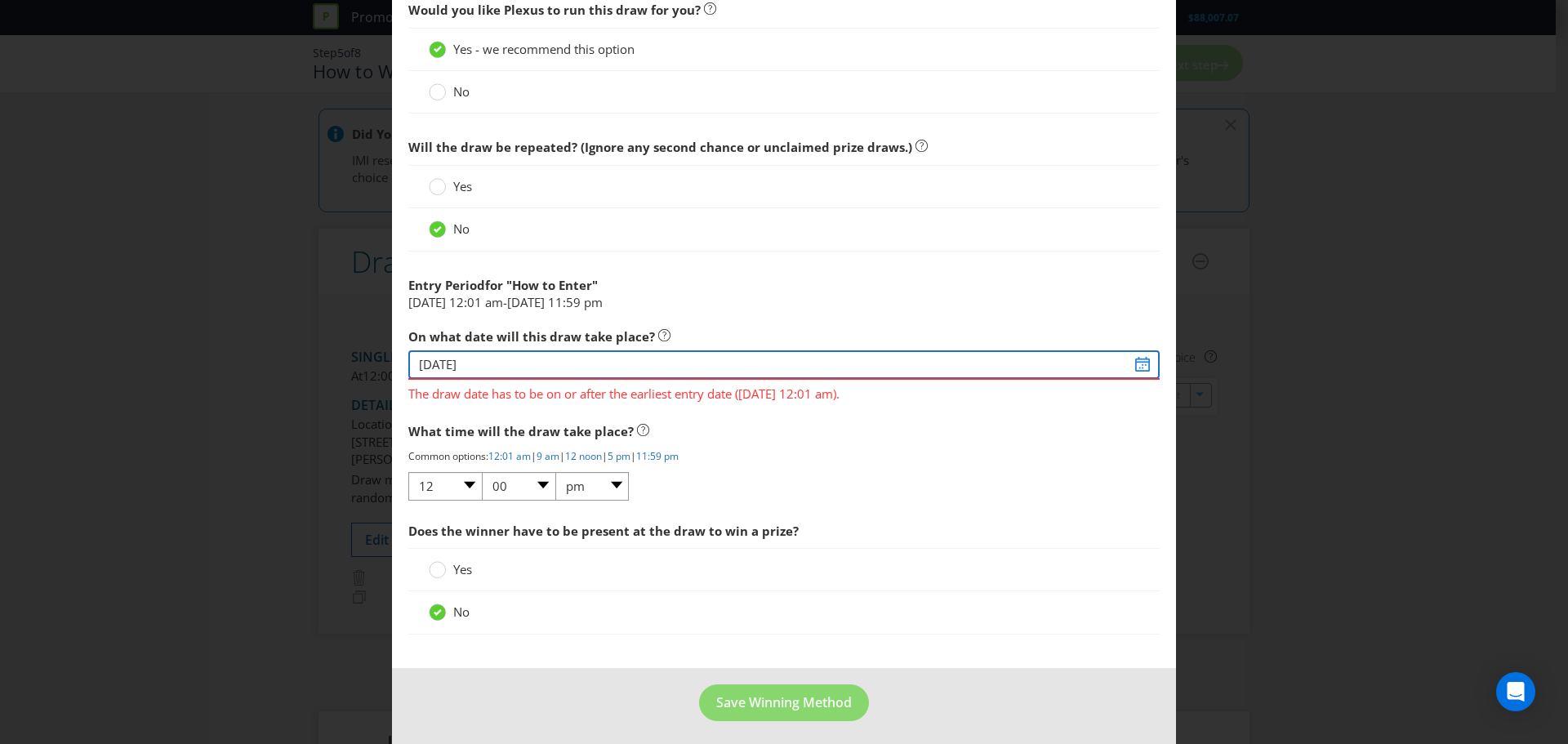
click at [1130, 359] on input "[DATE]" at bounding box center [784, 365] width 751 height 29
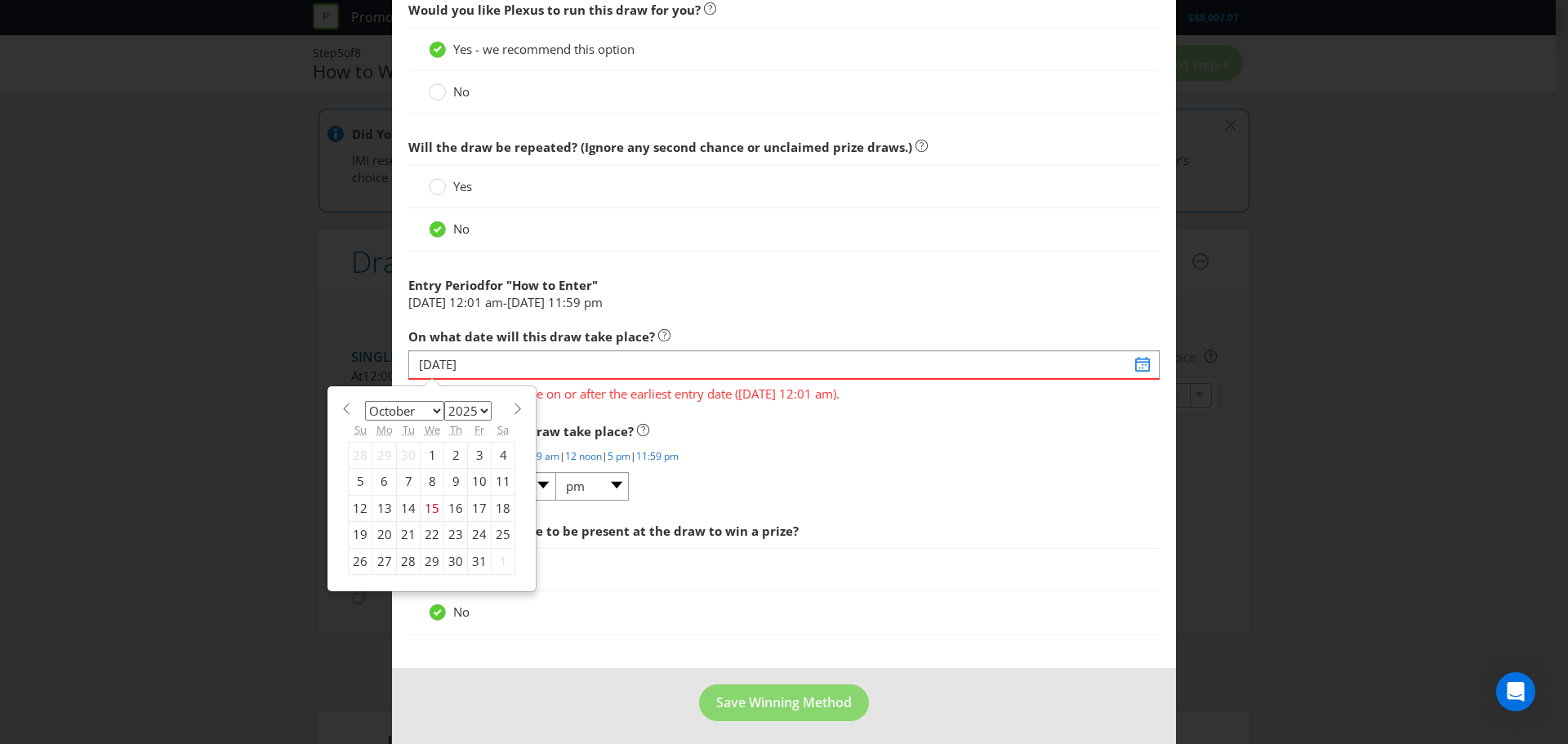
click at [439, 412] on select "January February March April May June July August September October November De…" at bounding box center [404, 410] width 79 height 20
click at [365, 401] on select "January February March April May June July August September October November De…" at bounding box center [404, 410] width 79 height 20
click at [511, 407] on span at bounding box center [517, 409] width 12 height 12
select select "11"
click at [468, 486] on div "12" at bounding box center [480, 482] width 24 height 27
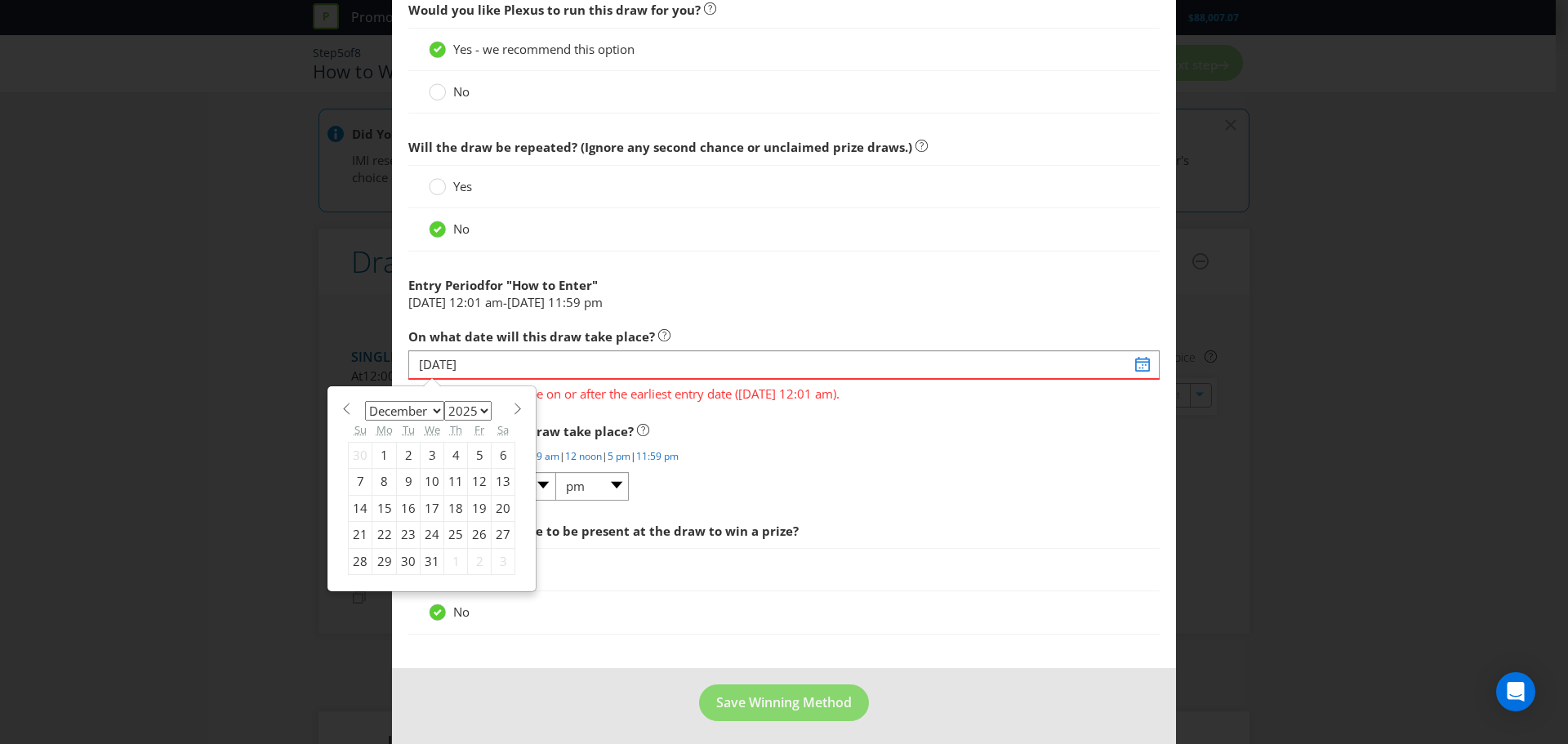
type input "[DATE]"
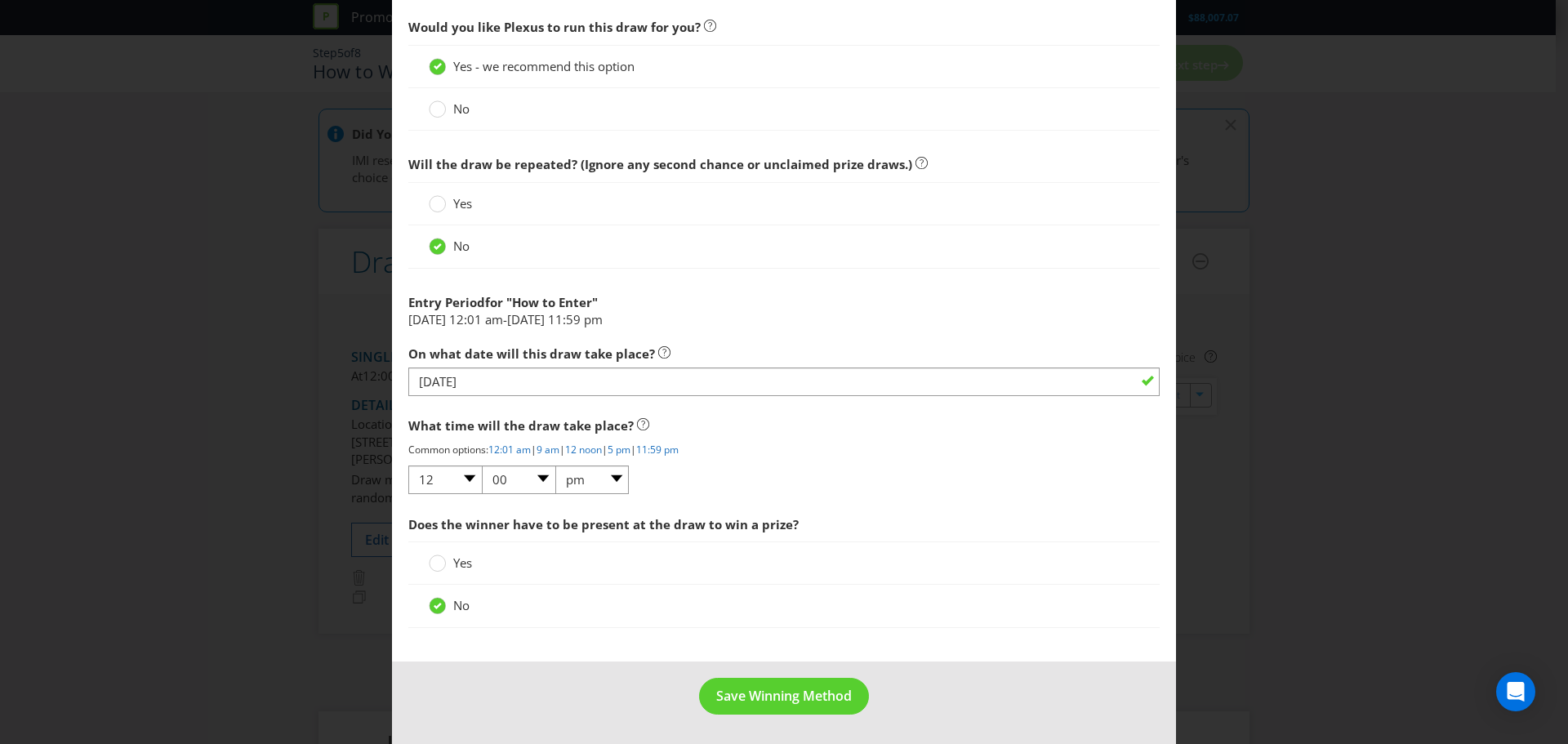
scroll to position [637, 0]
click at [778, 696] on span "Save Winning Method" at bounding box center [784, 696] width 136 height 18
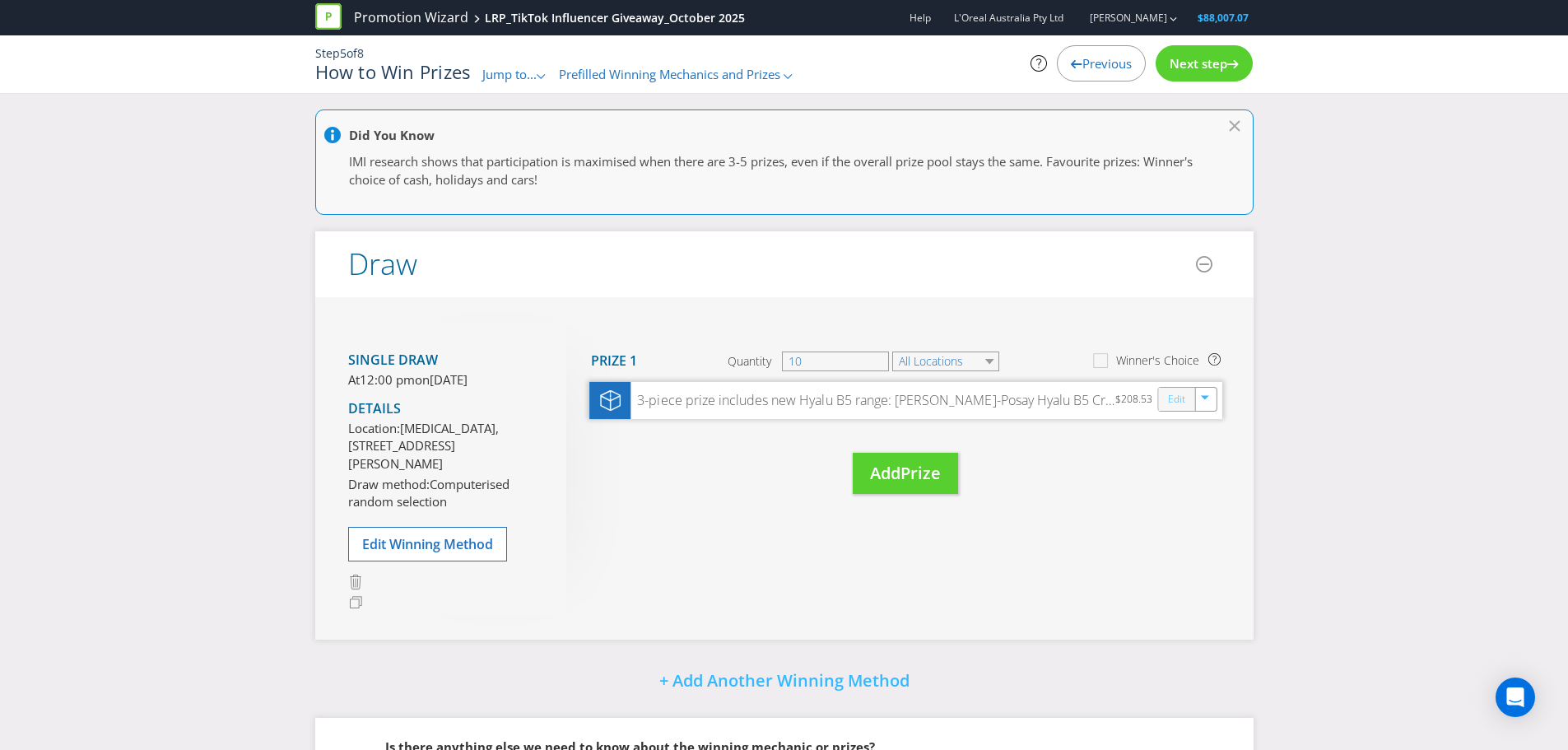
click at [1176, 402] on link "Edit" at bounding box center [1176, 399] width 17 height 19
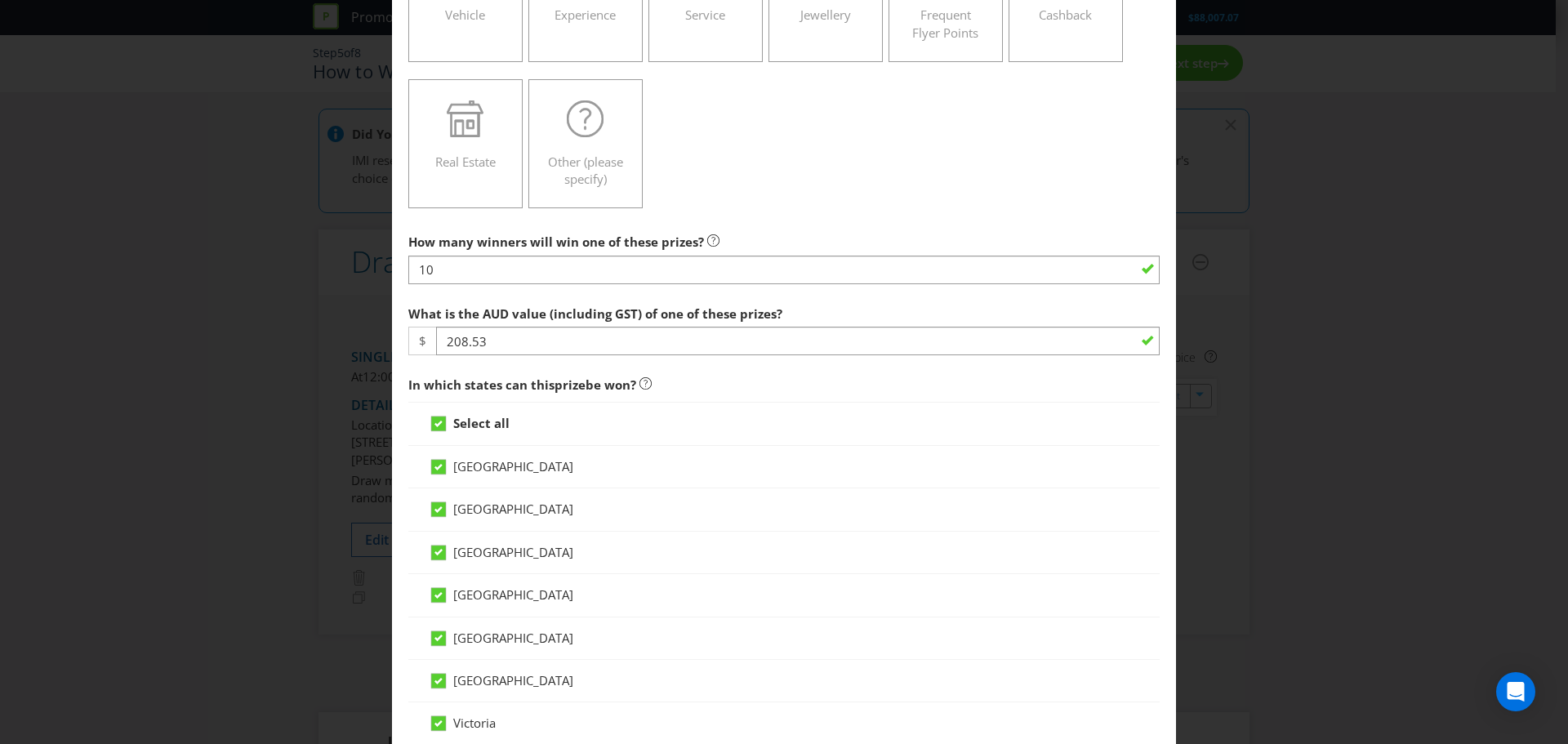
scroll to position [327, 0]
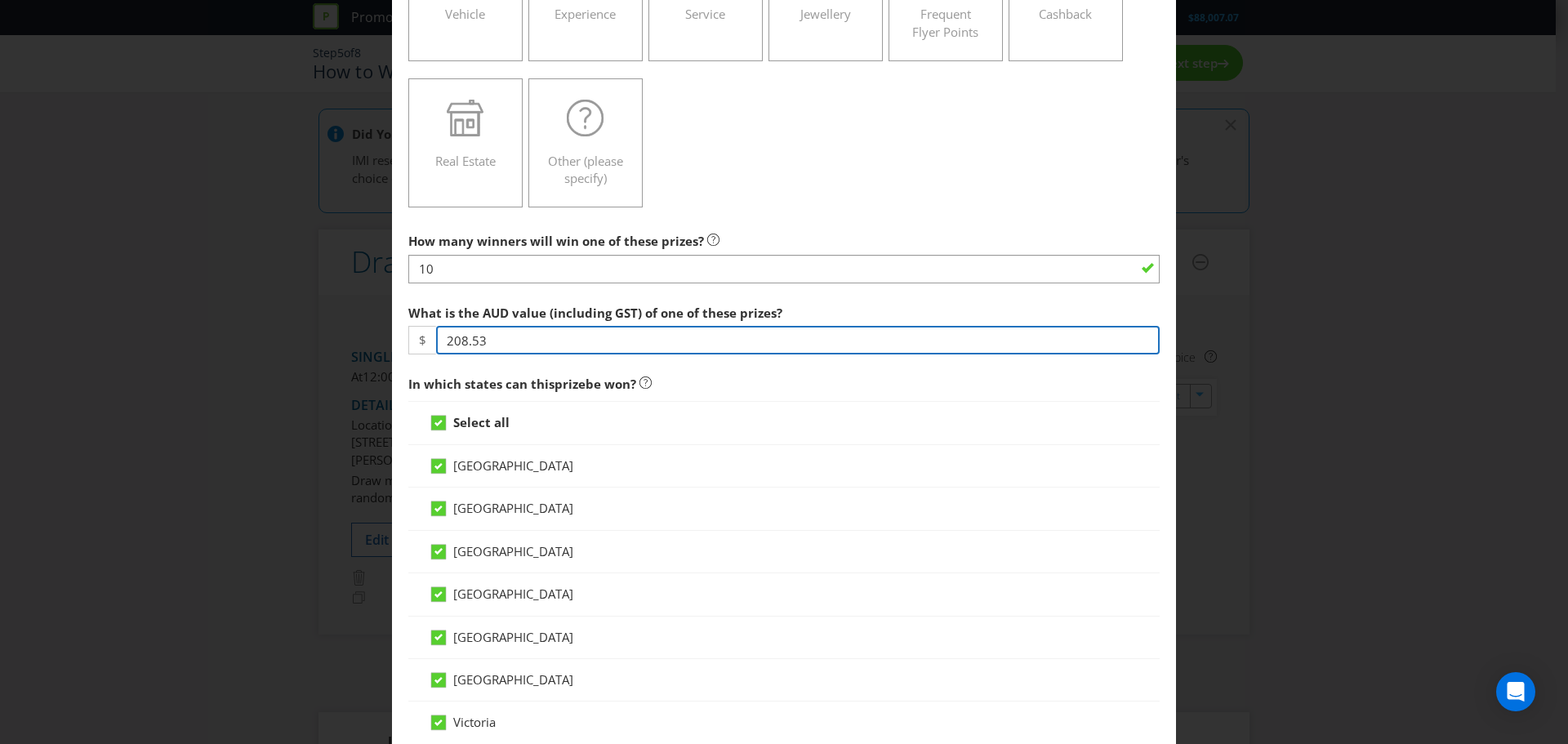
drag, startPoint x: 494, startPoint y: 349, endPoint x: 448, endPoint y: 347, distance: 46.0
click at [448, 347] on input "208.53" at bounding box center [798, 340] width 724 height 29
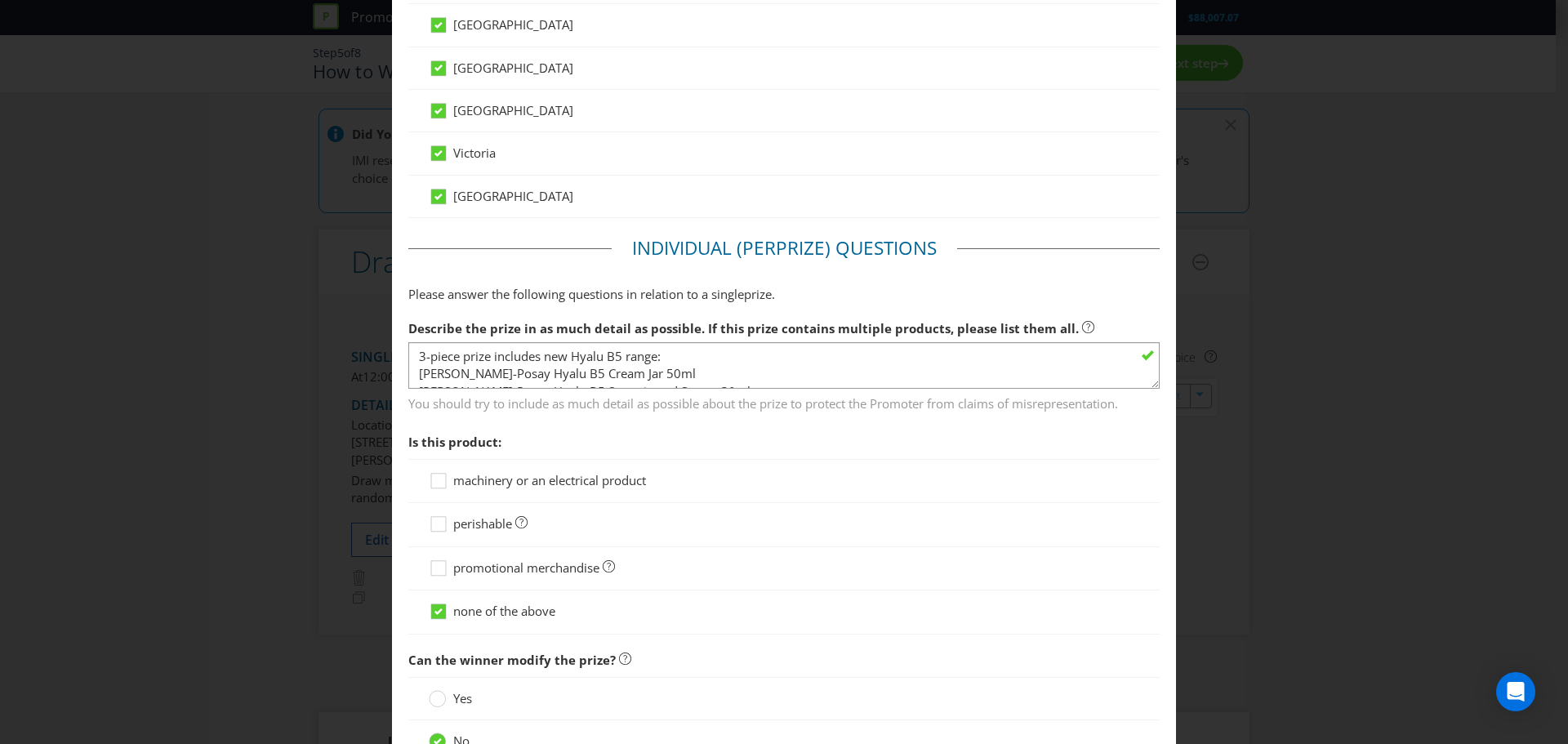
scroll to position [899, 0]
type input "244.80"
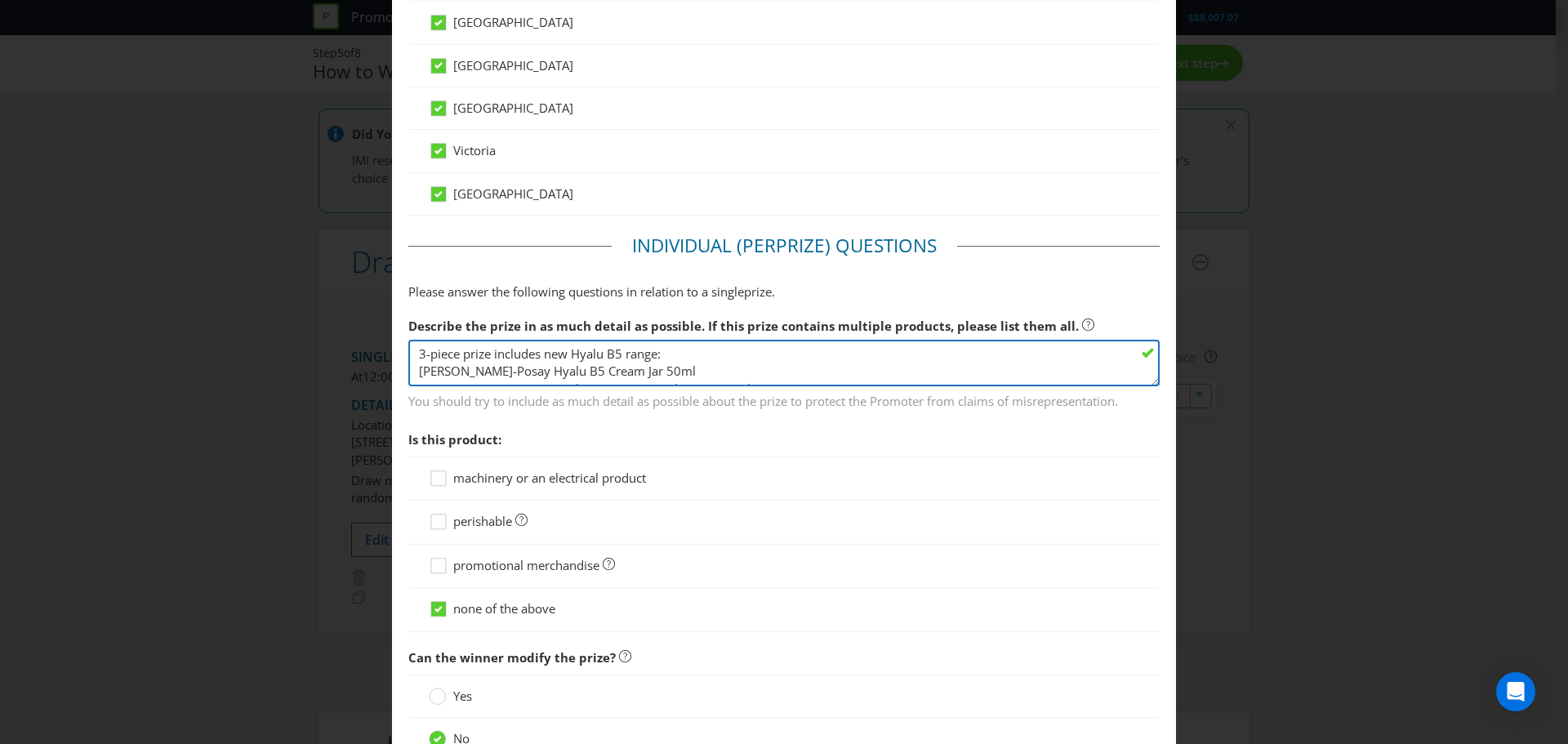
drag, startPoint x: 421, startPoint y: 355, endPoint x: 395, endPoint y: 355, distance: 26.0
drag, startPoint x: 546, startPoint y: 354, endPoint x: 654, endPoint y: 357, distance: 108.0
click at [654, 357] on textarea "3-piece prize includes new Hyalu B5 range: [PERSON_NAME]-Posay Hyalu B5 Cream J…" at bounding box center [784, 363] width 751 height 47
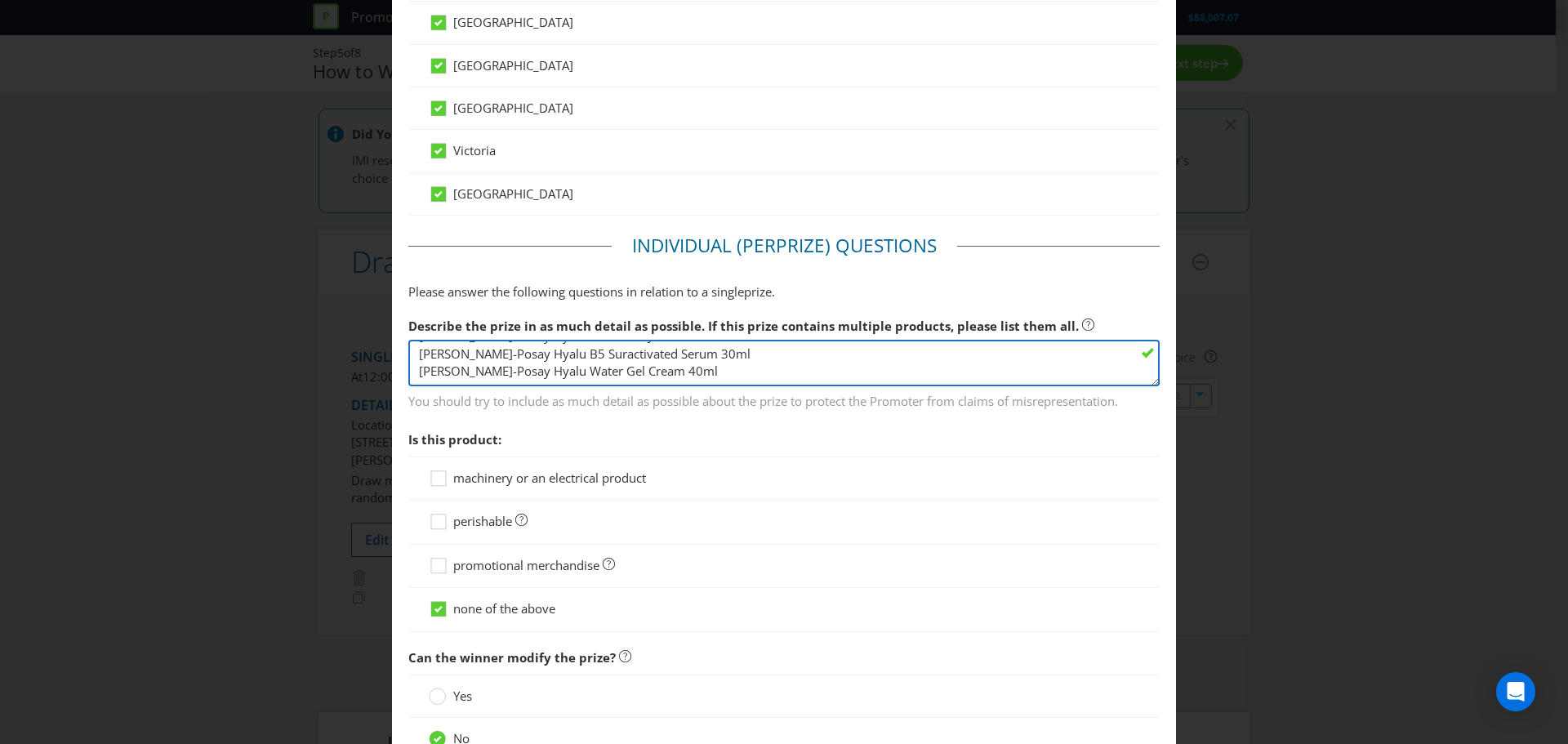
drag, startPoint x: 415, startPoint y: 371, endPoint x: 687, endPoint y: 370, distance: 272.0
click at [687, 370] on textarea "3-piece prize includes new Hyalu B5 range: [PERSON_NAME]-Posay Hyalu B5 Cream J…" at bounding box center [784, 363] width 751 height 47
paste textarea "• Effaclar Purifying Foaming Gel Cleanser 400ml • Hyalu B5 Suractivated Serum 3…"
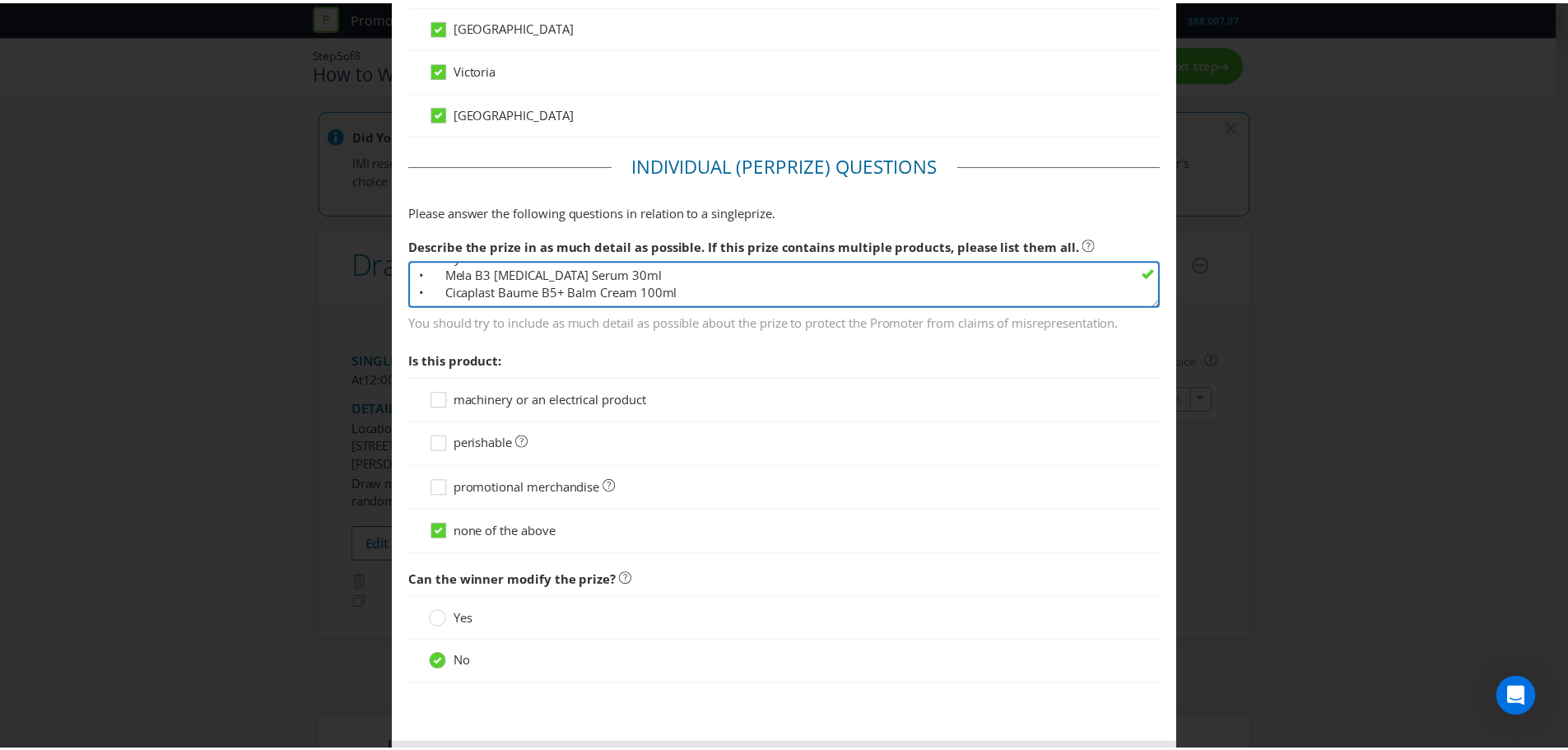
scroll to position [1062, 0]
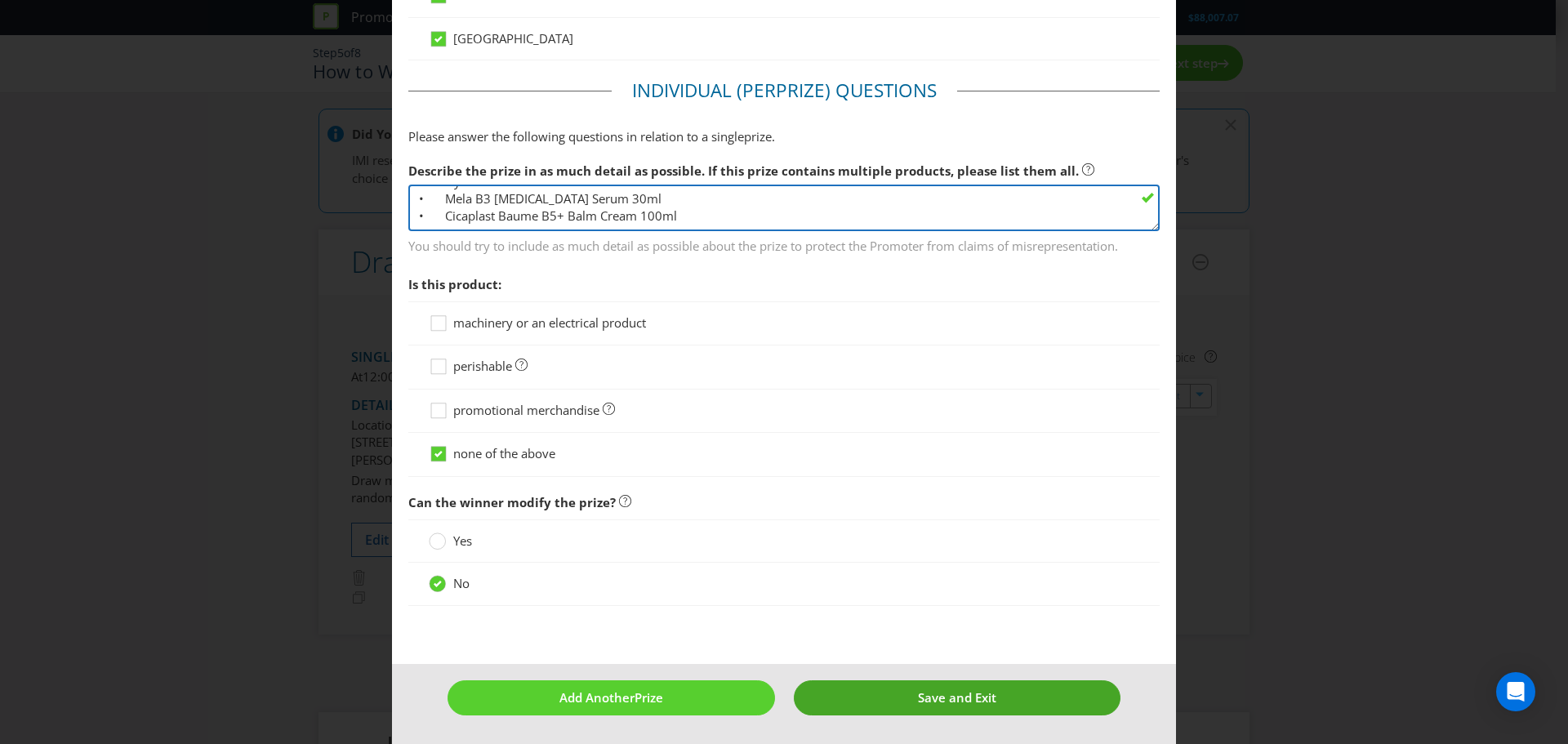
type textarea "4-piece prize includes: • Effaclar Purifying Foaming Gel Cleanser 400ml • Hyalu…"
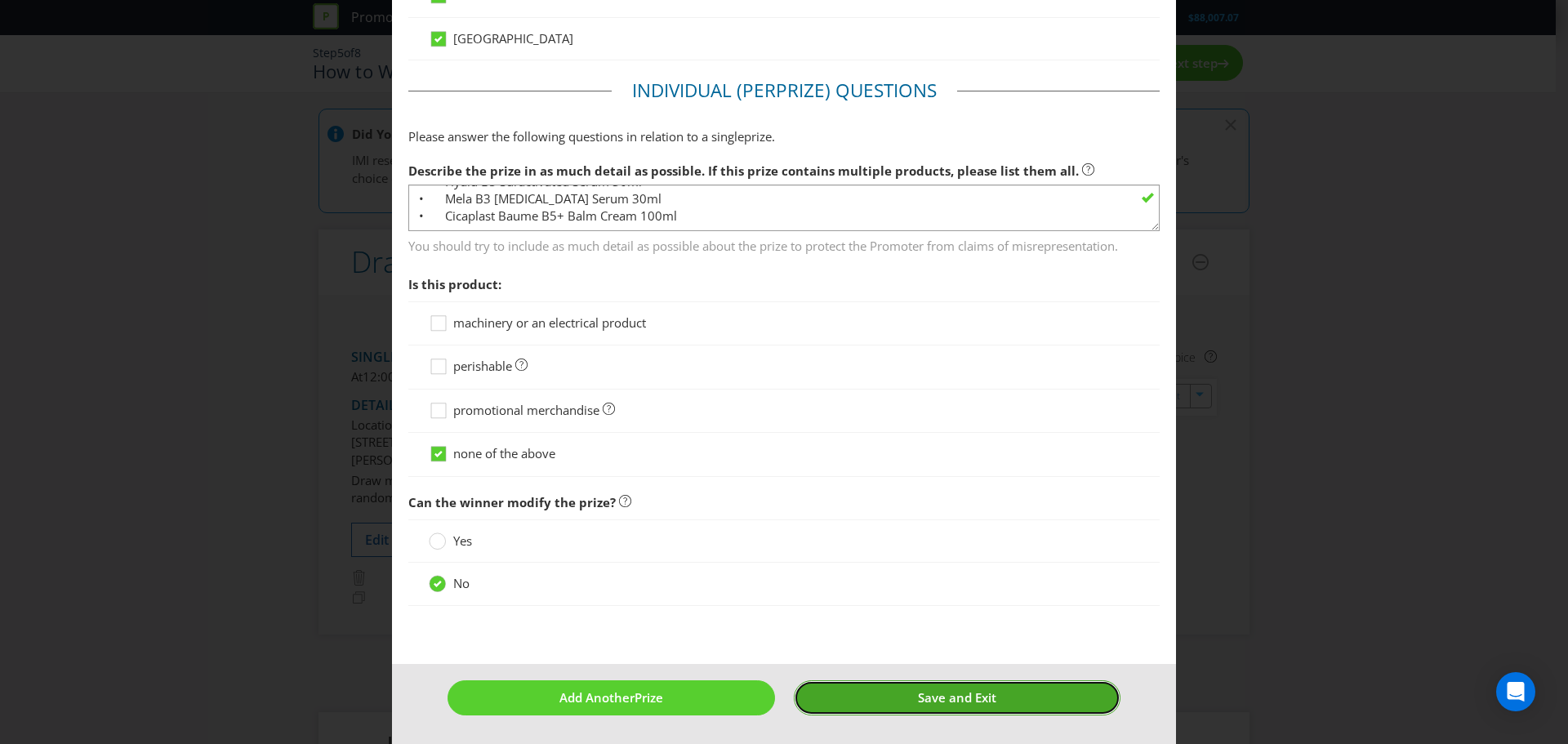
click at [952, 696] on span "Save and Exit" at bounding box center [956, 697] width 79 height 16
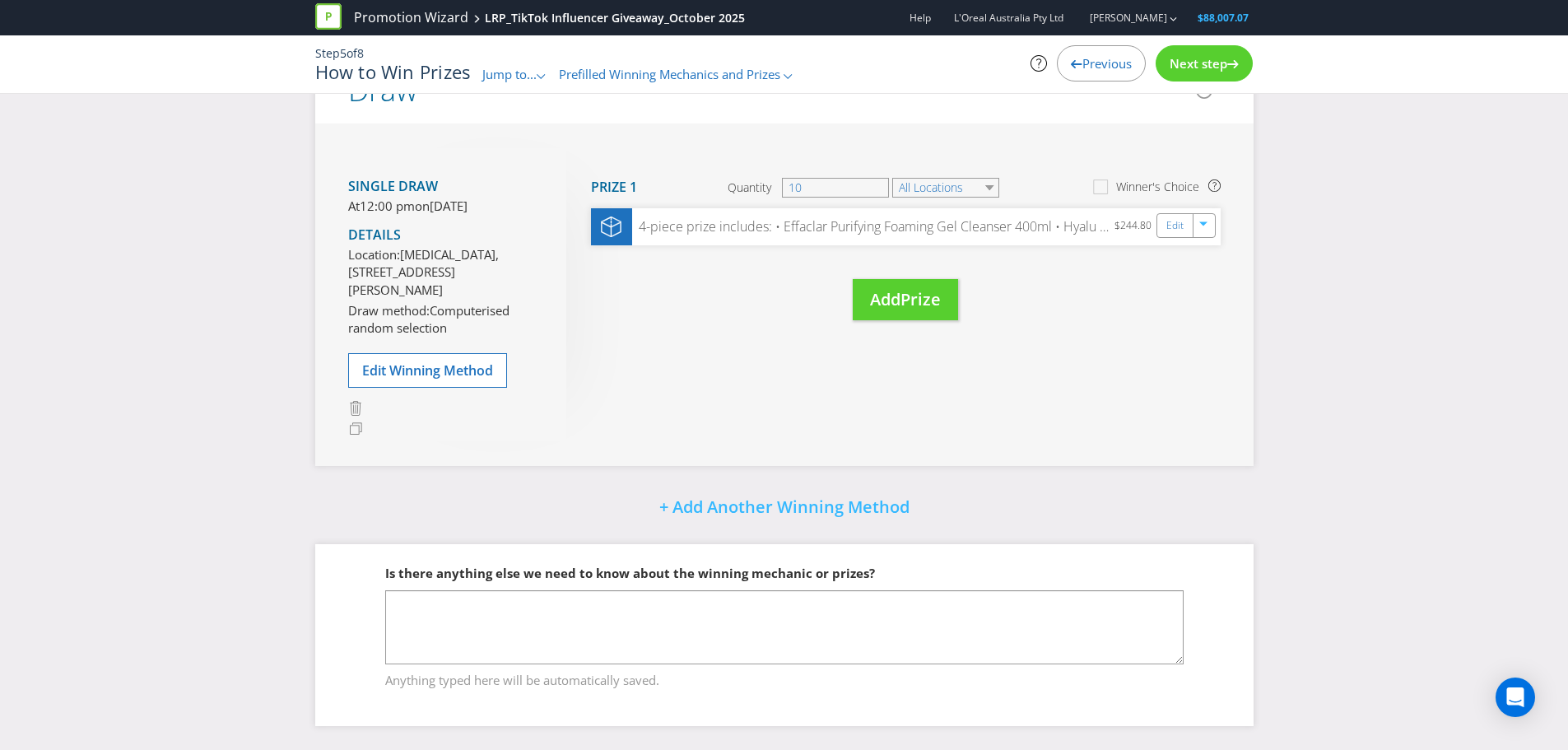
scroll to position [194, 0]
click at [1200, 76] on div "Next step" at bounding box center [1203, 63] width 97 height 36
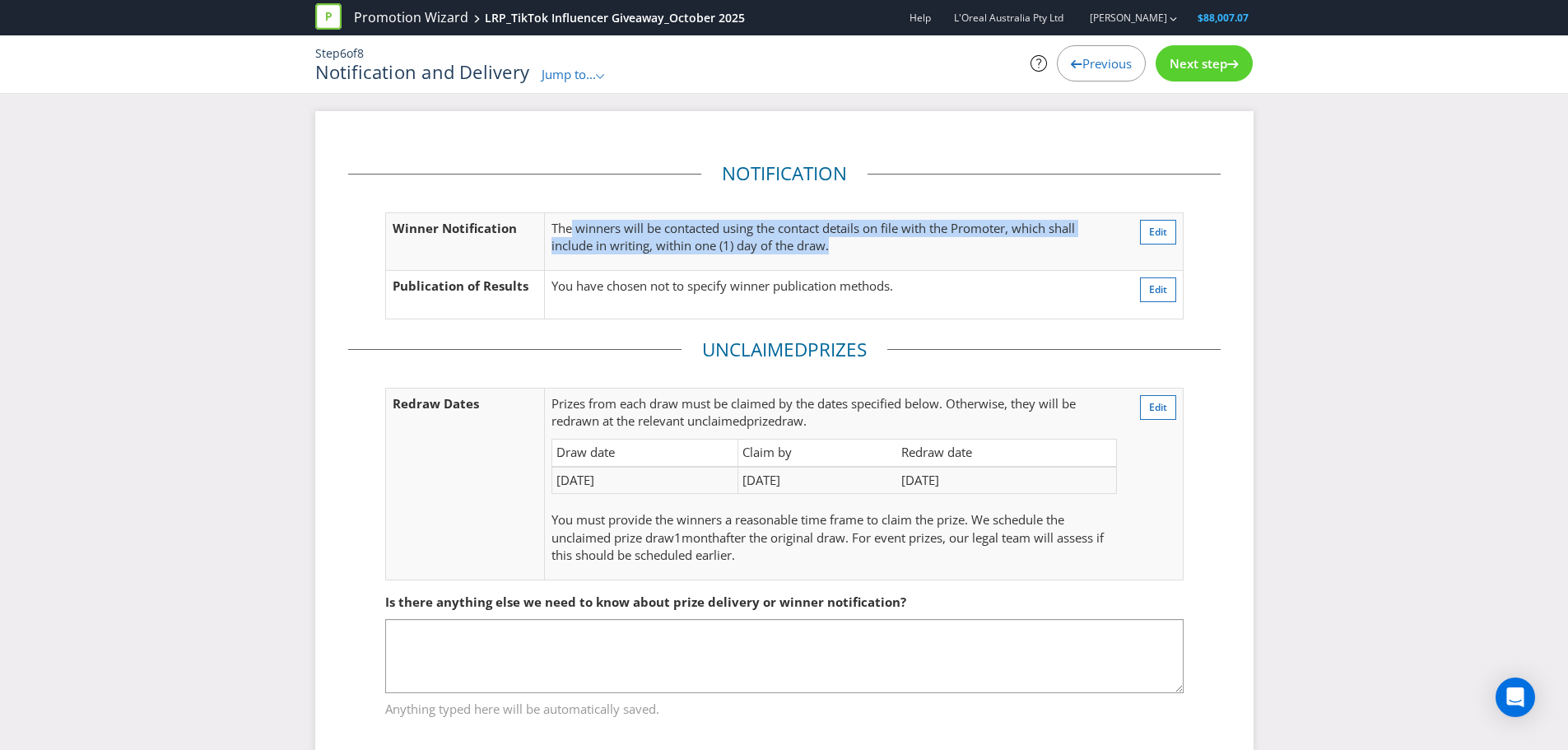
drag, startPoint x: 572, startPoint y: 228, endPoint x: 862, endPoint y: 249, distance: 290.8
click at [862, 249] on p "The winners will be contacted using the contact details on file with the Promot…" at bounding box center [834, 238] width 565 height 35
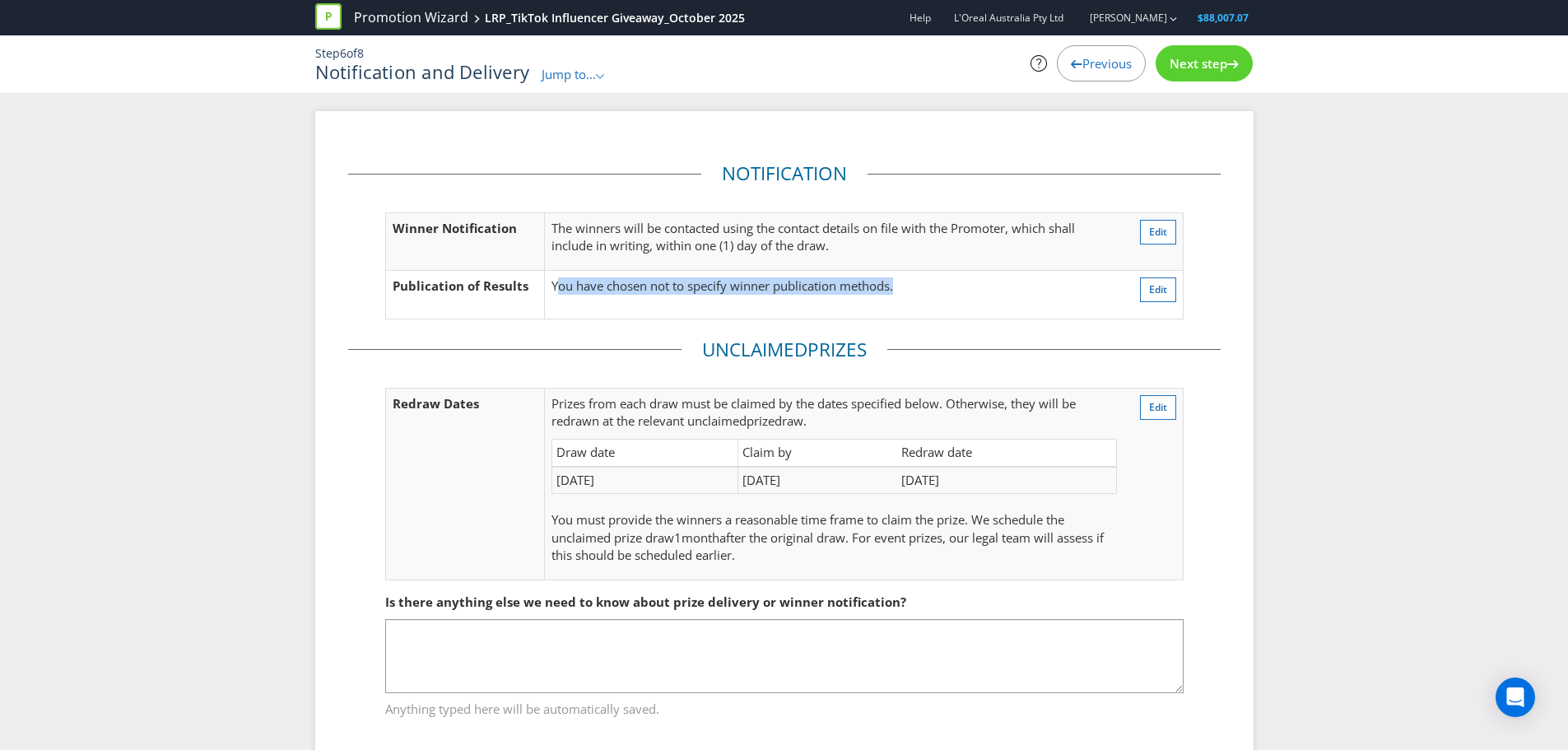
drag, startPoint x: 560, startPoint y: 290, endPoint x: 912, endPoint y: 287, distance: 352.0
click at [912, 287] on p "You have chosen not to specify winner publication methods." at bounding box center [834, 286] width 565 height 17
drag, startPoint x: 558, startPoint y: 485, endPoint x: 1005, endPoint y: 478, distance: 447.1
click at [1005, 478] on tr "[DATE] [DATE] [DATE]" at bounding box center [834, 480] width 564 height 27
drag, startPoint x: 560, startPoint y: 519, endPoint x: 786, endPoint y: 555, distance: 228.8
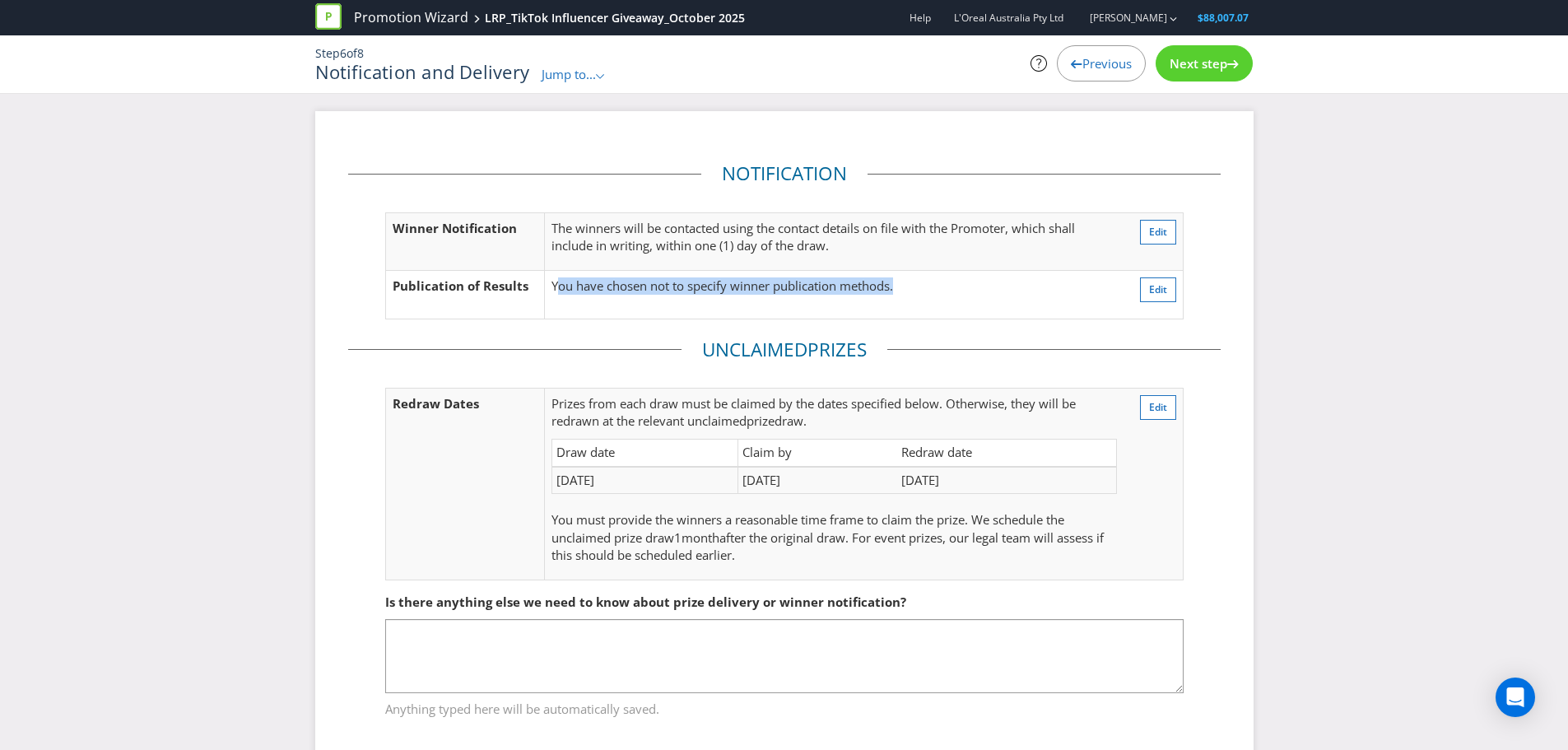
click at [786, 555] on p "You must provide the winners a reasonable time frame to claim the prize. We sch…" at bounding box center [834, 537] width 565 height 53
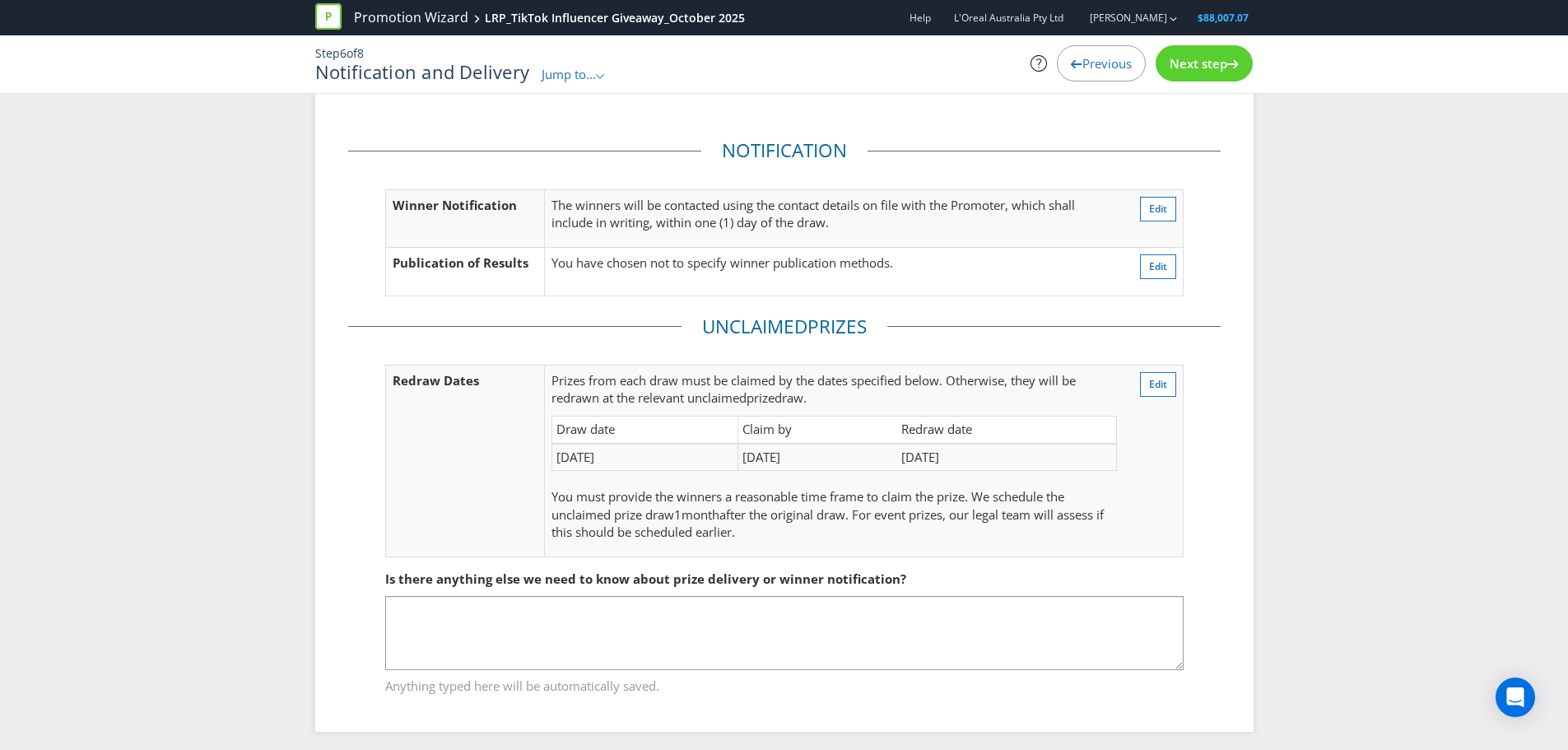
scroll to position [30, 0]
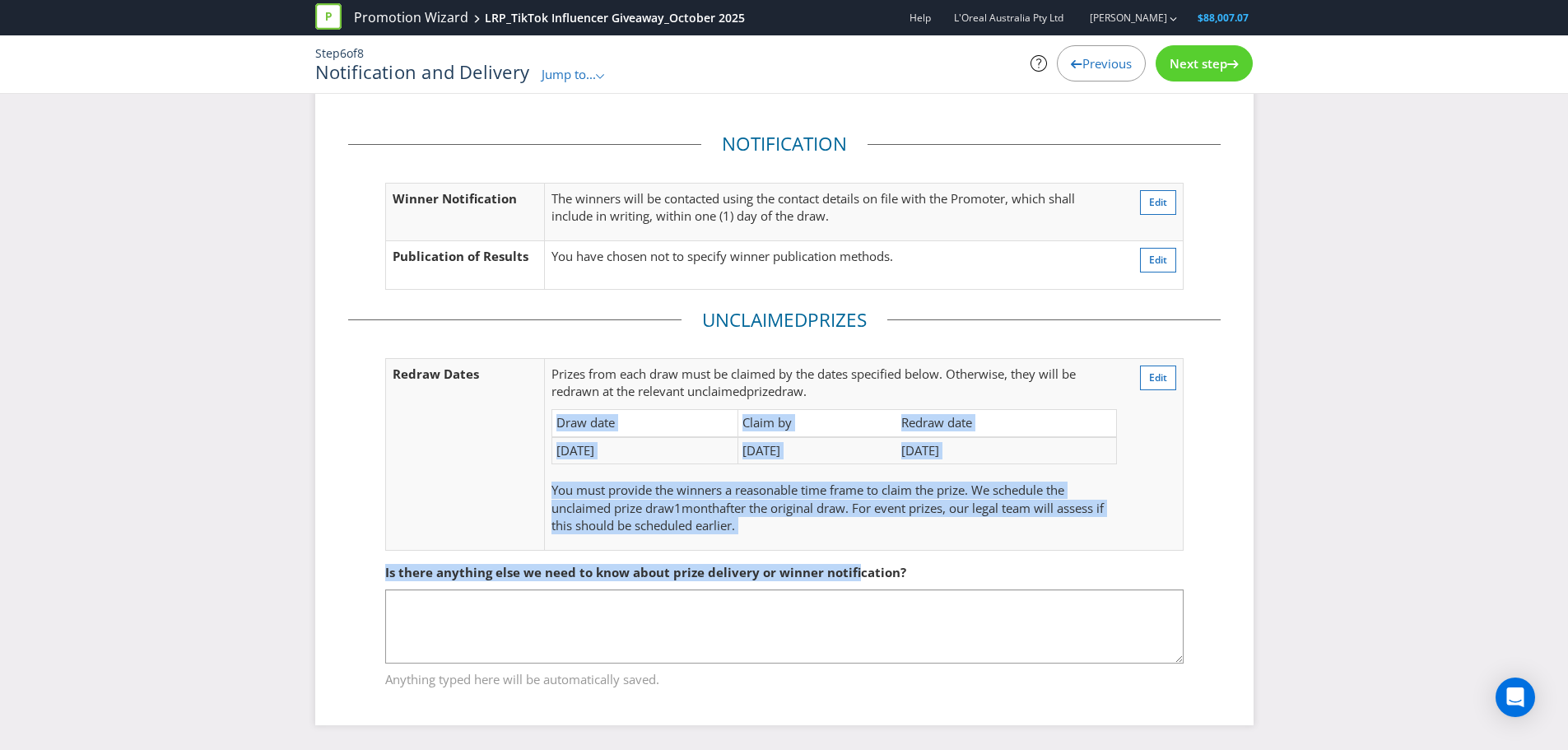
drag, startPoint x: 589, startPoint y: 478, endPoint x: 856, endPoint y: 536, distance: 273.2
click at [856, 536] on div "Notification Winner Notification The winners will be contacted using the contac…" at bounding box center [784, 403] width 872 height 595
click at [861, 536] on fieldset "Is there anything else we need to know about prize delivery or winner notificat…" at bounding box center [784, 615] width 872 height 170
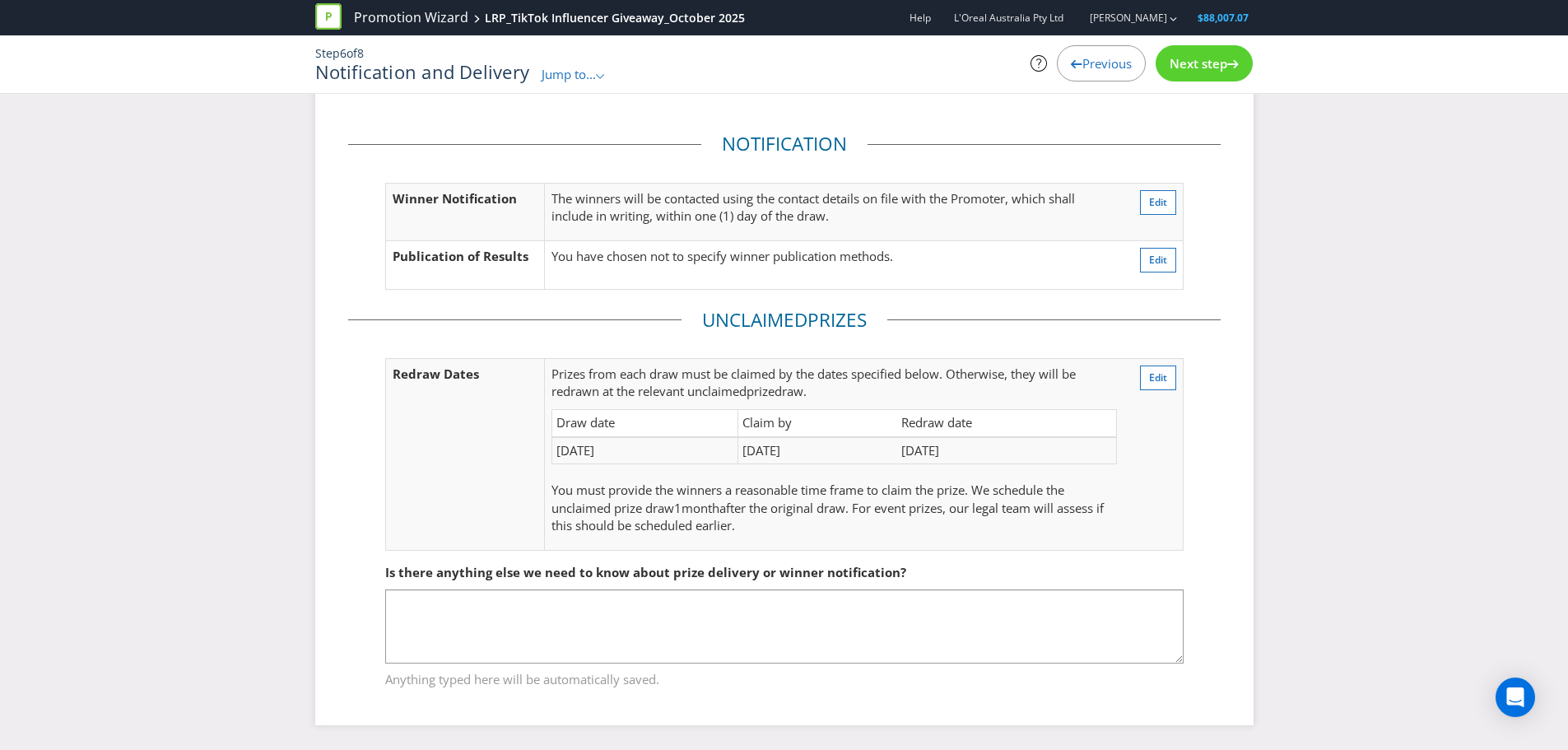
click at [1197, 66] on span "Next step" at bounding box center [1198, 63] width 57 height 16
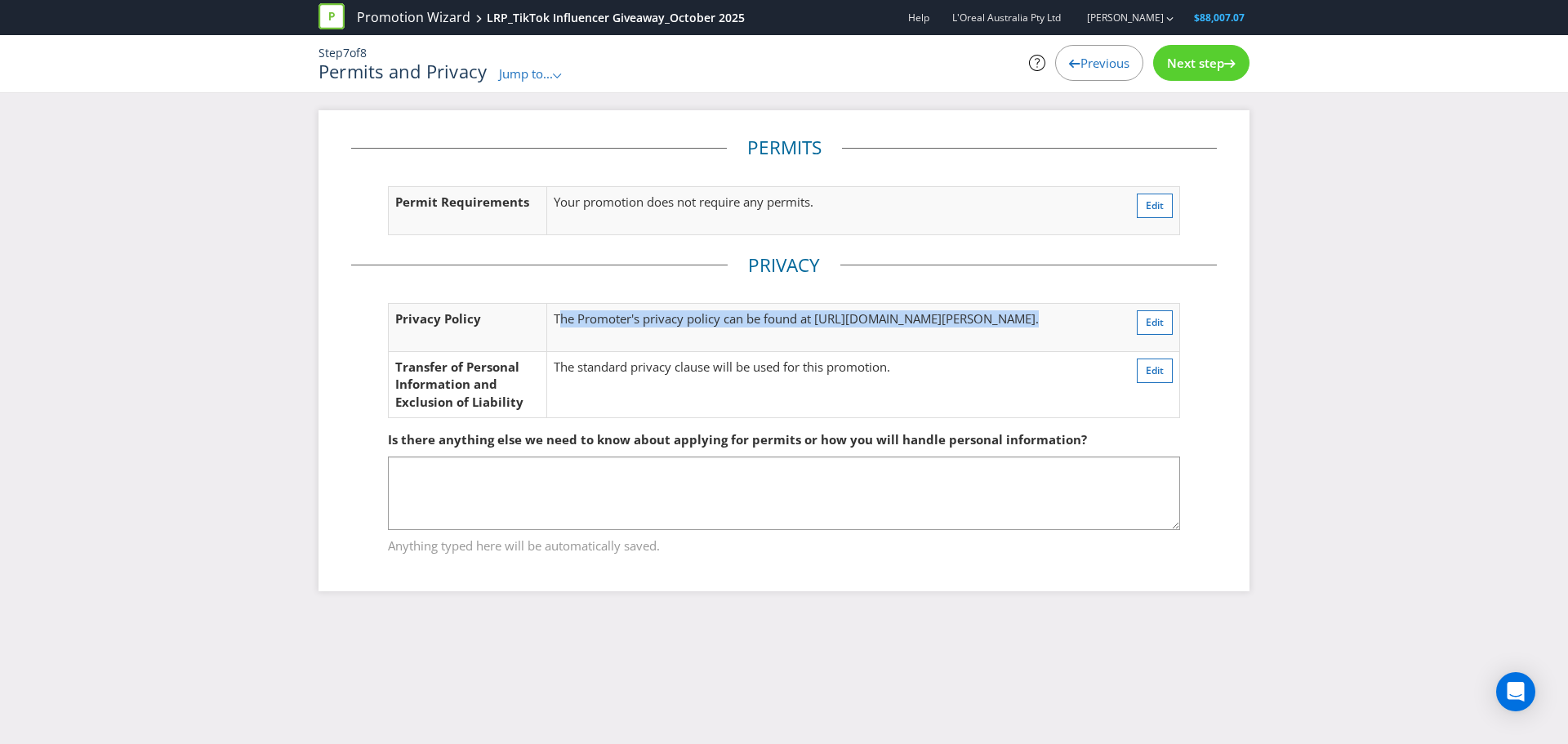
drag, startPoint x: 561, startPoint y: 319, endPoint x: 719, endPoint y: 336, distance: 158.9
click at [719, 336] on td "The Promoter's privacy policy can be found at [URL][DOMAIN_NAME][PERSON_NAME] ." at bounding box center [829, 327] width 566 height 48
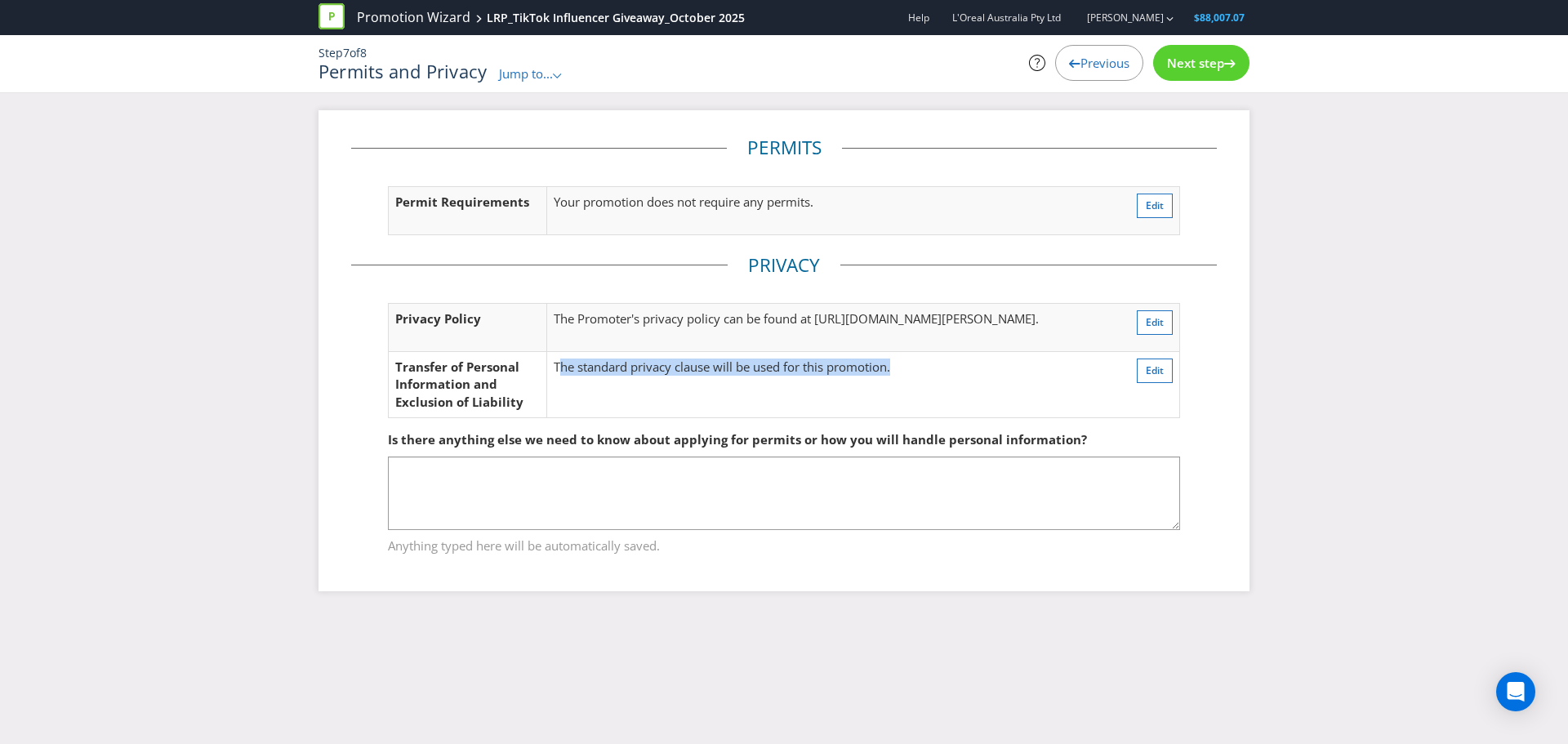
drag, startPoint x: 561, startPoint y: 369, endPoint x: 902, endPoint y: 372, distance: 341.0
click at [902, 372] on td "The standard privacy clause will be used for this promotion." at bounding box center [829, 385] width 566 height 67
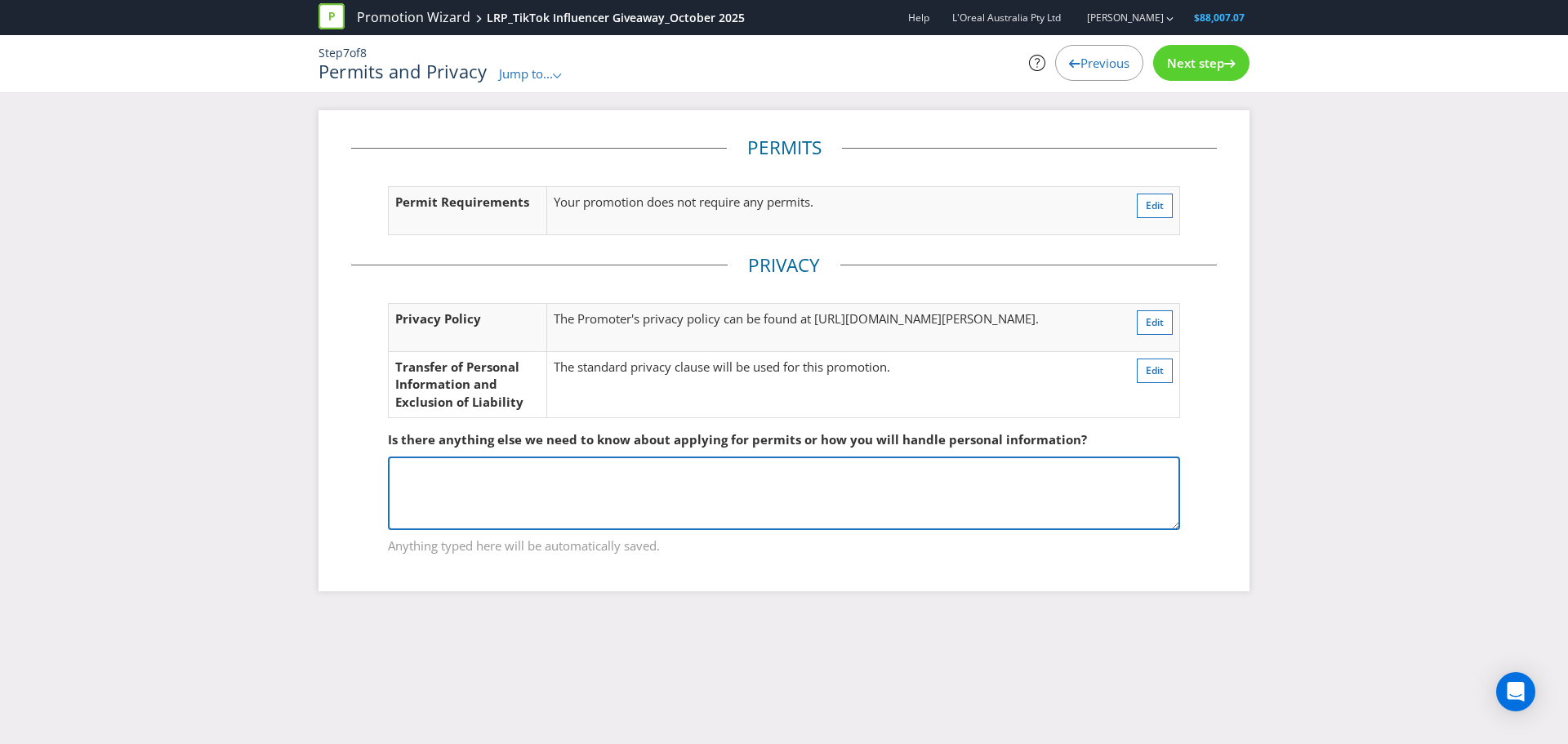
click at [503, 475] on textarea at bounding box center [784, 493] width 792 height 73
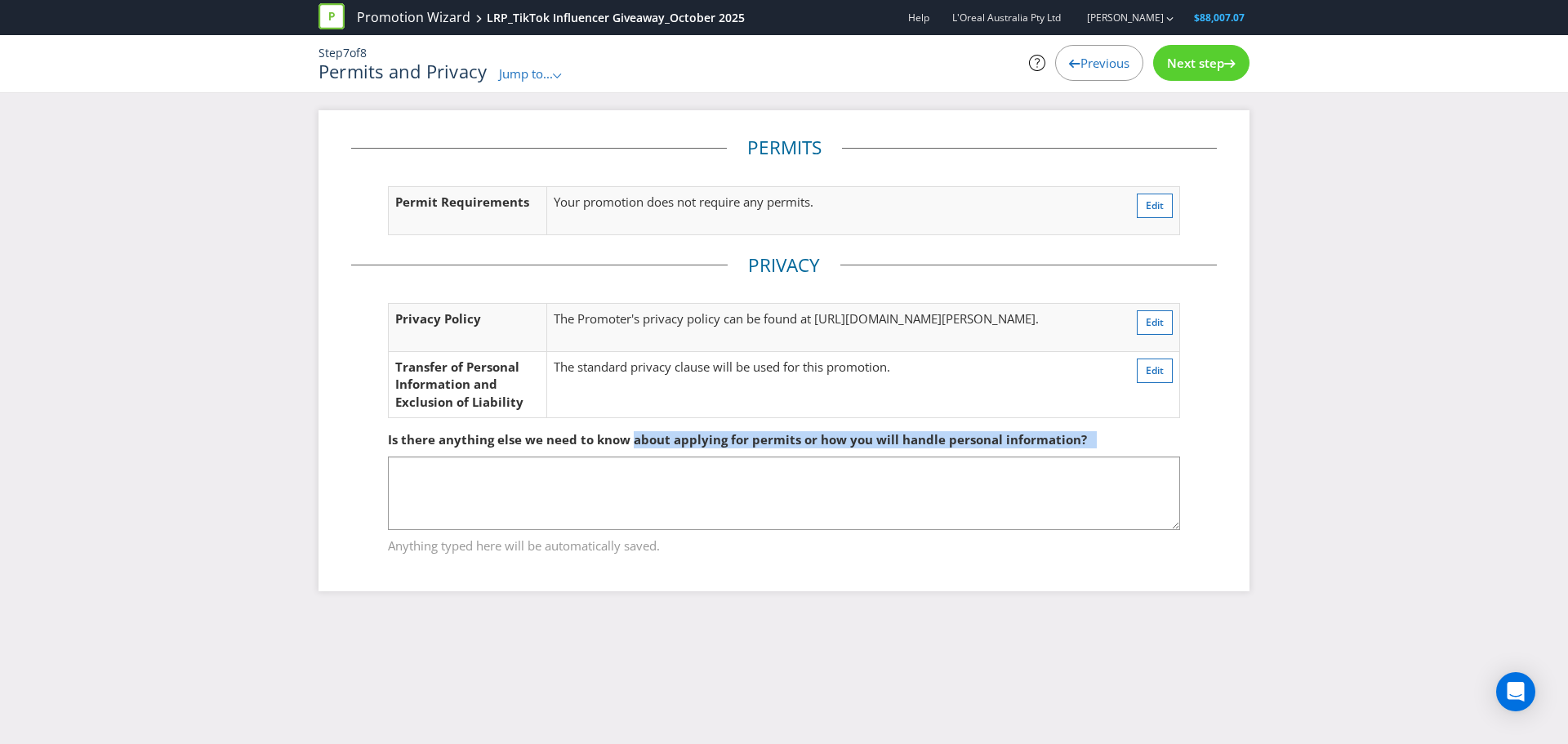
drag, startPoint x: 633, startPoint y: 446, endPoint x: 1049, endPoint y: 465, distance: 416.4
click at [1048, 465] on fieldset "Is there anything else we need to know about applying for permits or how you wi…" at bounding box center [784, 483] width 865 height 168
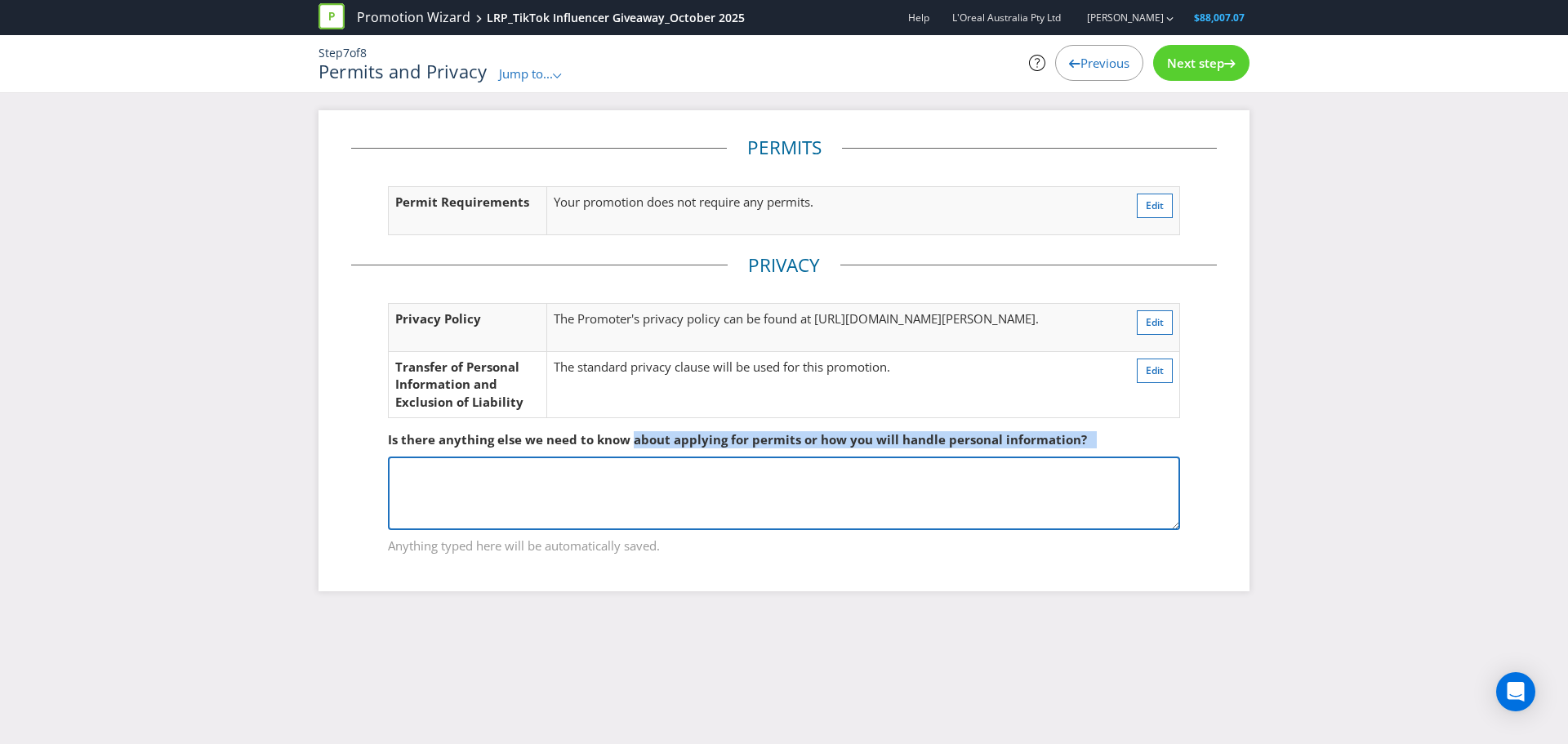
click at [1056, 476] on textarea at bounding box center [784, 493] width 792 height 73
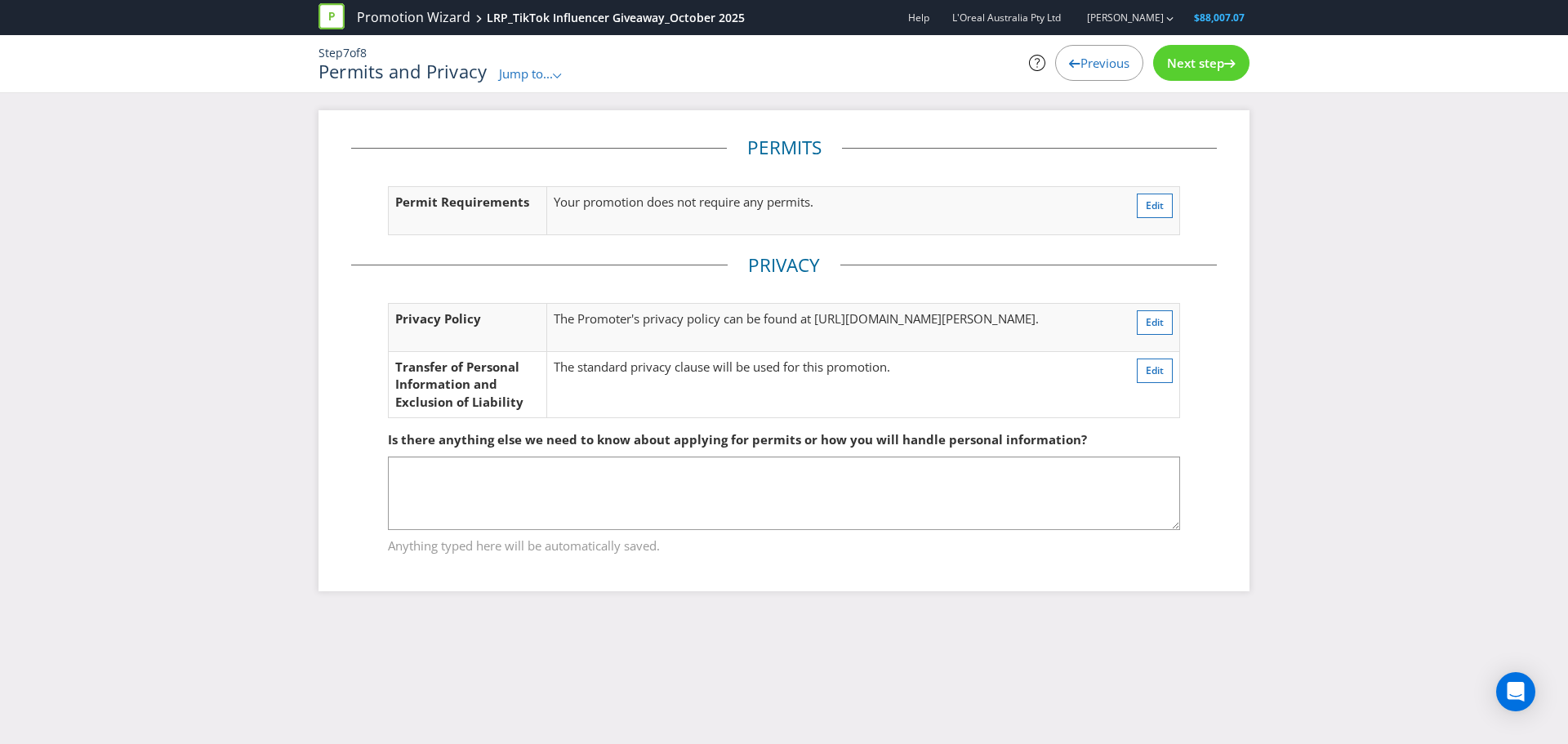
click at [1205, 61] on span "Next step" at bounding box center [1195, 63] width 57 height 16
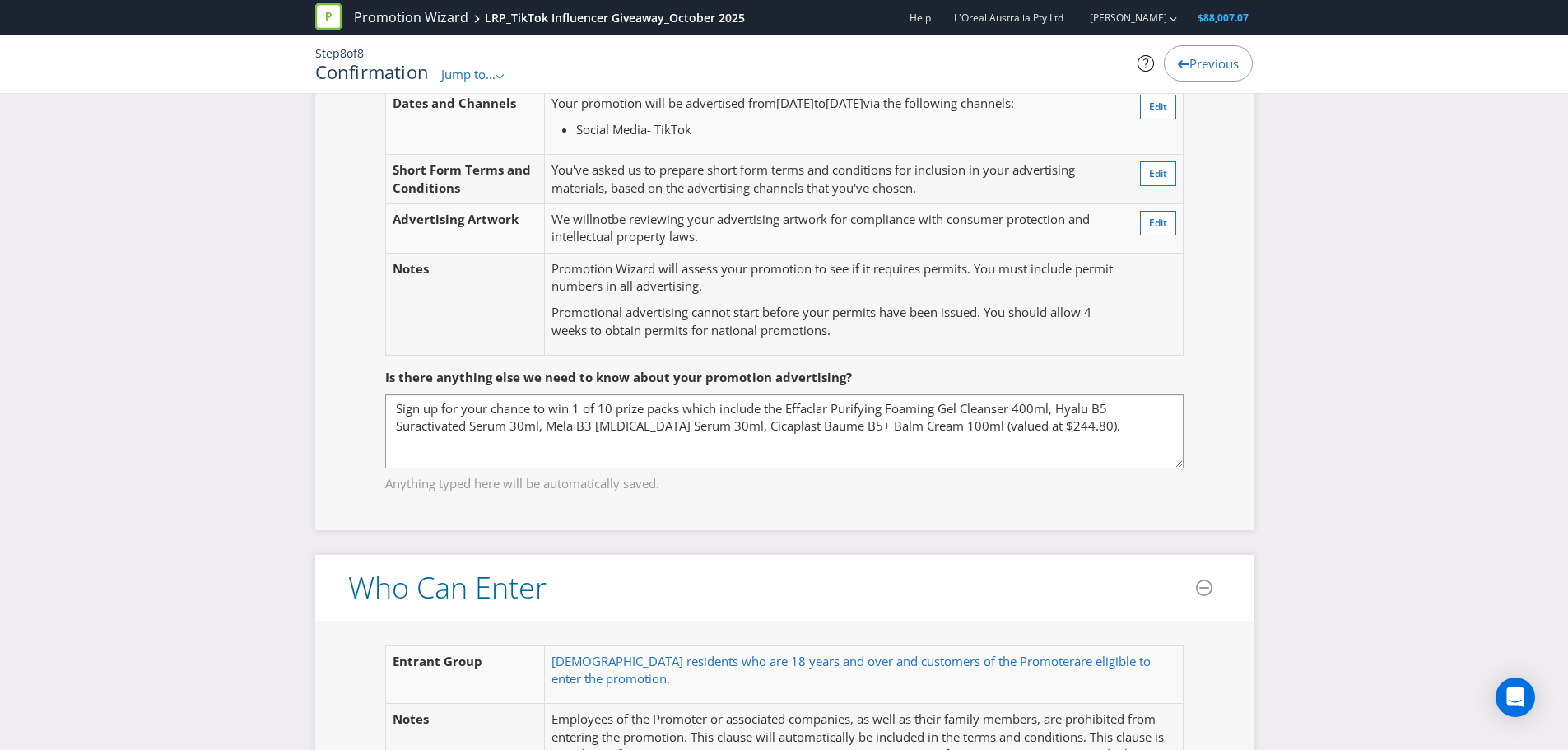
scroll to position [494, 0]
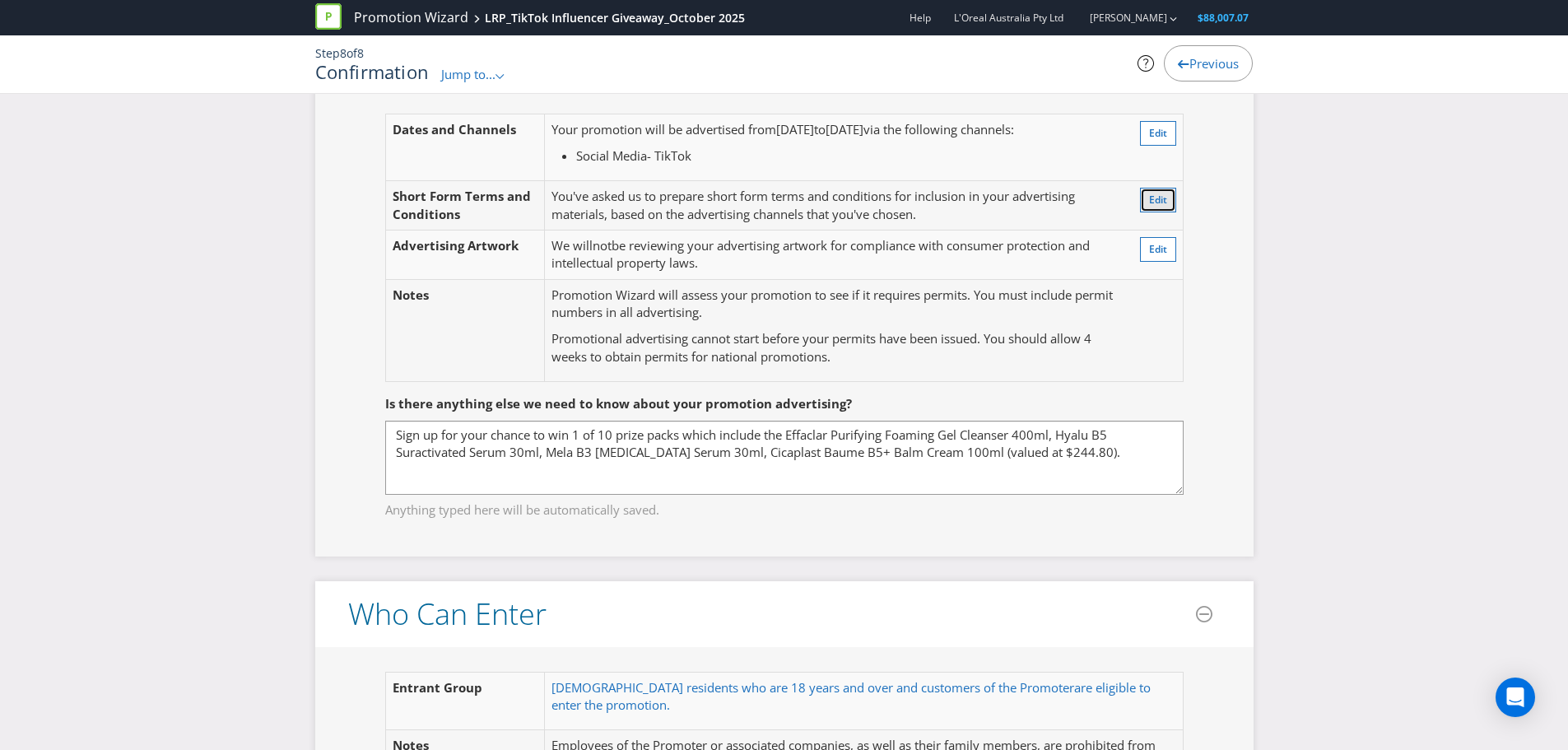
click at [1159, 193] on span "Edit" at bounding box center [1157, 199] width 18 height 14
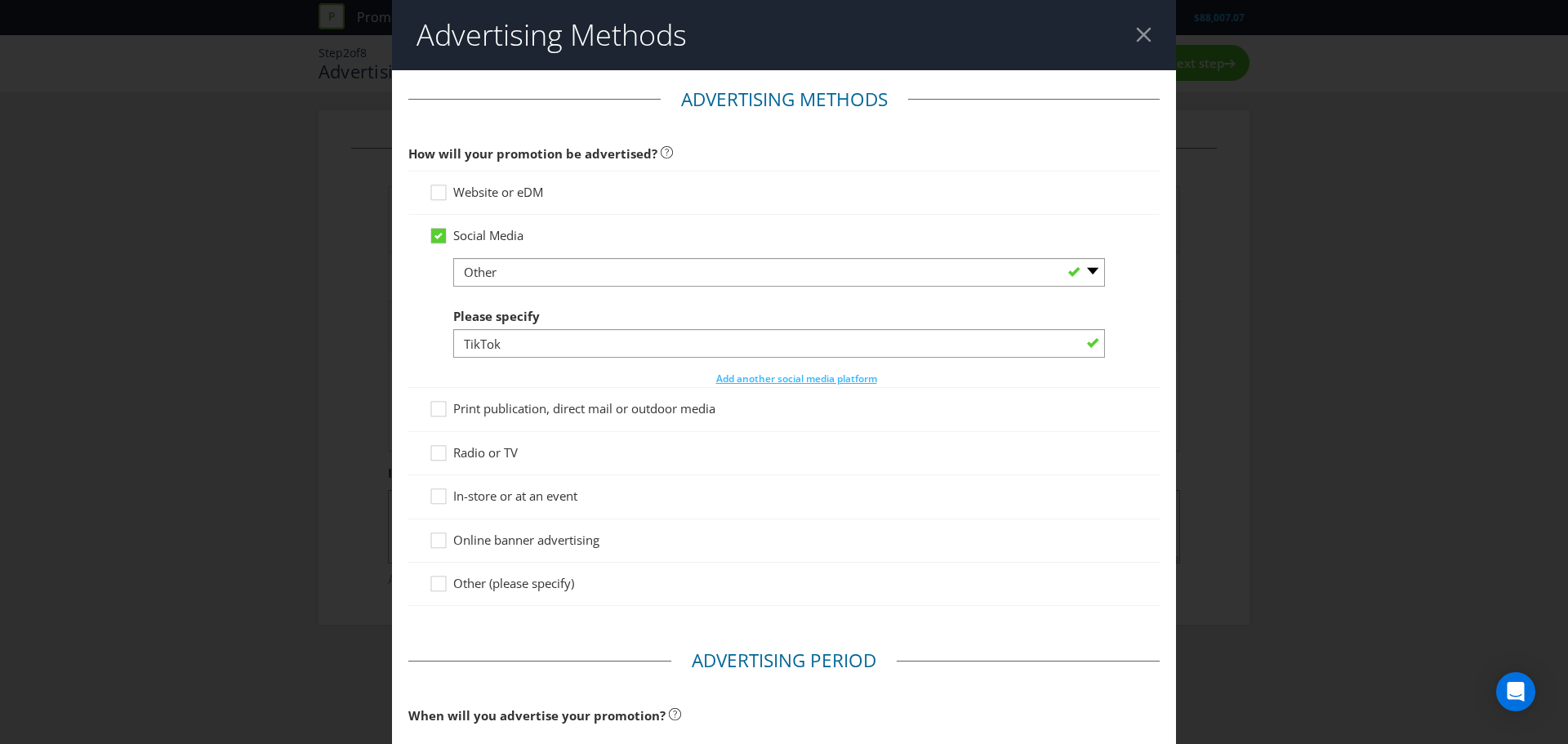
click at [1407, 221] on div "Advertising Methods Advertising Methods How will your promotion be advertised? …" at bounding box center [784, 372] width 1568 height 744
click at [1139, 44] on header "Advertising Methods" at bounding box center [784, 35] width 784 height 70
click at [1136, 31] on div at bounding box center [1143, 34] width 15 height 15
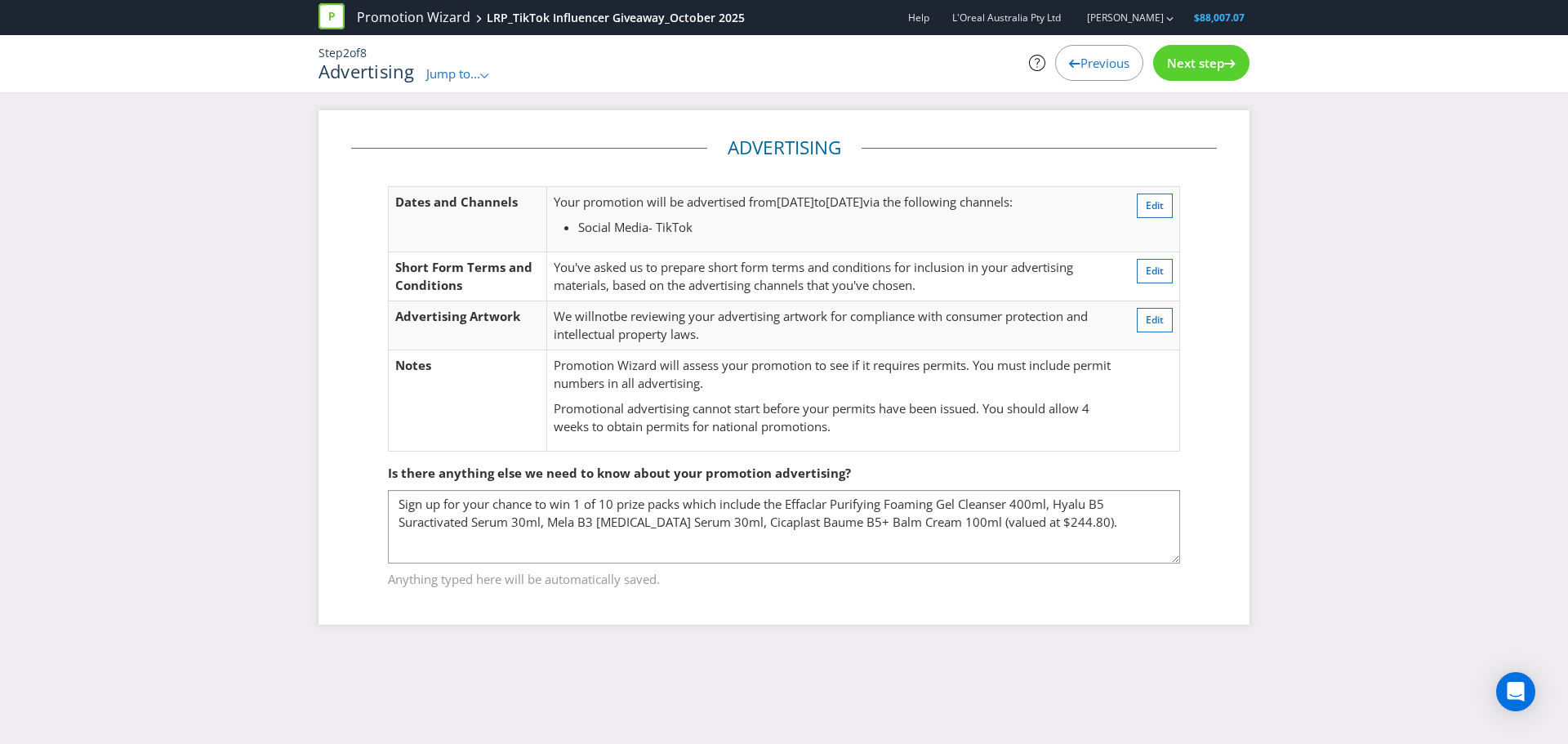
click at [1199, 60] on span "Next step" at bounding box center [1195, 63] width 57 height 16
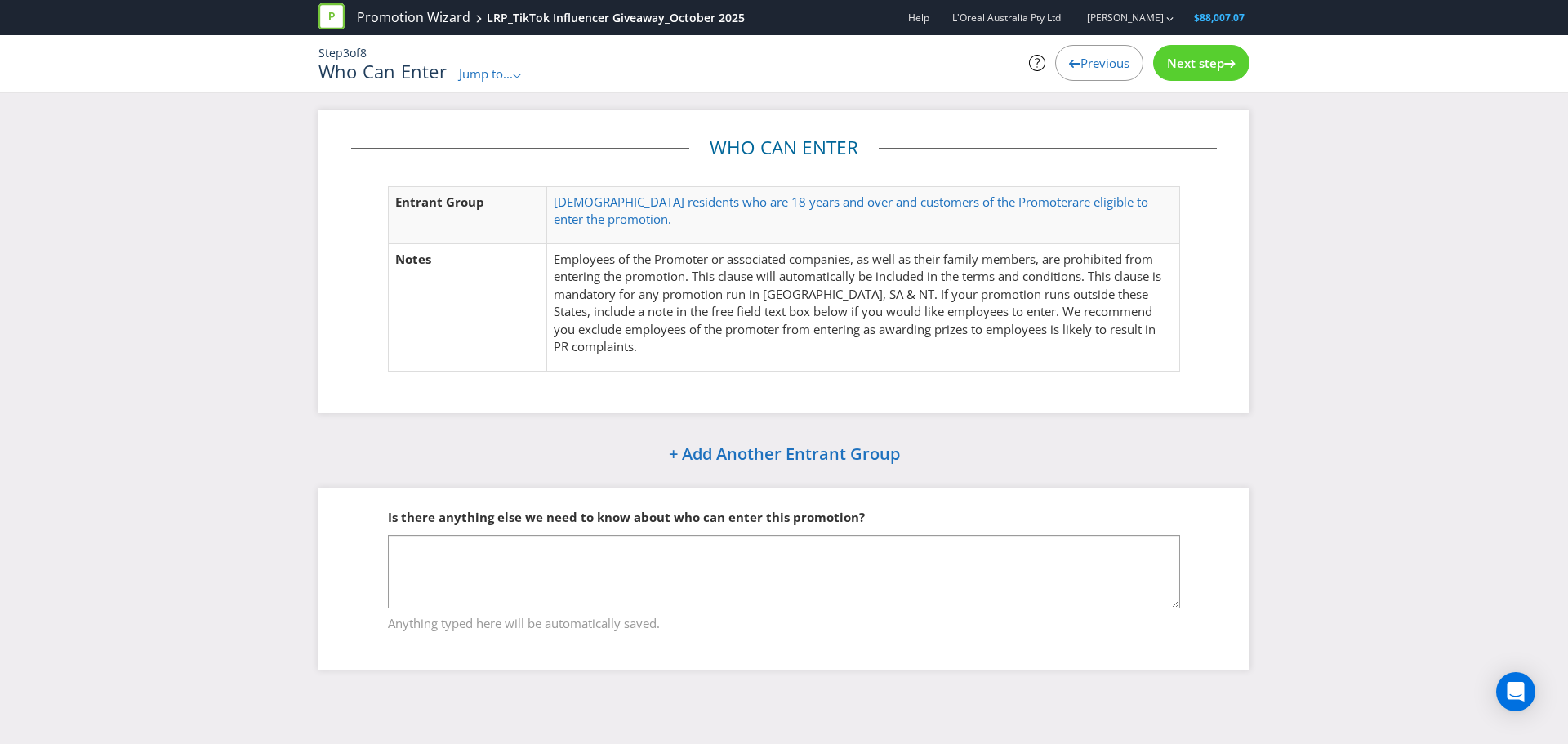
click at [1201, 67] on span "Next step" at bounding box center [1195, 63] width 57 height 16
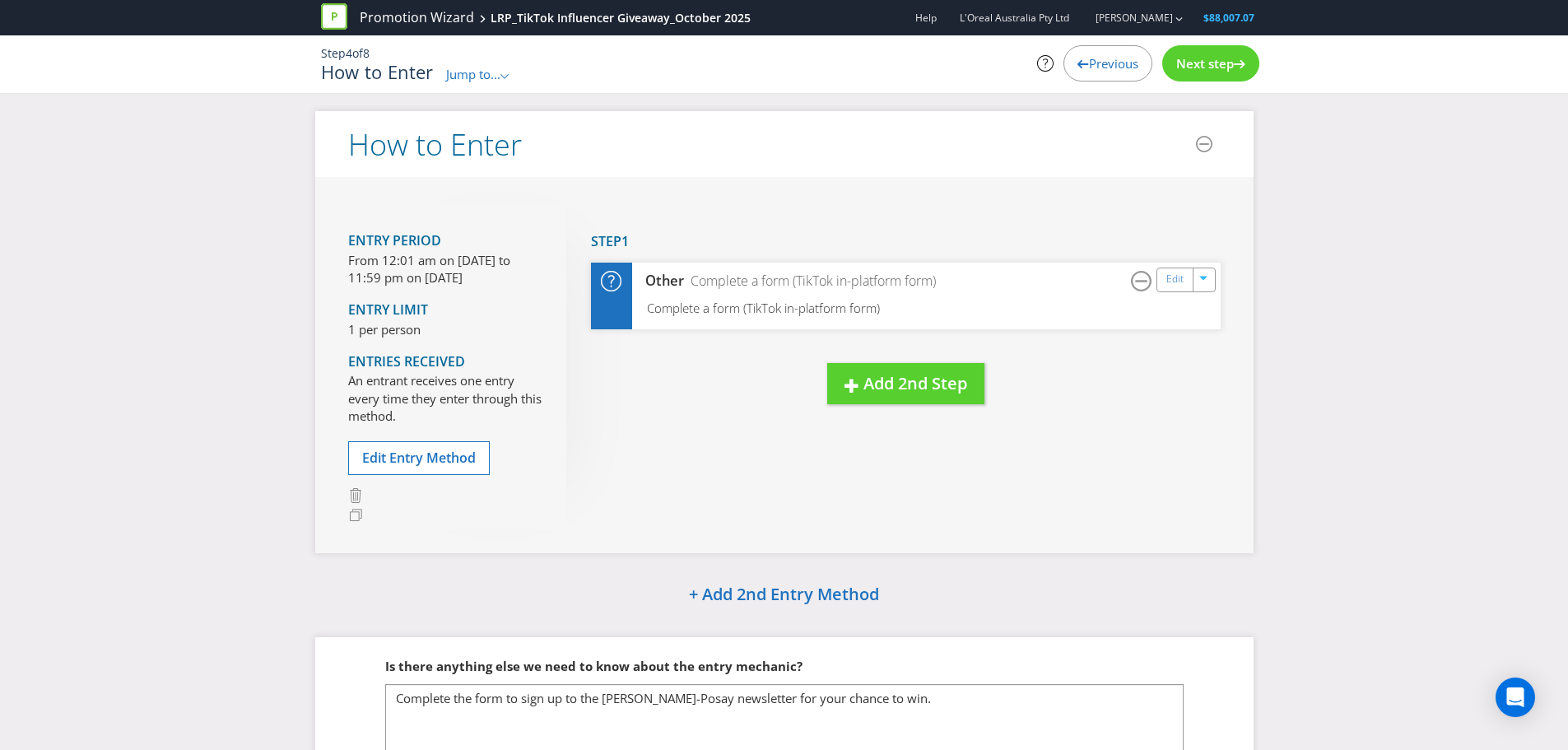
click at [1109, 61] on span "Previous" at bounding box center [1113, 63] width 50 height 16
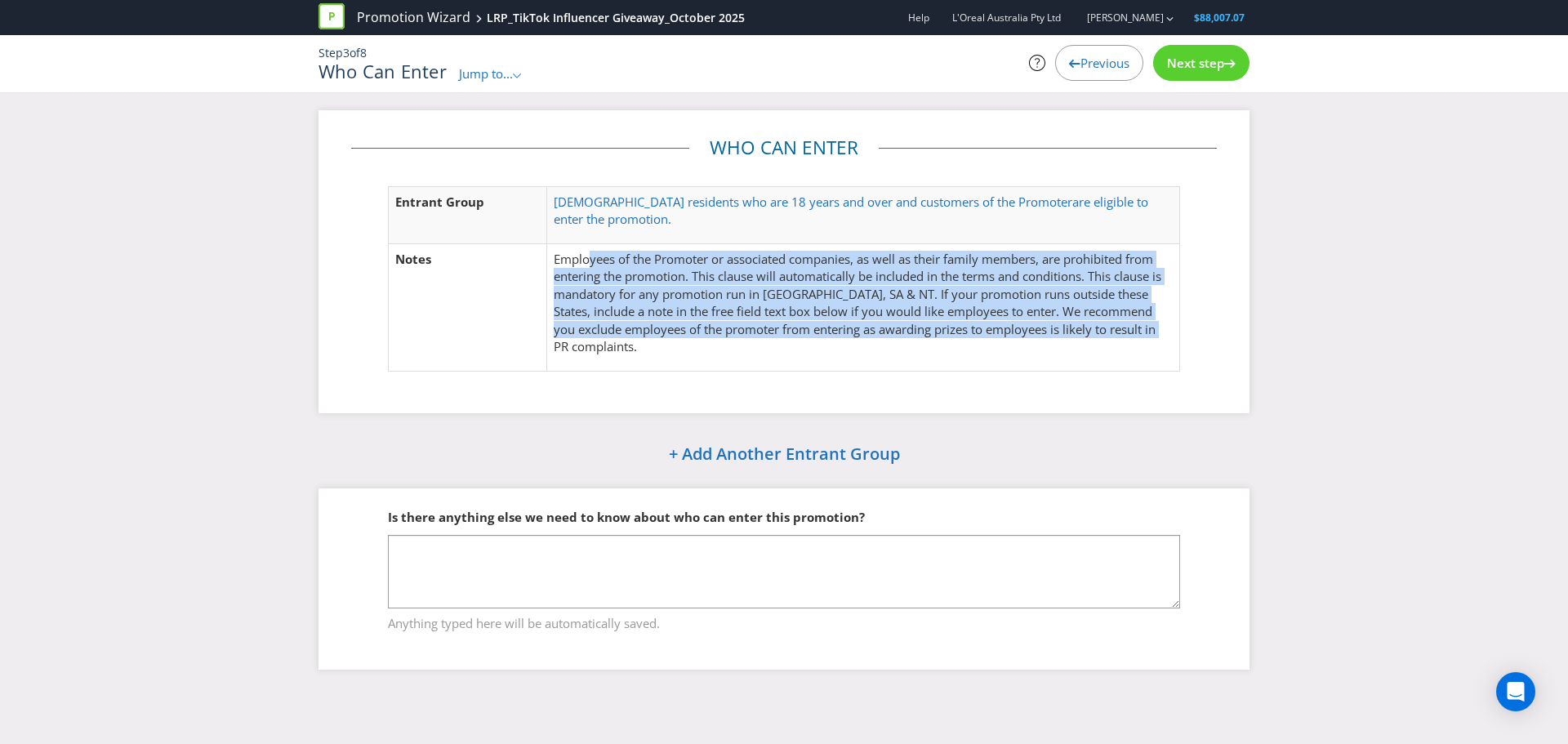
drag, startPoint x: 591, startPoint y: 261, endPoint x: 791, endPoint y: 357, distance: 221.8
click at [791, 357] on td "Employees of the Promoter or associated companies, as well as their family memb…" at bounding box center [862, 307] width 633 height 127
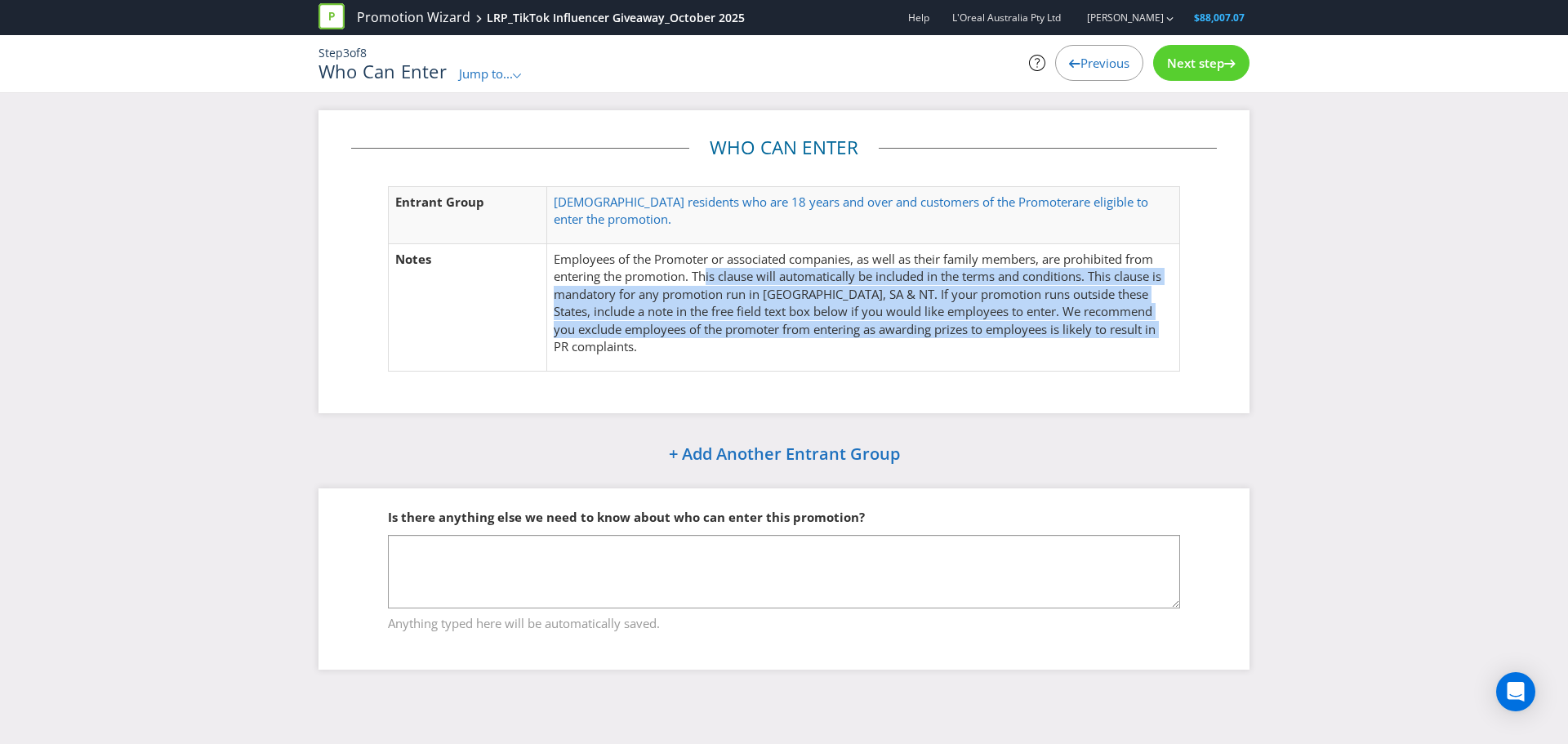
drag, startPoint x: 705, startPoint y: 279, endPoint x: 1011, endPoint y: 349, distance: 313.9
click at [1011, 349] on p "Employees of the Promoter or associated companies, as well as their family memb…" at bounding box center [863, 303] width 619 height 105
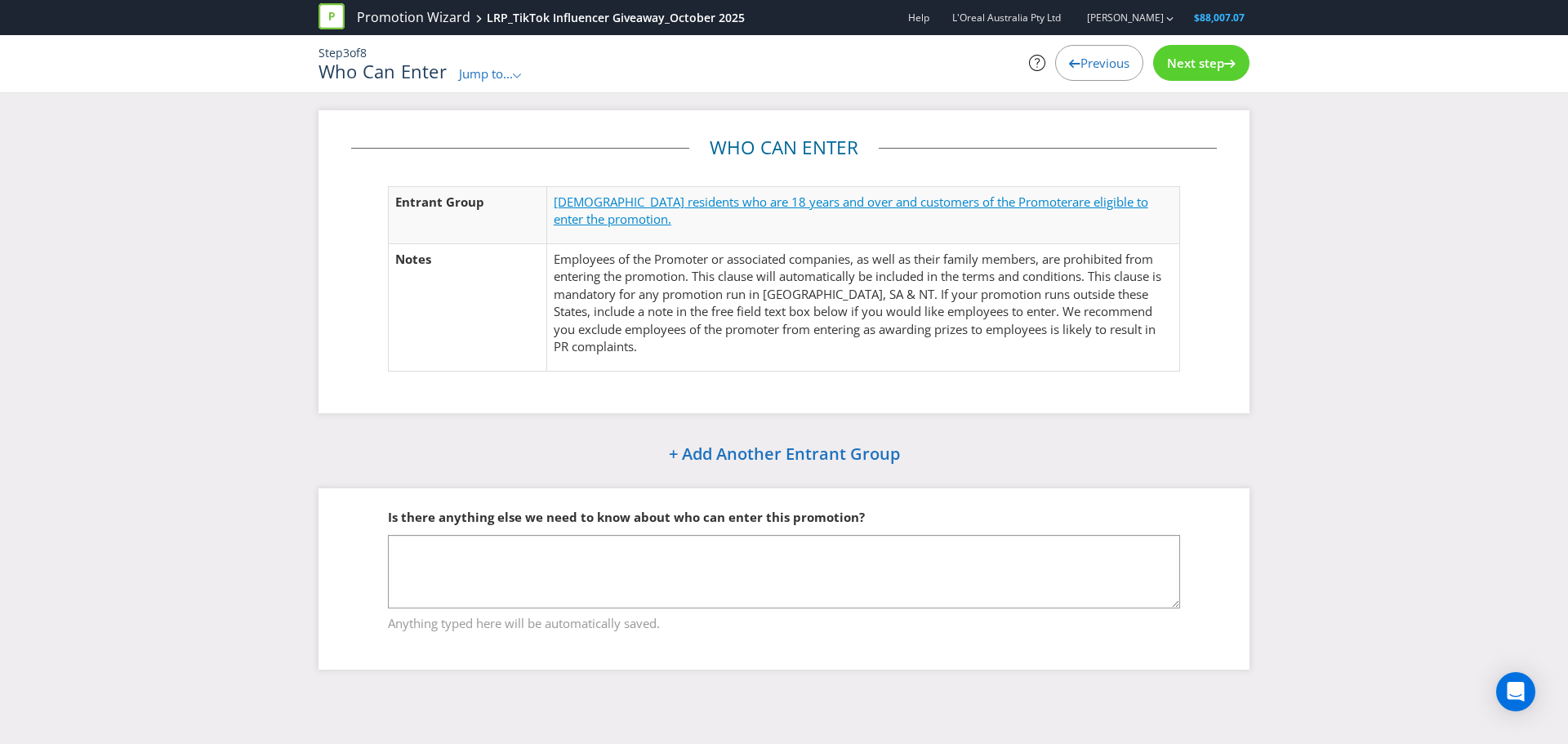
click at [829, 205] on span "[DEMOGRAPHIC_DATA] residents who are 18 years and over and customers of the Pro…" at bounding box center [813, 201] width 519 height 16
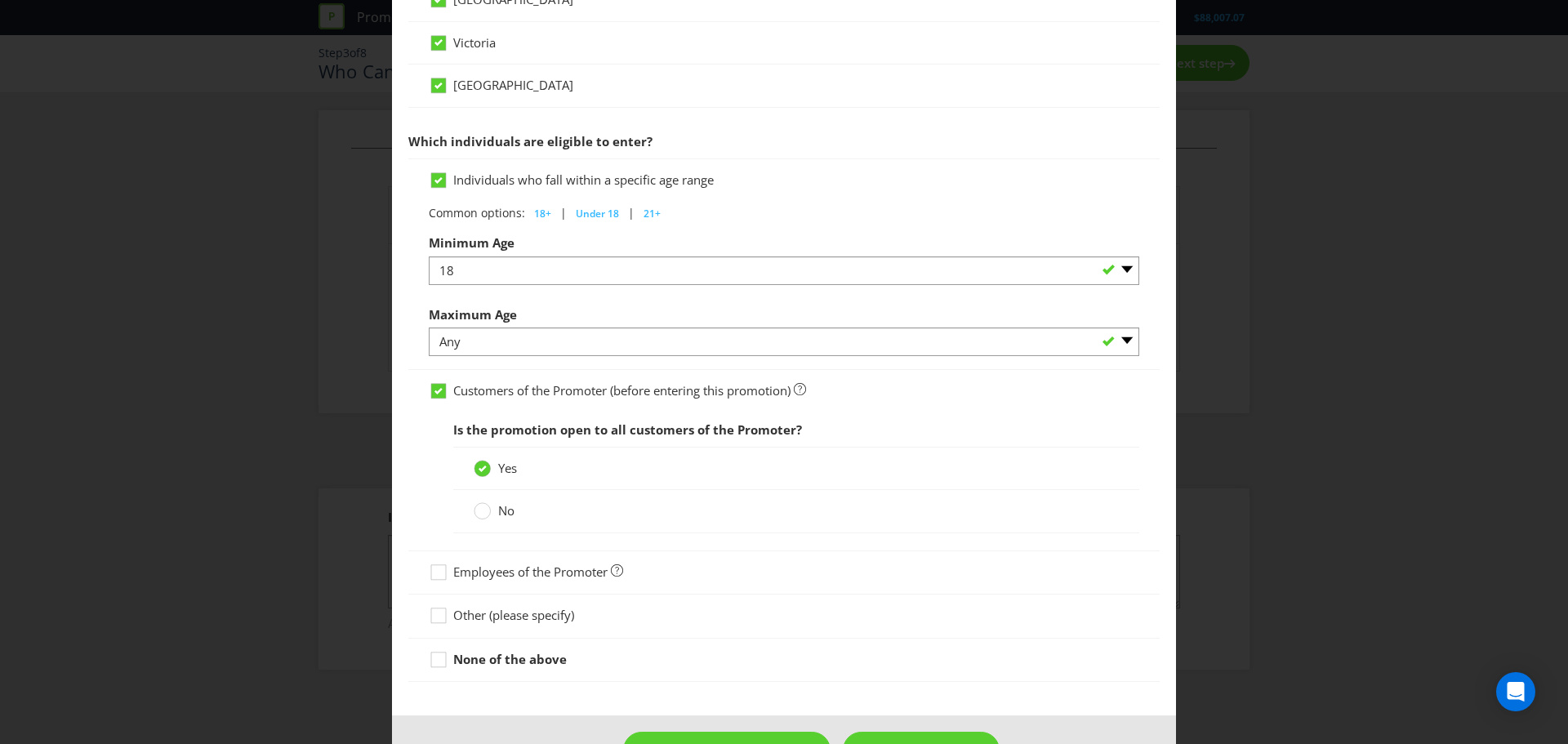
scroll to position [789, 0]
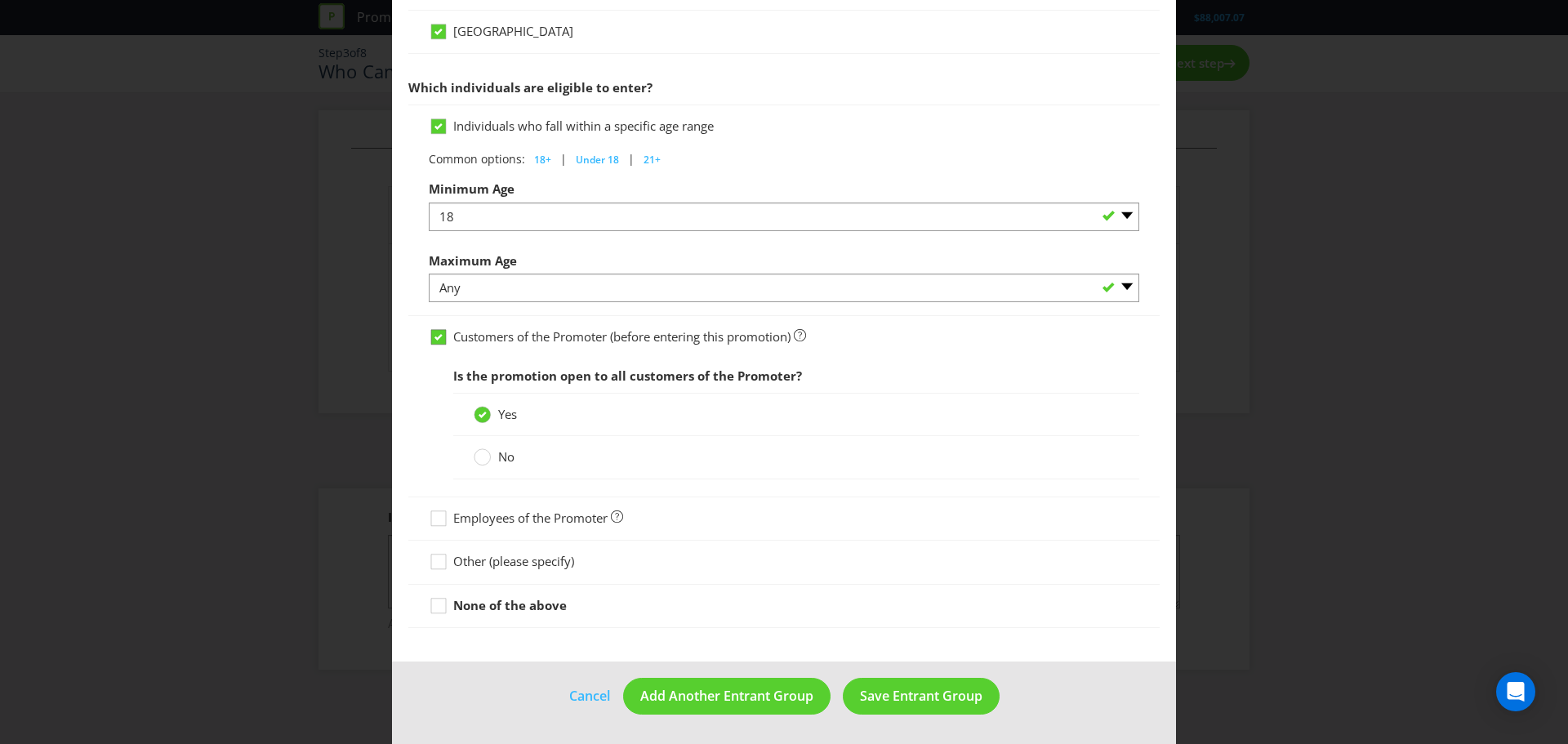
click at [431, 331] on icon at bounding box center [438, 336] width 14 height 14
click at [0, 0] on input "Customers of the Promoter (before entering this promotion)" at bounding box center [0, 0] width 0 height 0
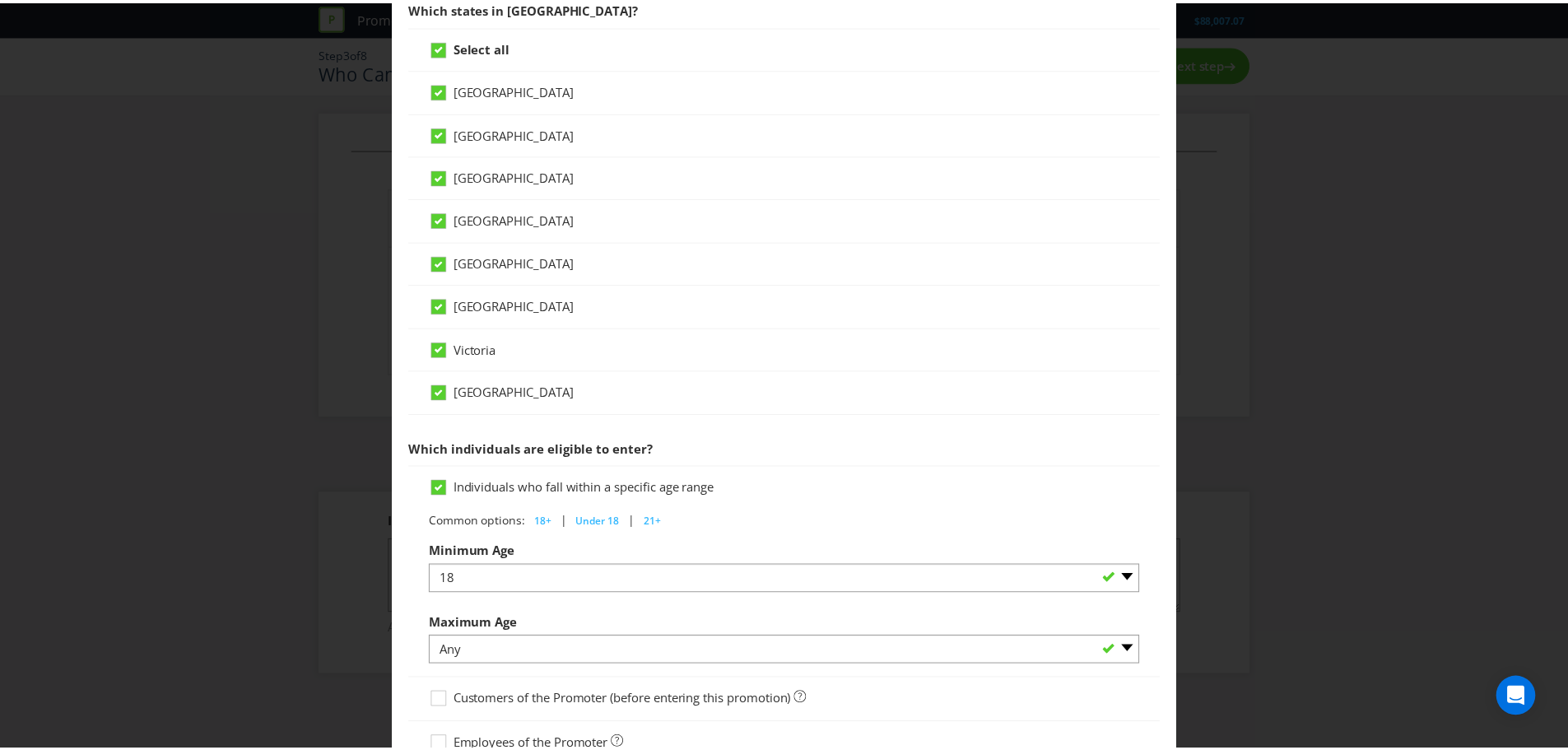
scroll to position [657, 0]
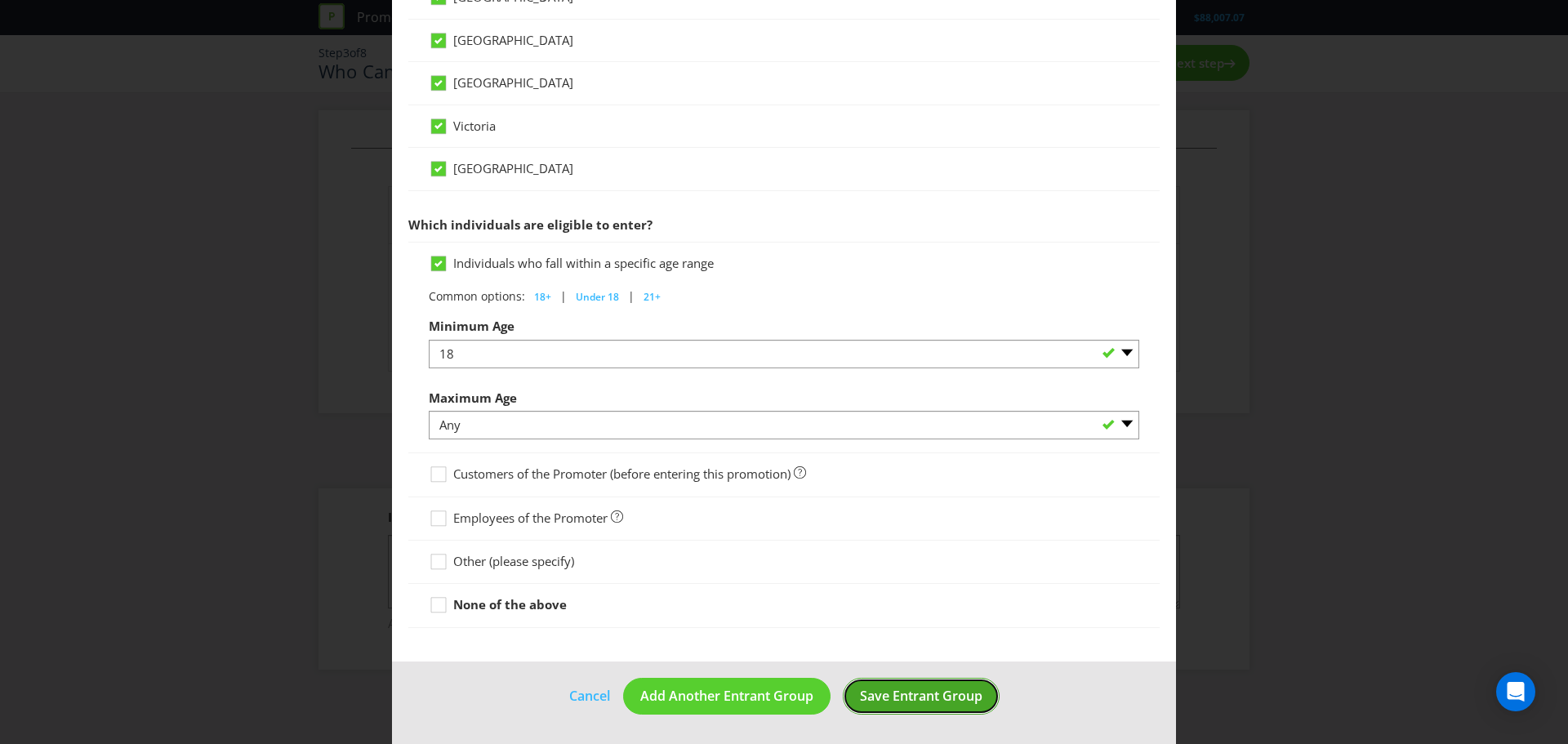
click at [906, 701] on span "Save Entrant Group" at bounding box center [920, 696] width 123 height 18
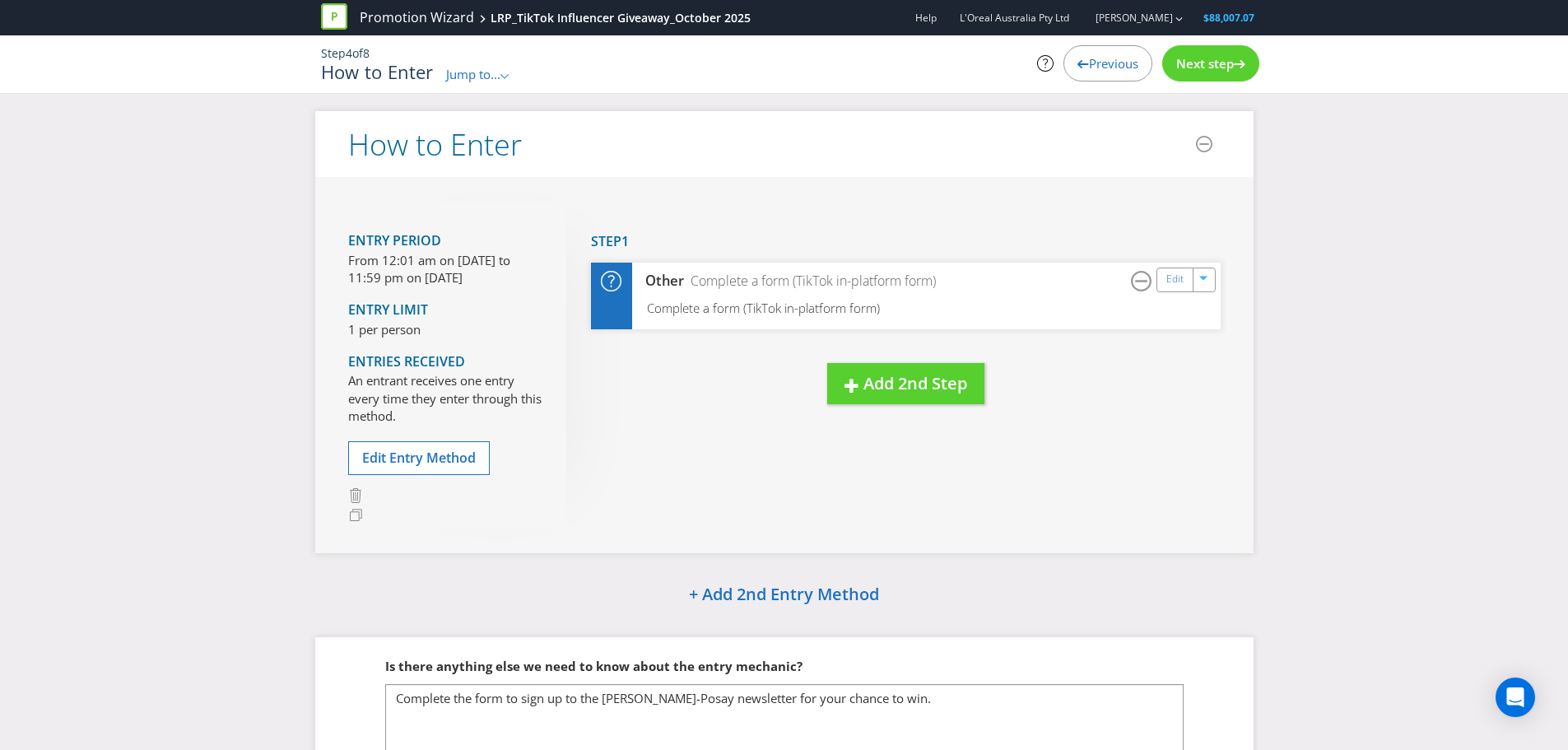
click at [1208, 55] on div "Next step" at bounding box center [1210, 63] width 97 height 36
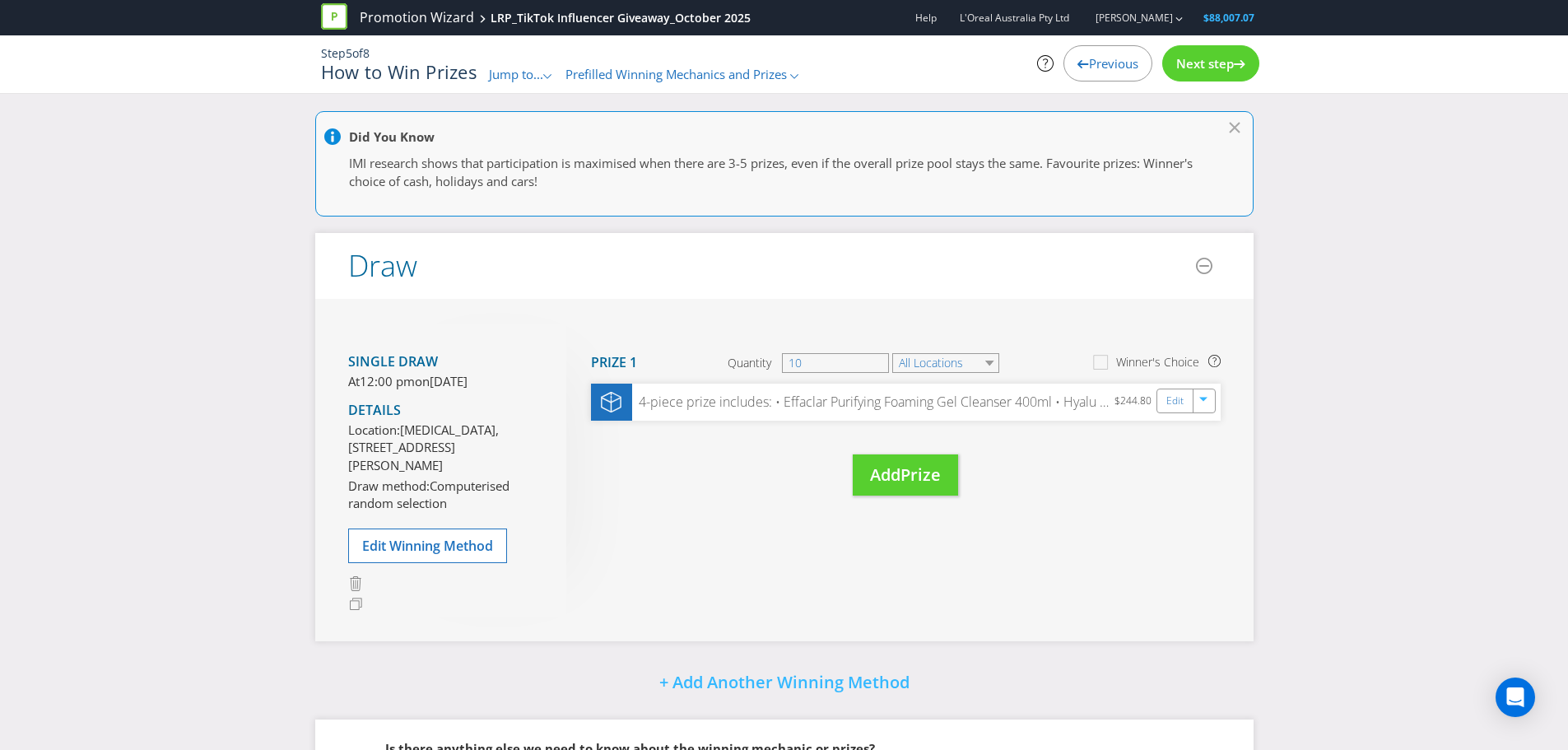
click at [1208, 55] on div "Next step" at bounding box center [1210, 63] width 97 height 36
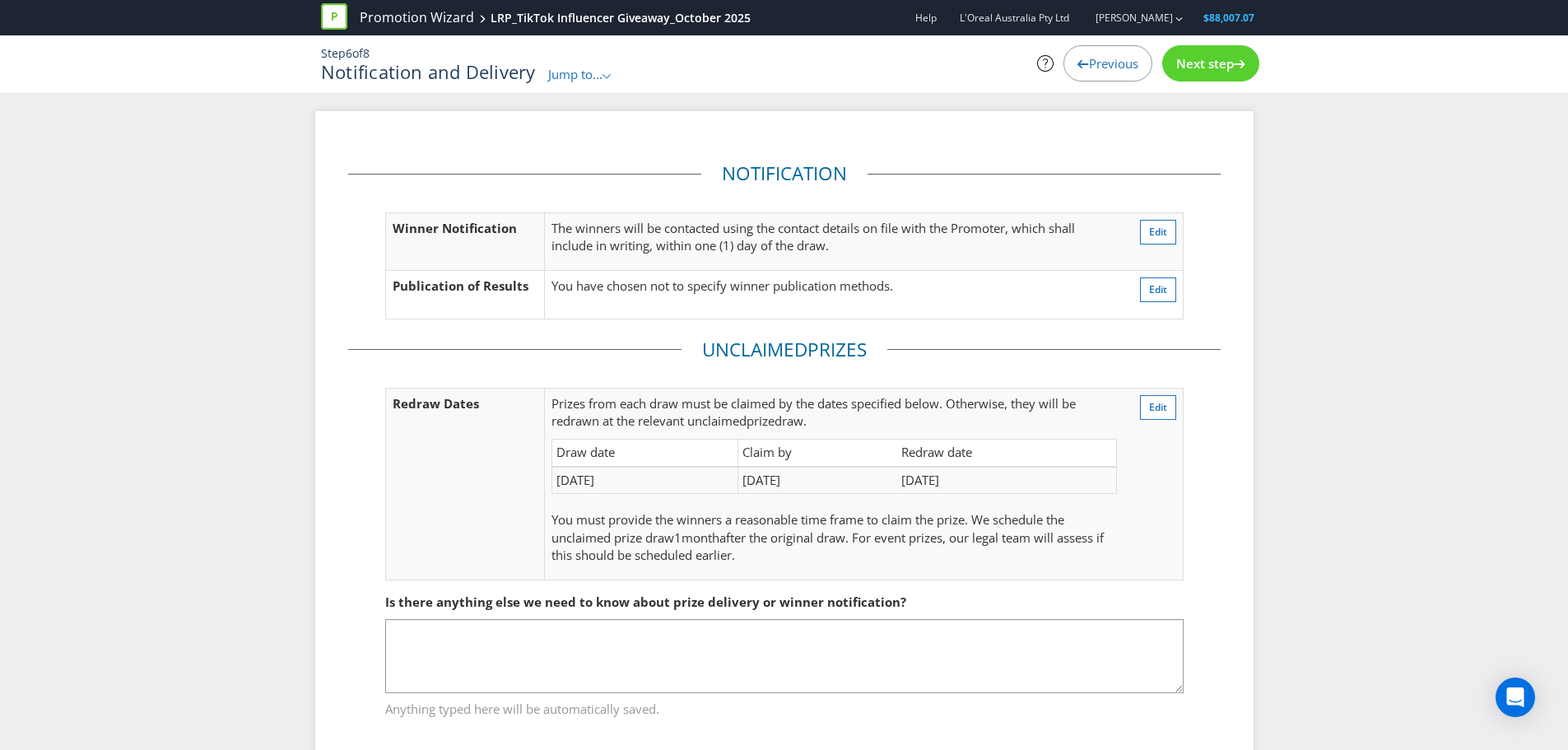
click at [1208, 55] on div "Next step" at bounding box center [1210, 63] width 97 height 36
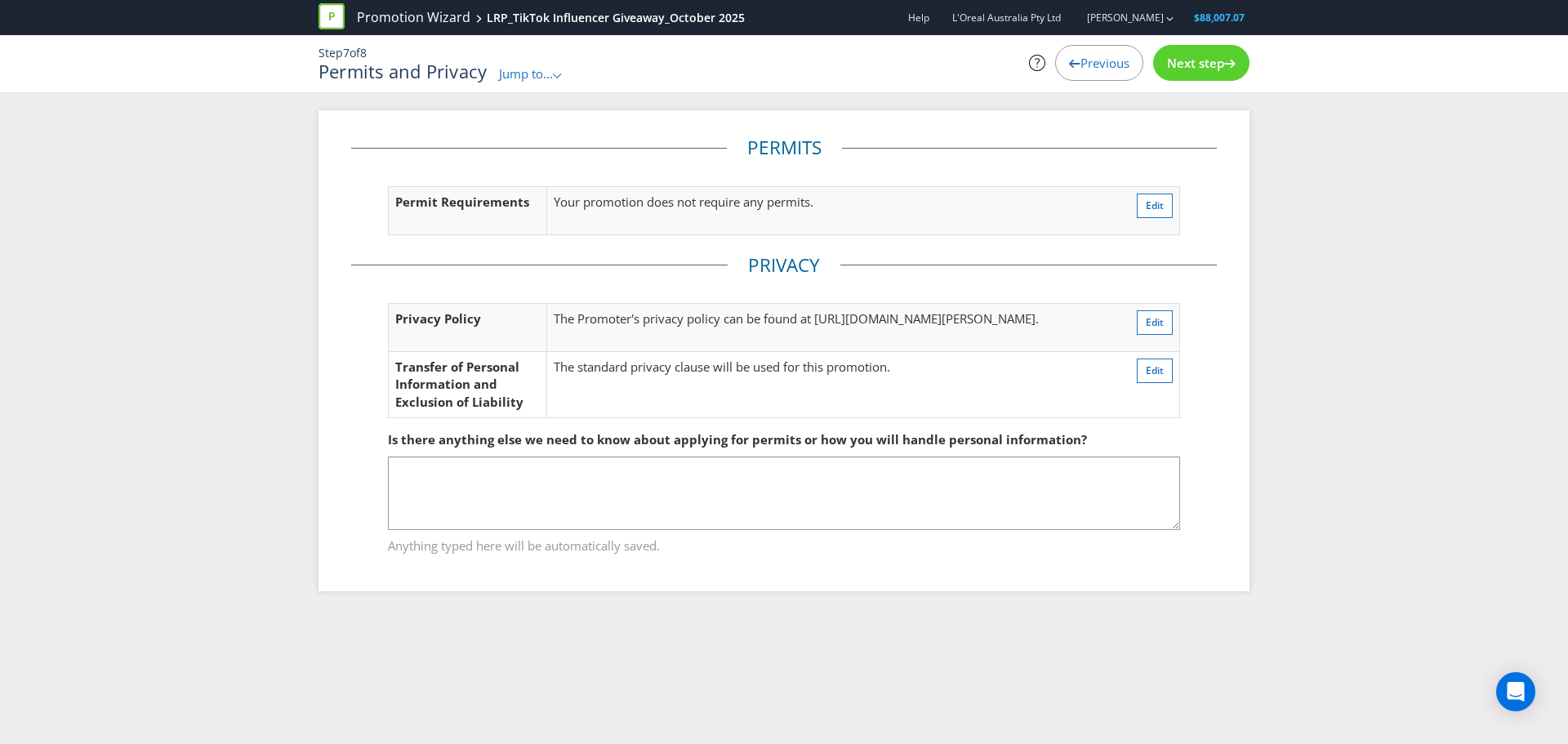
click at [1199, 54] on div "Next step" at bounding box center [1200, 63] width 96 height 36
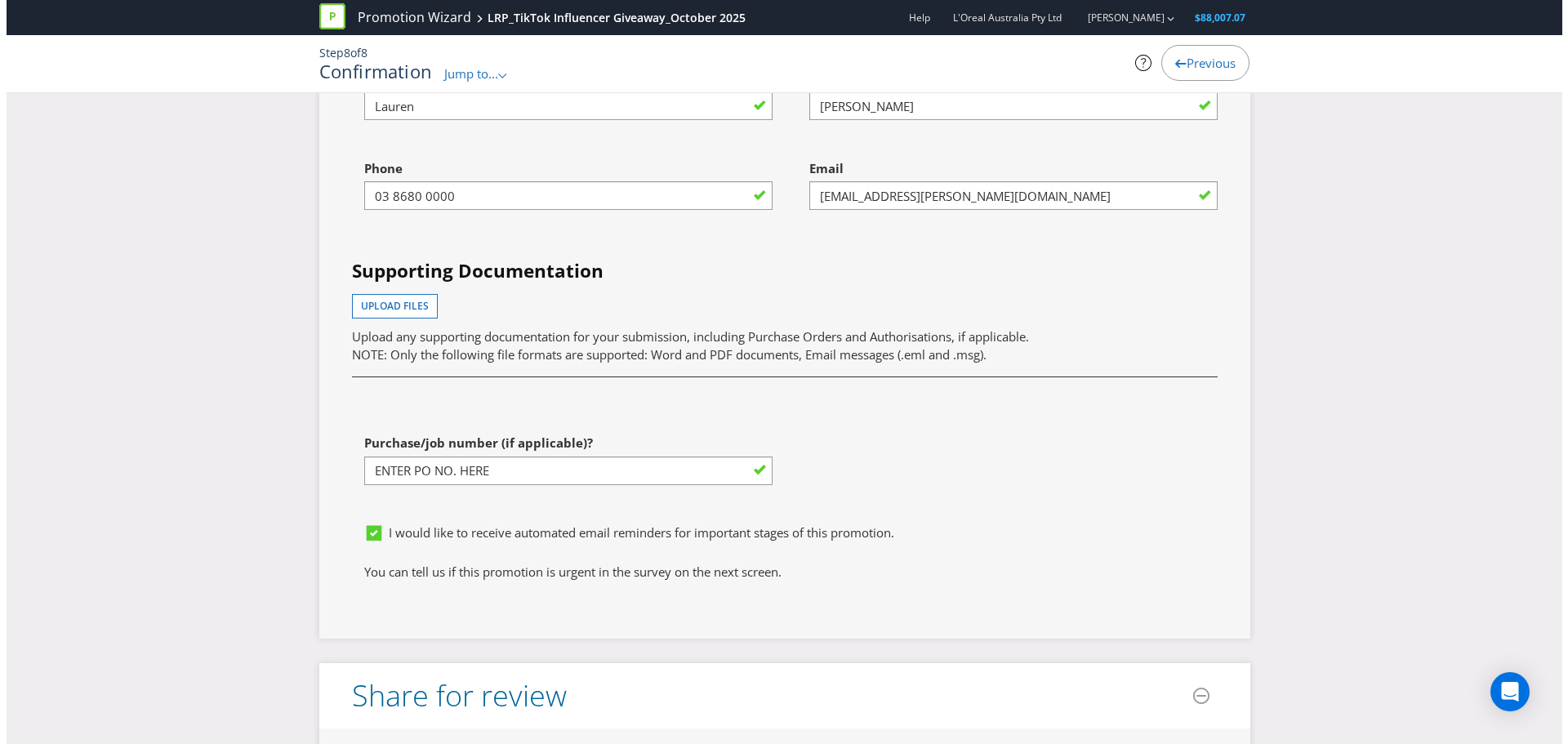
scroll to position [4812, 0]
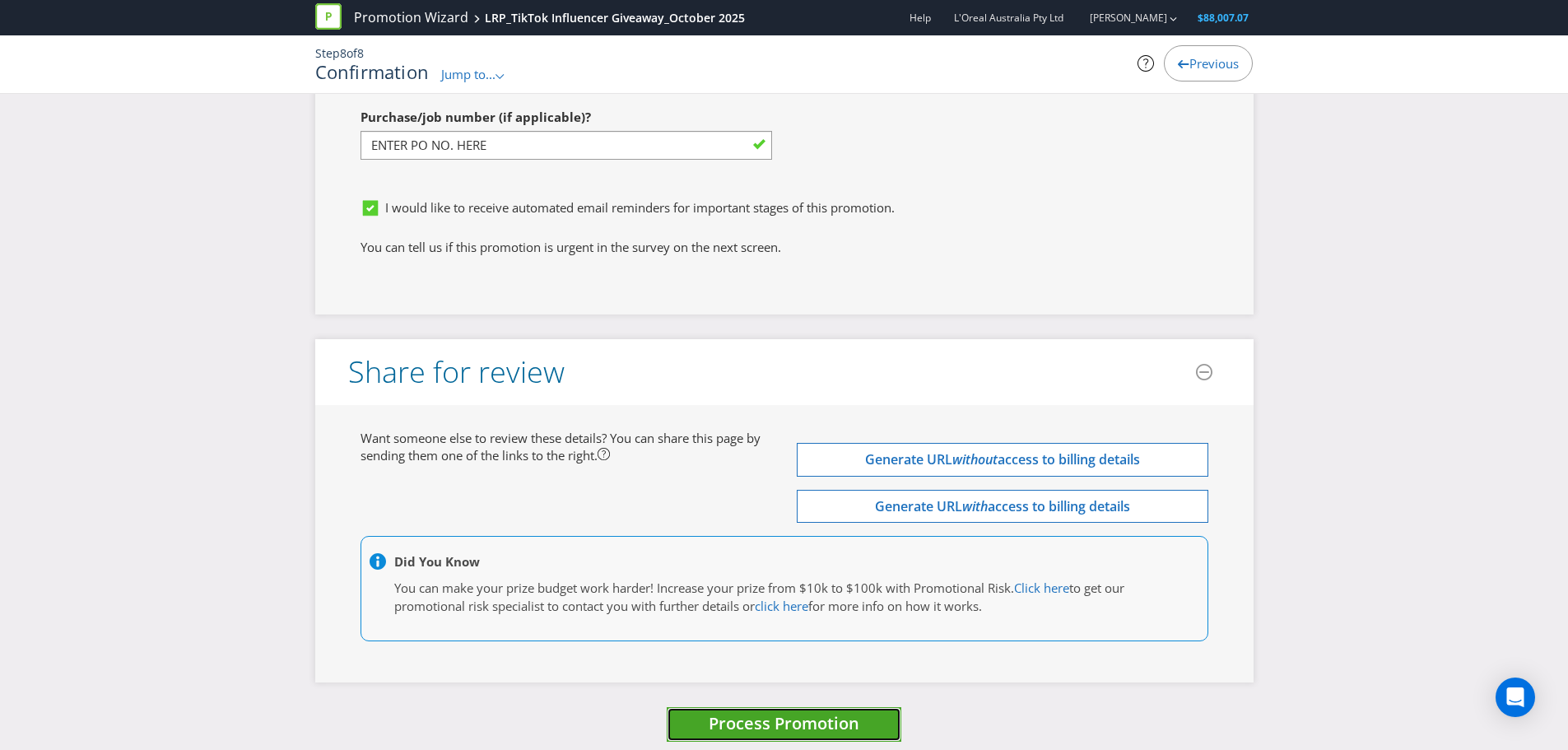
click at [763, 713] on span "Process Promotion" at bounding box center [783, 723] width 150 height 22
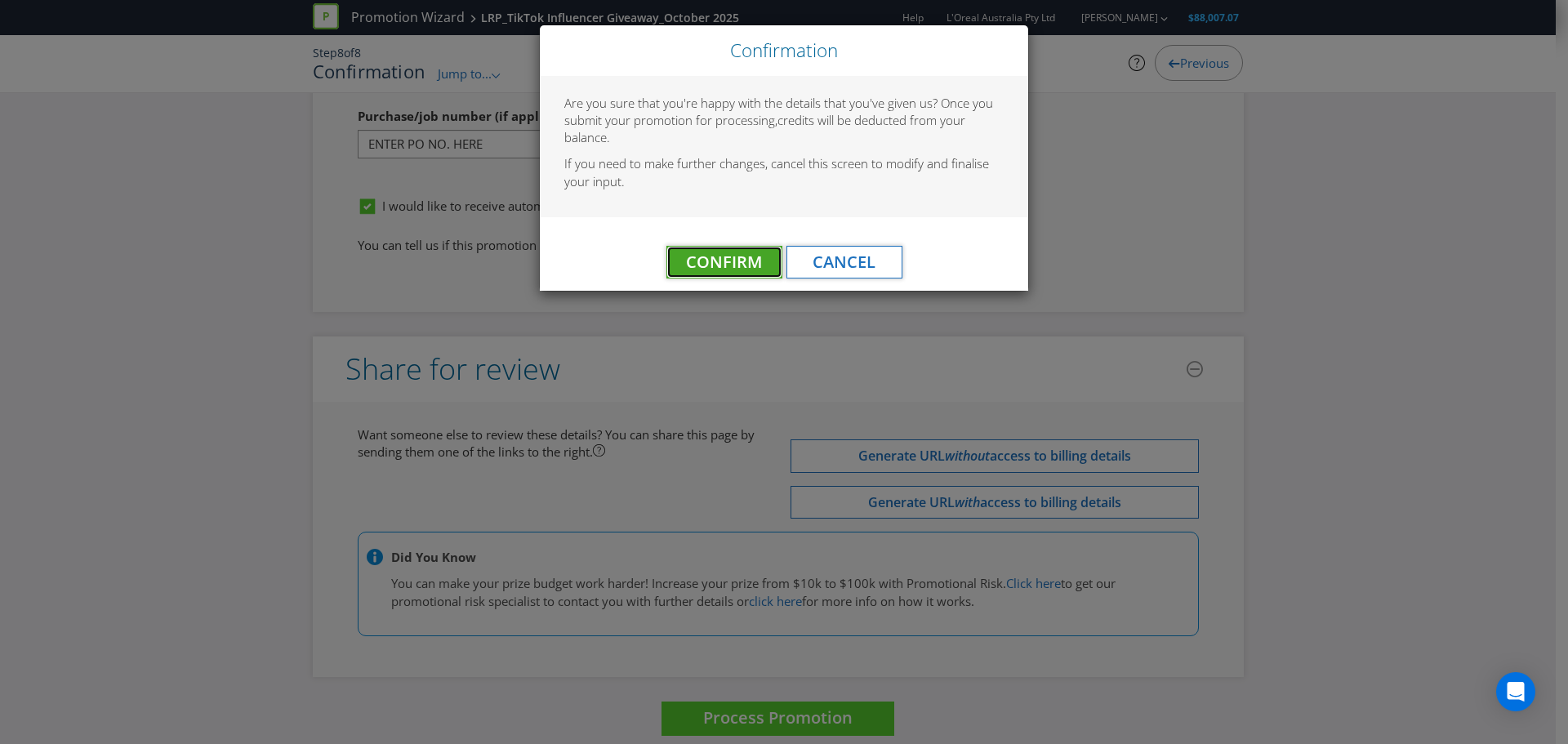
click at [740, 277] on button "Confirm" at bounding box center [725, 262] width 116 height 32
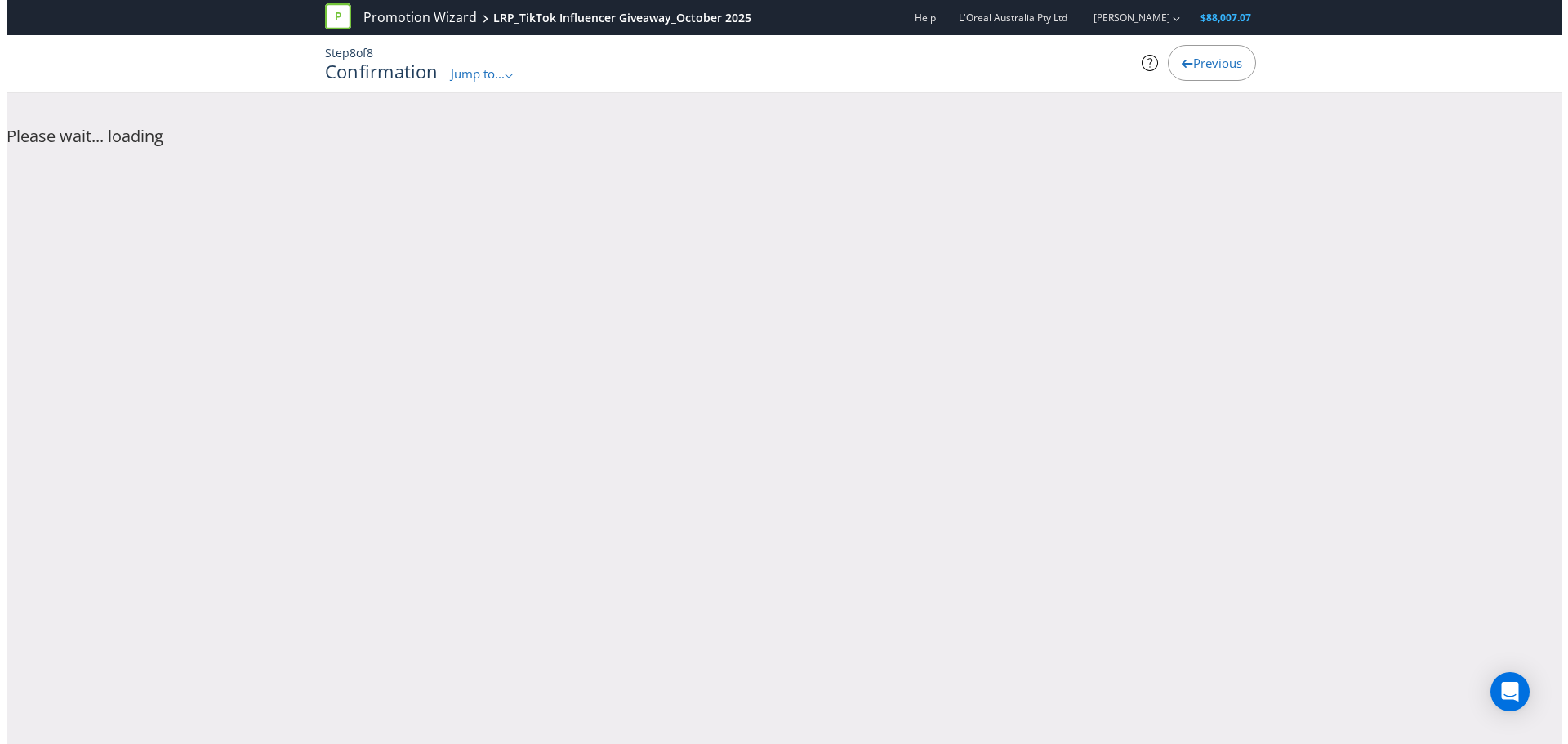
scroll to position [0, 0]
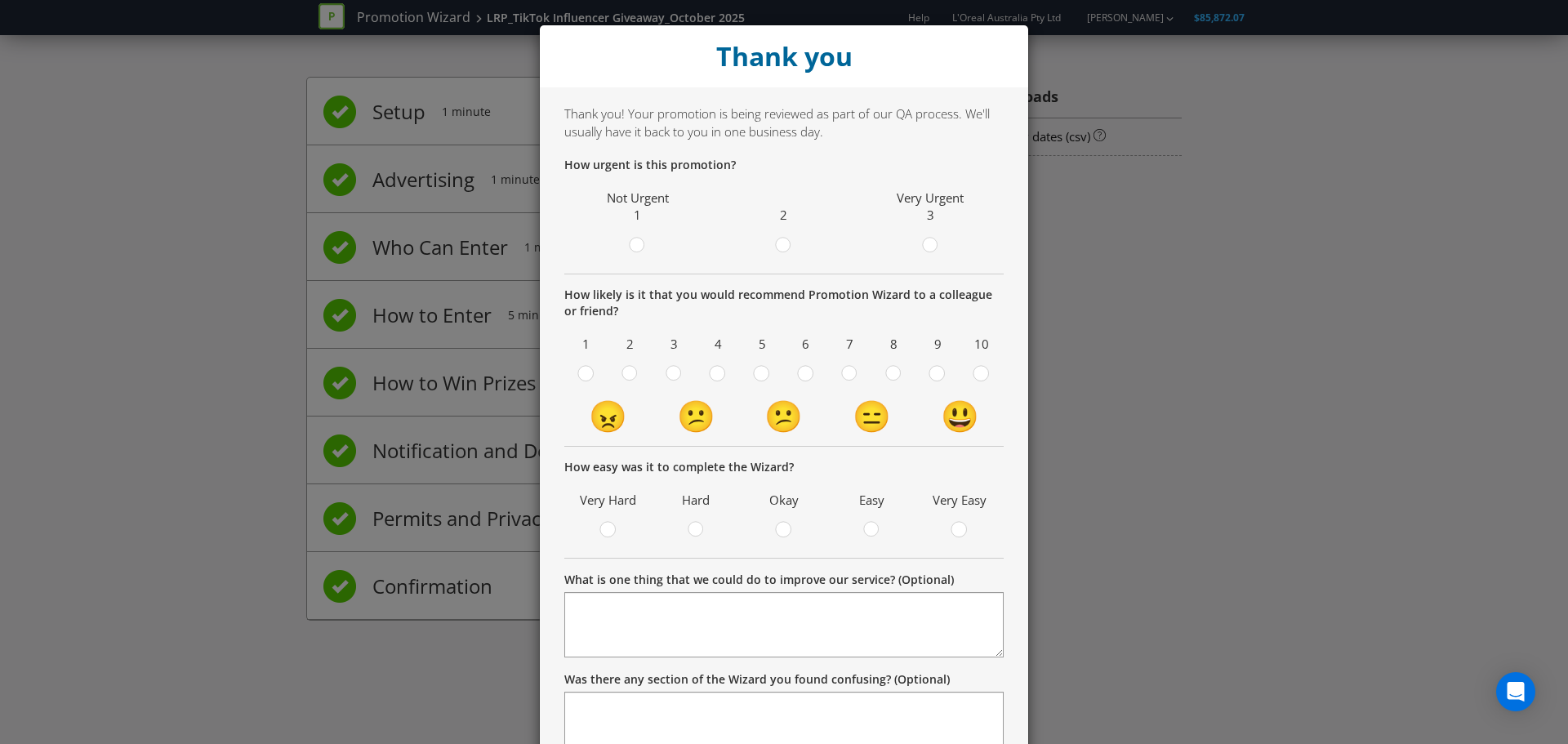
click at [1263, 407] on div "Thank you Thank you! Your promotion is being reviewed as part of our QA process…" at bounding box center [784, 372] width 1568 height 744
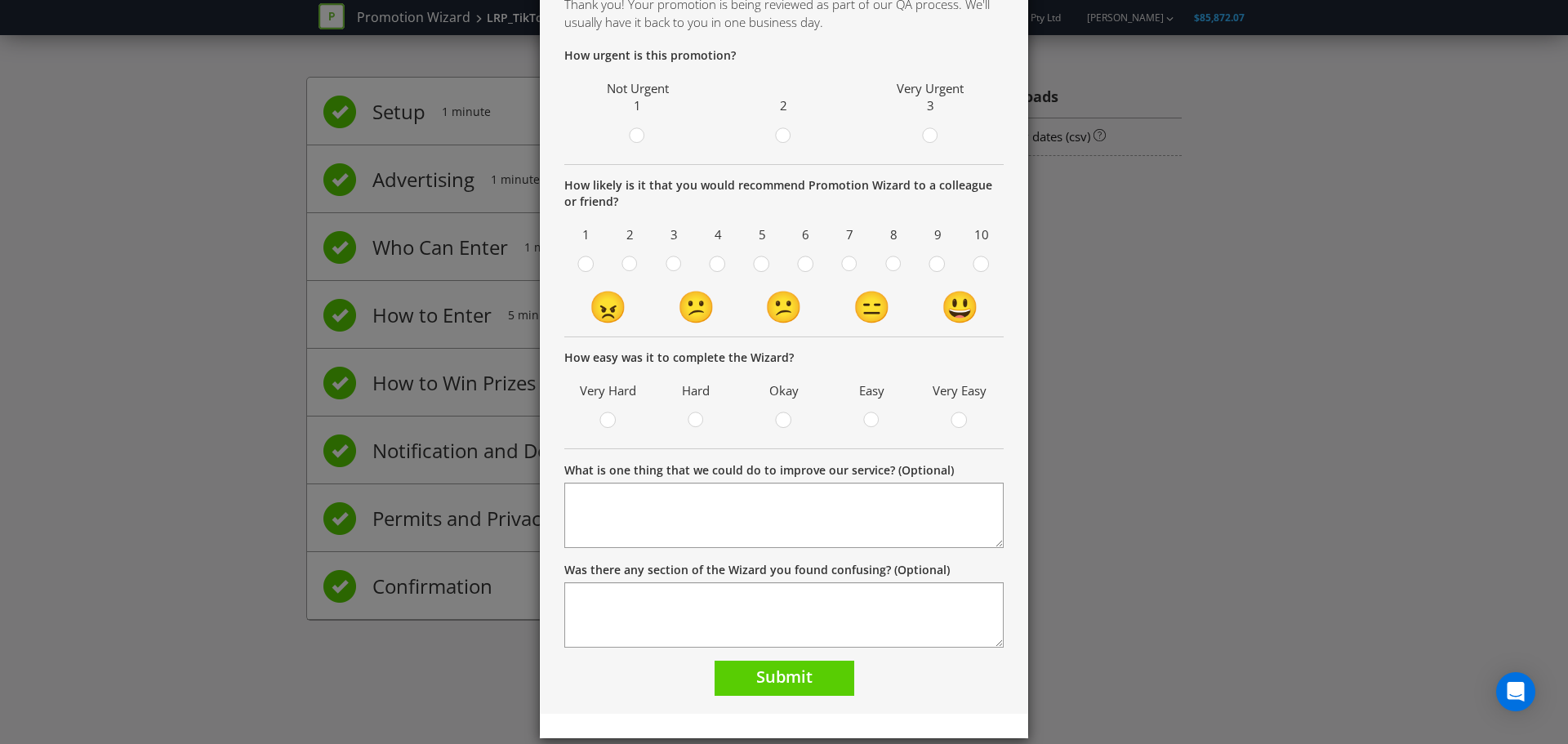
scroll to position [129, 0]
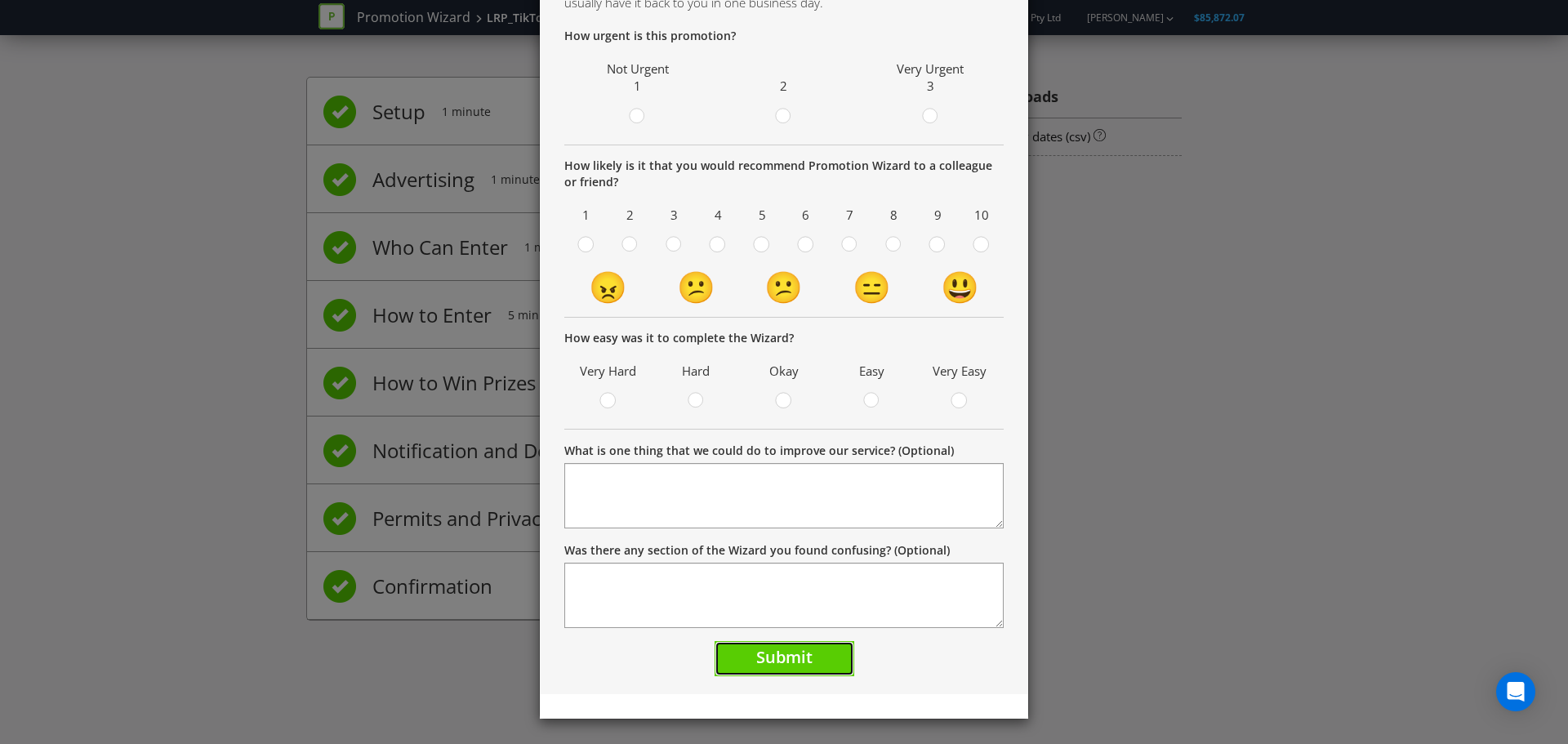
click at [808, 658] on button "Submit" at bounding box center [784, 658] width 140 height 35
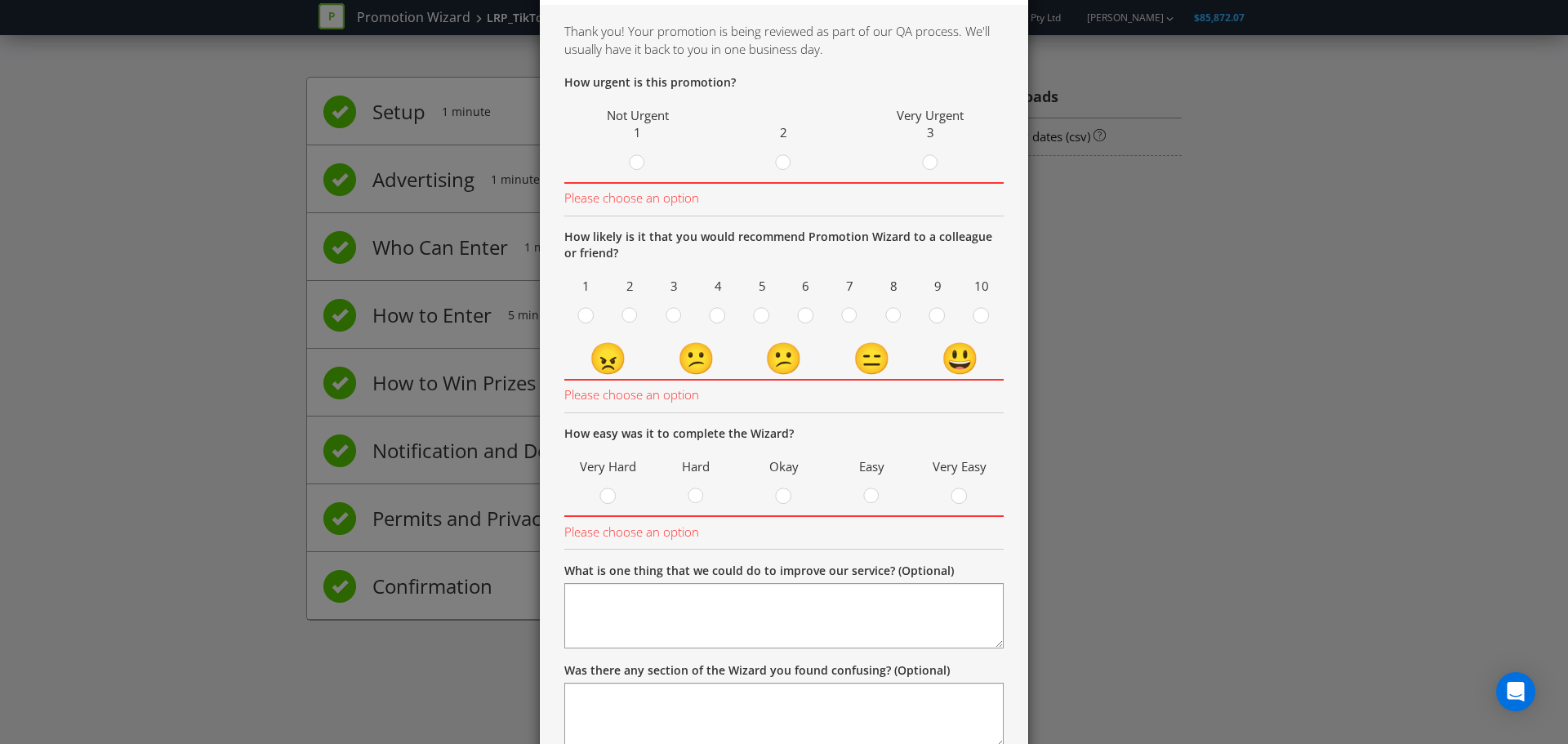
scroll to position [0, 0]
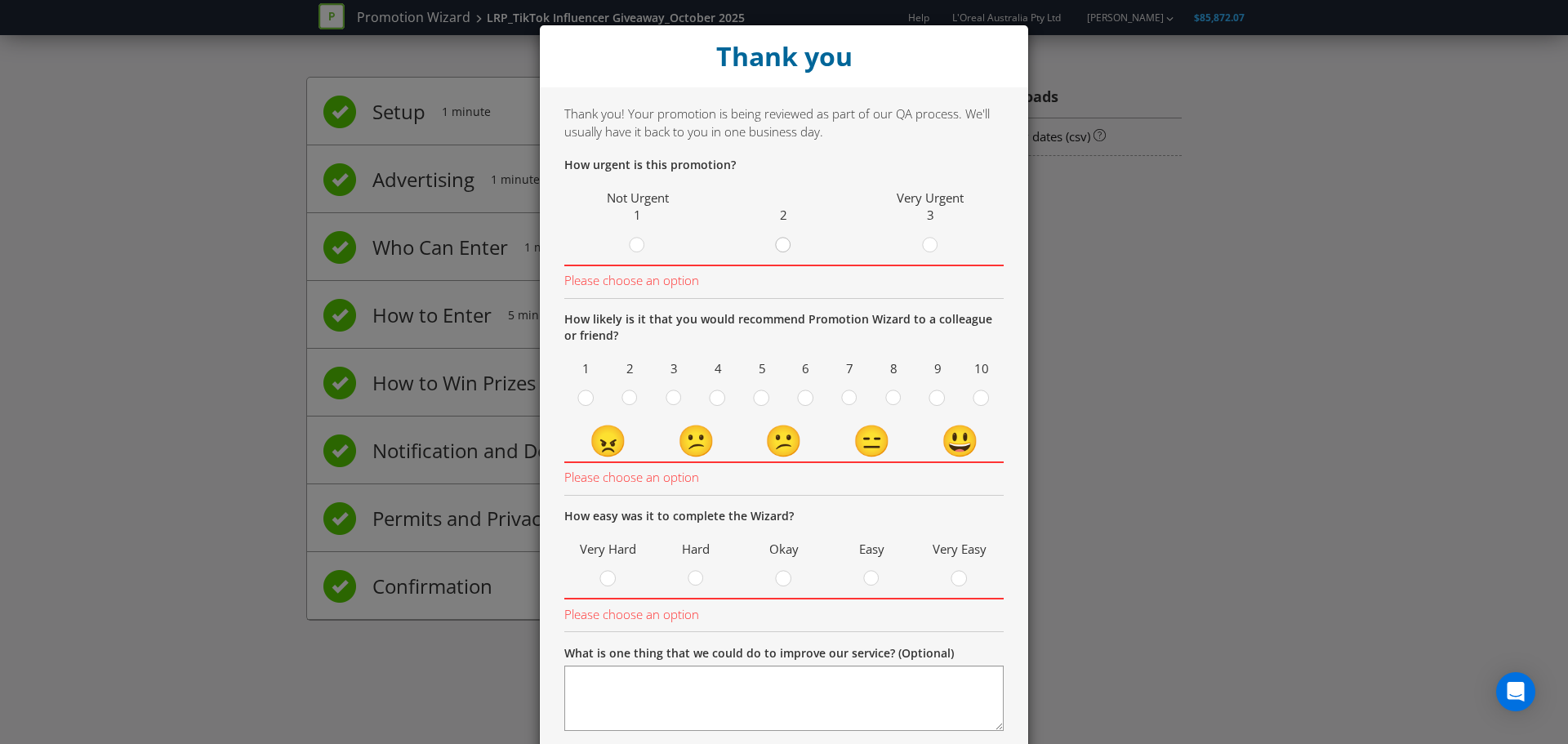
click at [783, 240] on circle at bounding box center [783, 244] width 14 height 14
click at [0, 0] on input "radio" at bounding box center [0, 0] width 0 height 0
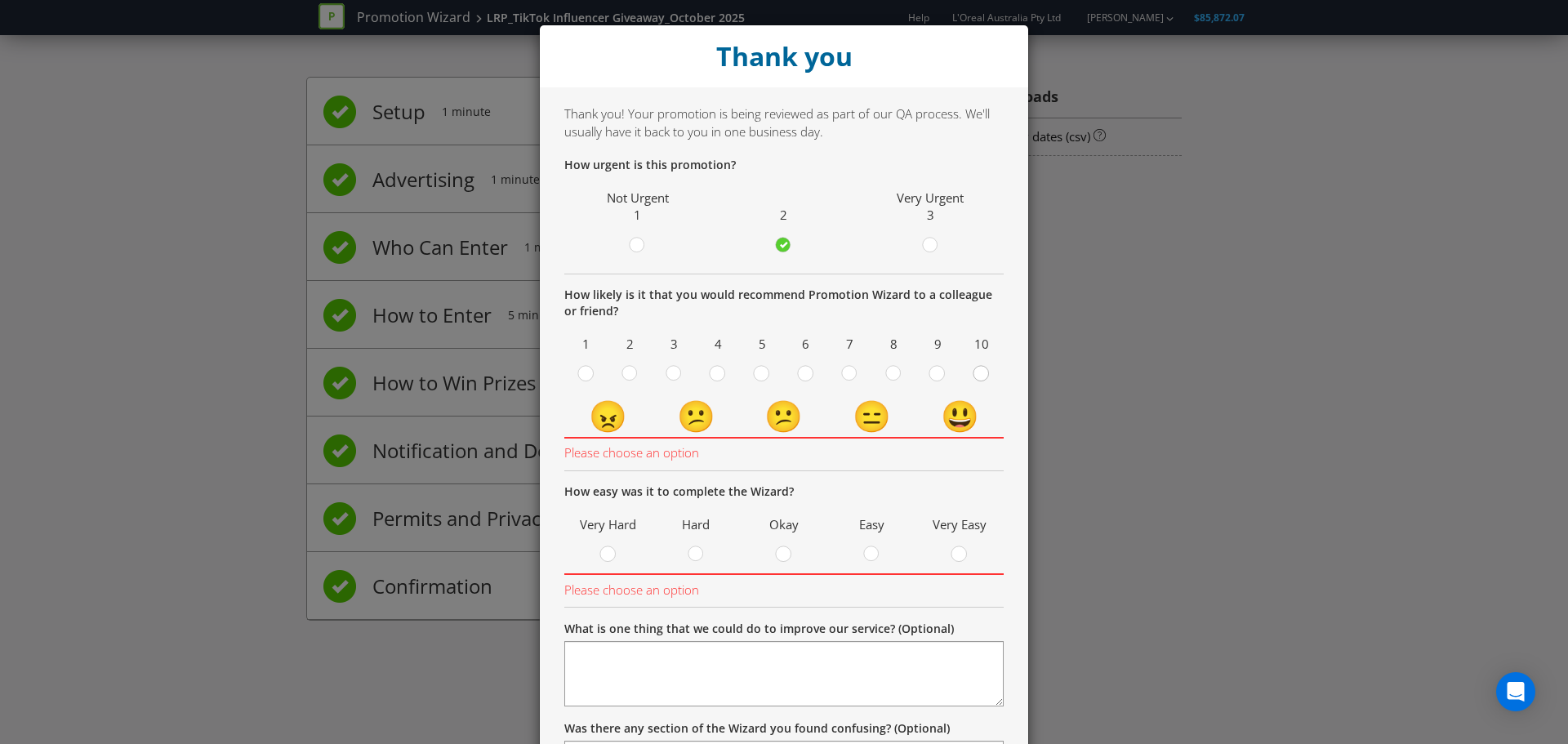
click at [973, 377] on circle at bounding box center [980, 372] width 14 height 14
click at [0, 0] on input "radio" at bounding box center [0, 0] width 0 height 0
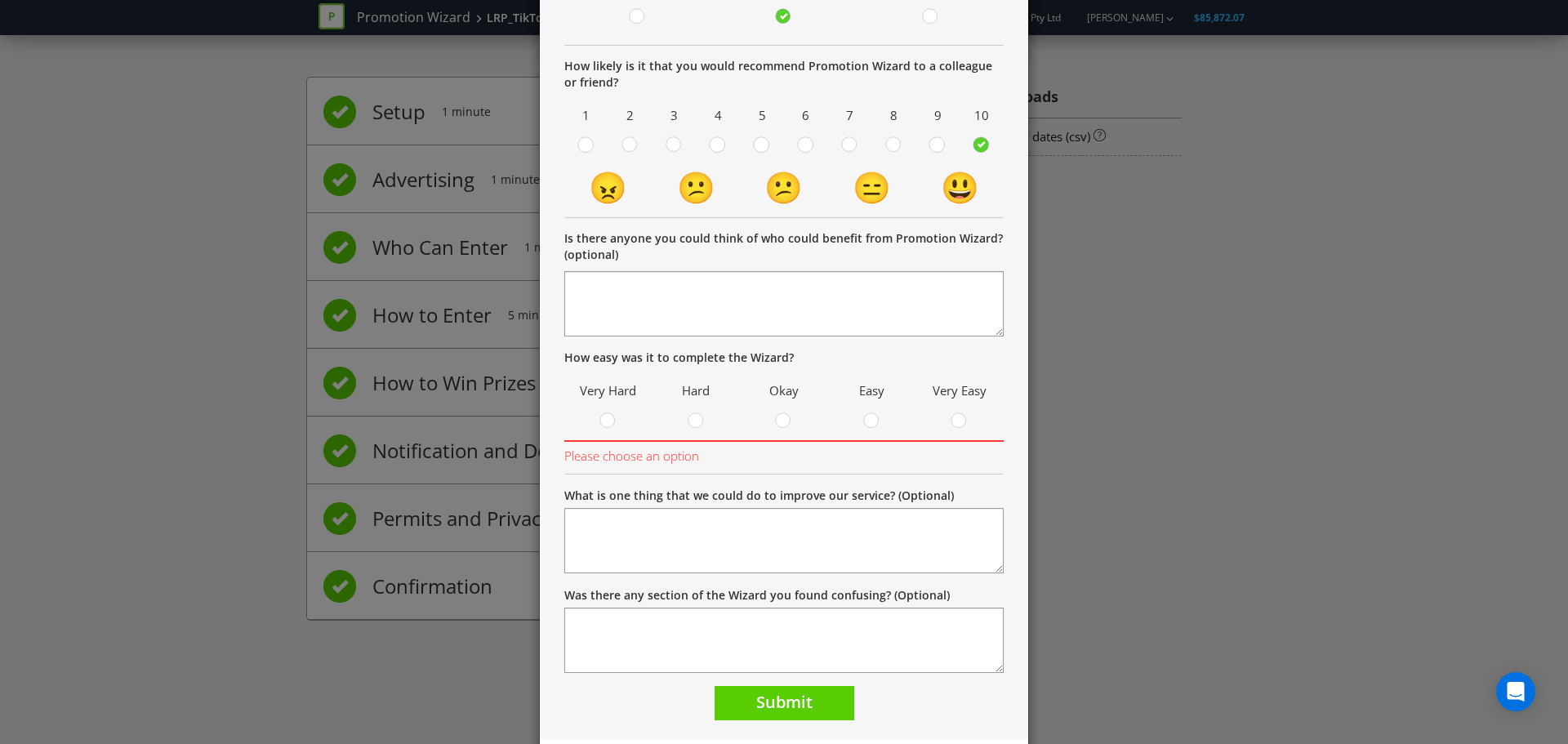
scroll to position [245, 0]
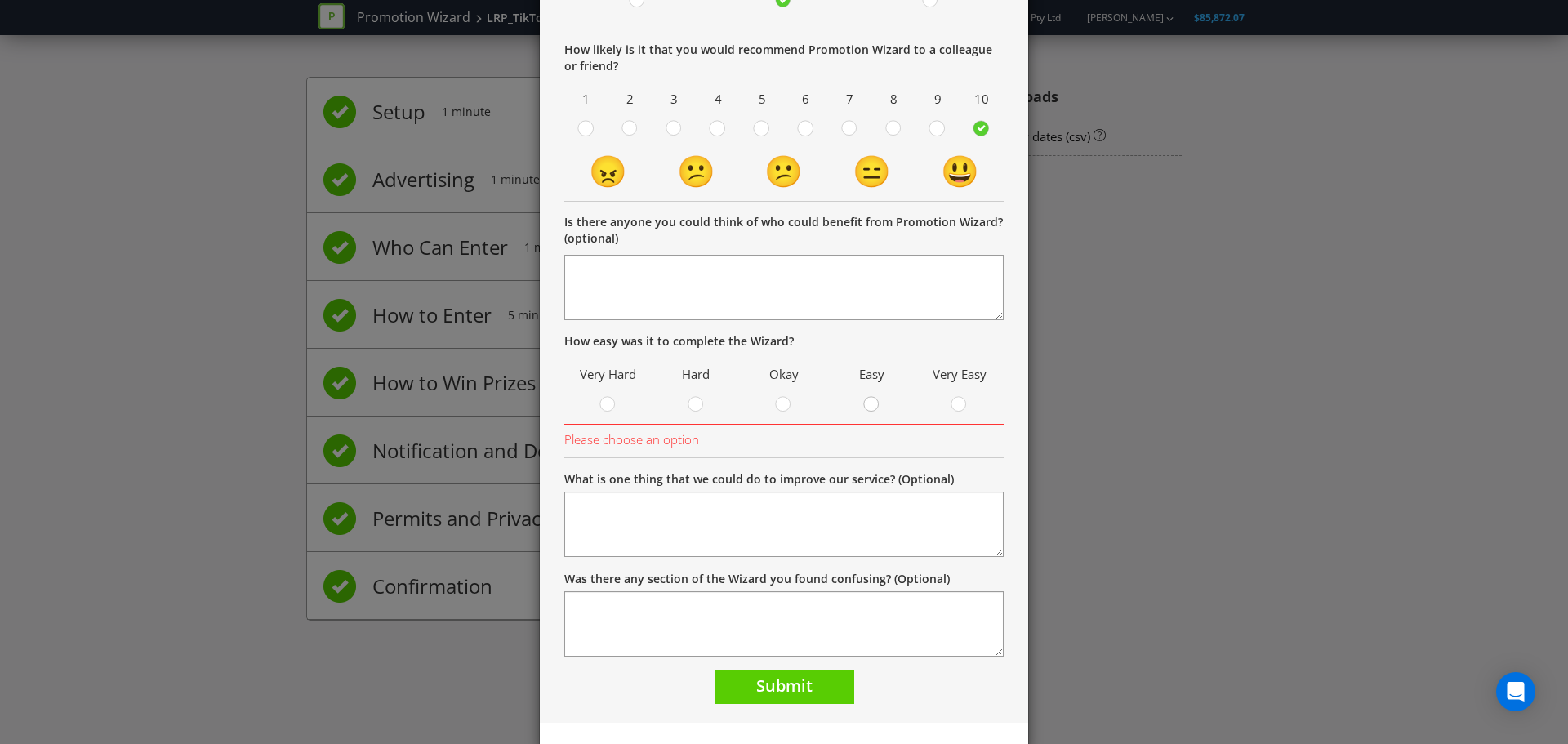
click at [871, 409] on circle at bounding box center [871, 404] width 14 height 14
click at [0, 0] on input "radio" at bounding box center [0, 0] width 0 height 0
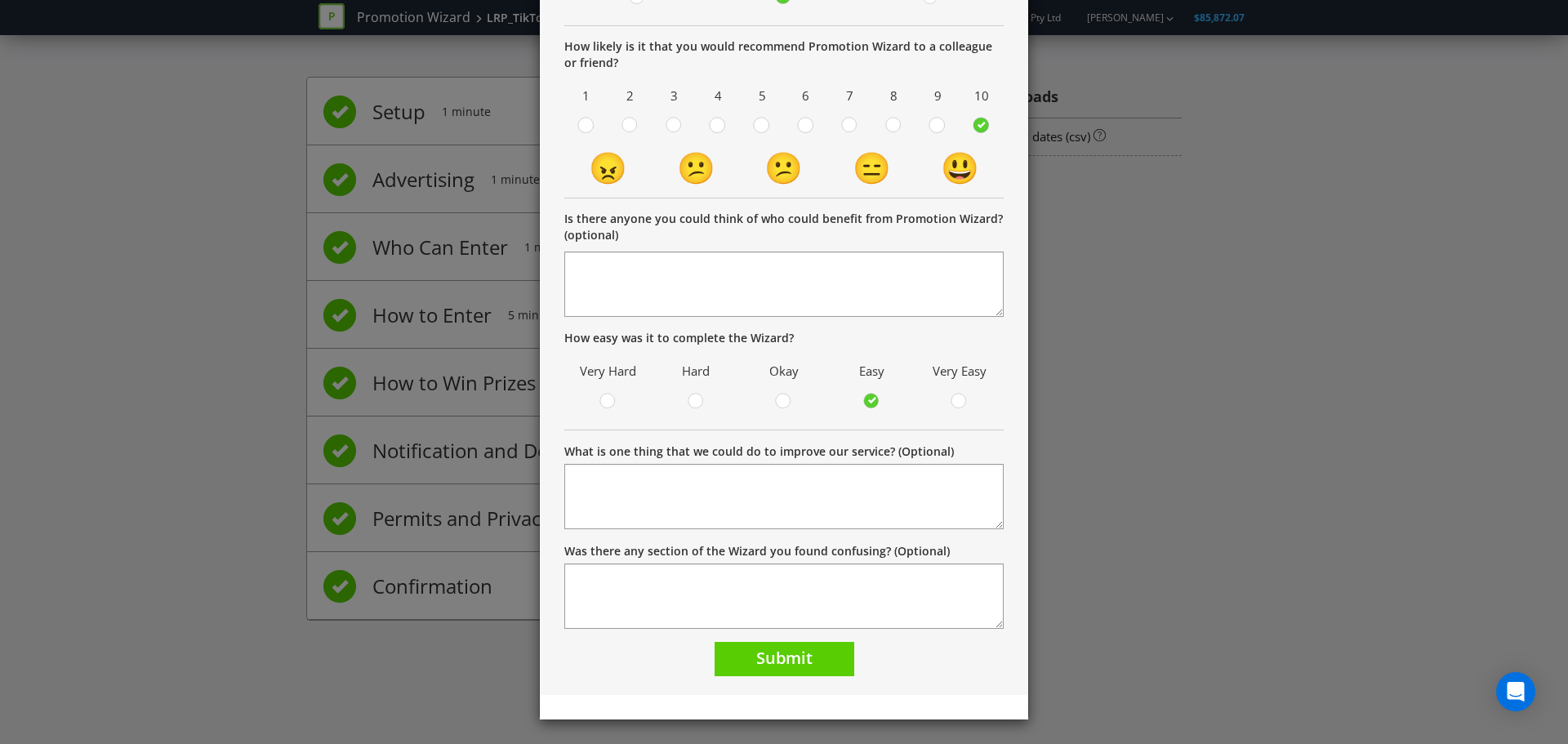
scroll to position [249, 0]
click at [800, 672] on button "Submit" at bounding box center [784, 658] width 140 height 35
